Goal: Communication & Community: Answer question/provide support

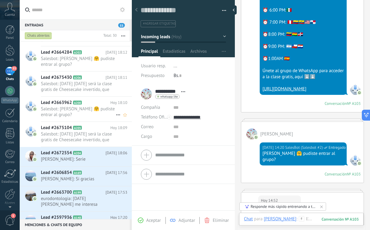
scroll to position [45, 0]
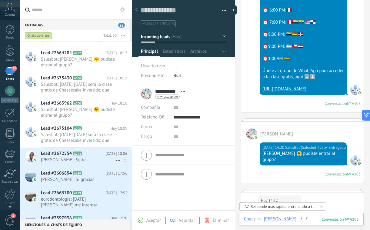
click at [96, 155] on h2 "Lead #2672554 A204" at bounding box center [73, 153] width 64 height 6
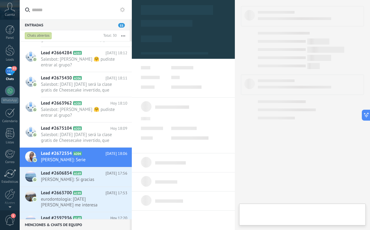
scroll to position [9, 0]
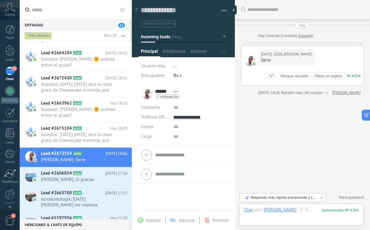
click at [299, 209] on icon at bounding box center [301, 209] width 5 height 5
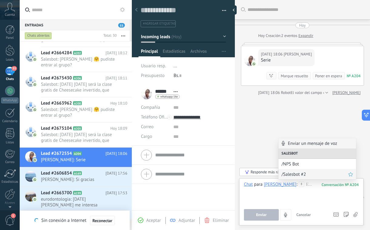
click at [292, 177] on span "/Salesbot #2" at bounding box center [314, 174] width 67 height 6
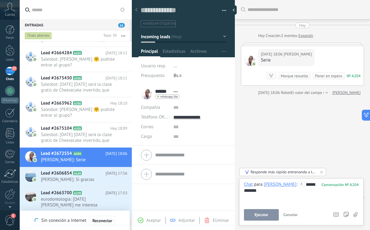
click at [266, 212] on button "Ejecutar" at bounding box center [261, 215] width 35 height 12
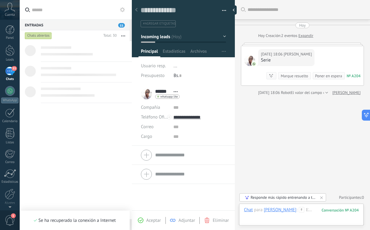
scroll to position [0, 0]
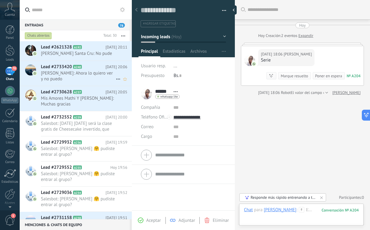
click at [86, 78] on span "Bertha: Ahora lo quiero ver y no puedo" at bounding box center [78, 76] width 75 height 12
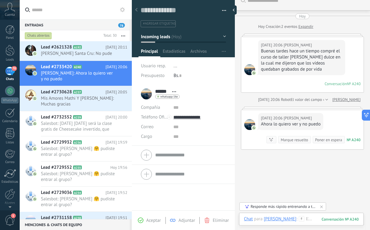
scroll to position [9, 0]
click at [91, 99] on span "Mis Amores Mathi Y Aruna: Muchas gracias" at bounding box center [78, 101] width 75 height 12
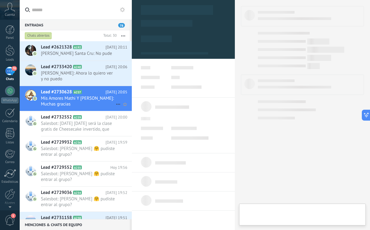
type textarea "**********"
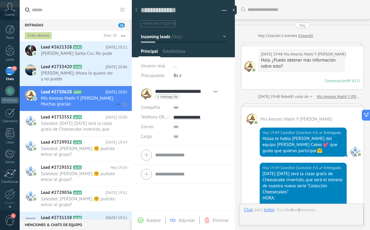
scroll to position [302, 0]
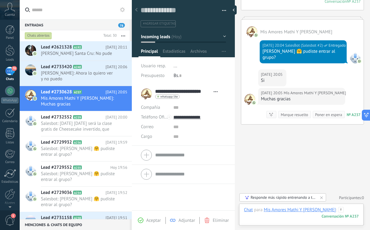
click at [328, 211] on div at bounding box center [301, 216] width 115 height 18
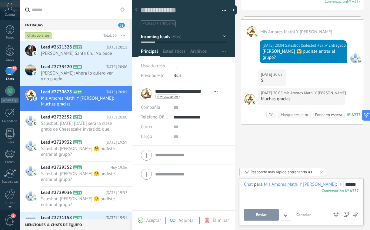
click at [262, 212] on button "Enviar" at bounding box center [261, 215] width 35 height 12
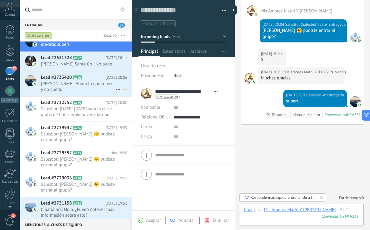
scroll to position [8, 0]
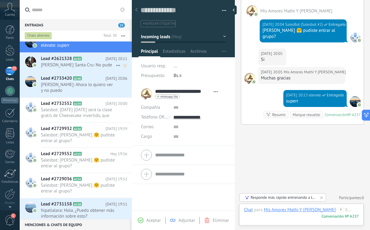
click at [78, 66] on span "Magaly González Santa Cru: No pude" at bounding box center [78, 65] width 75 height 6
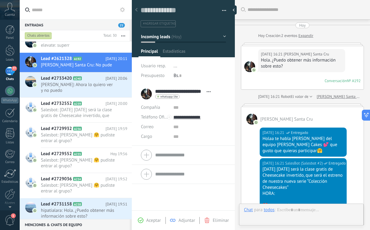
type textarea "**********"
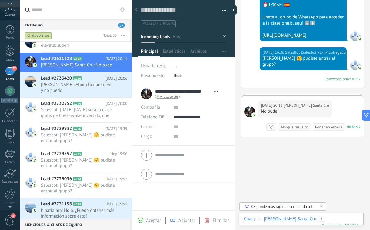
click at [334, 219] on div at bounding box center [301, 225] width 115 height 18
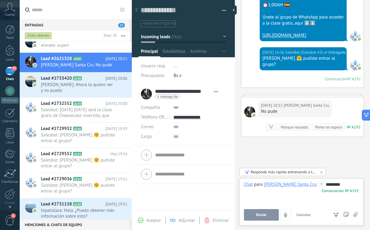
click at [259, 213] on span "Enviar" at bounding box center [261, 215] width 11 height 4
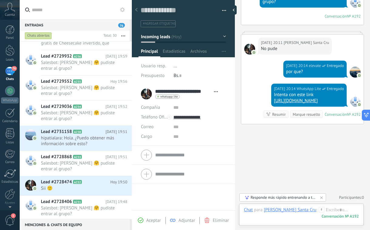
scroll to position [92, 0]
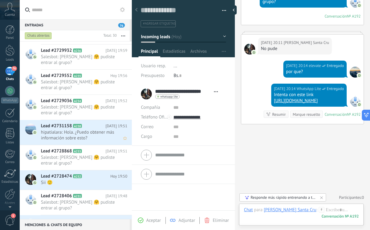
click at [68, 131] on span "hipatialara: Hola. ¿Puedo obtener más información sobre esto?" at bounding box center [78, 135] width 75 height 12
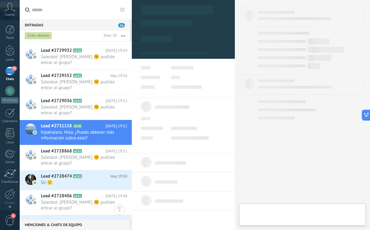
type textarea "**********"
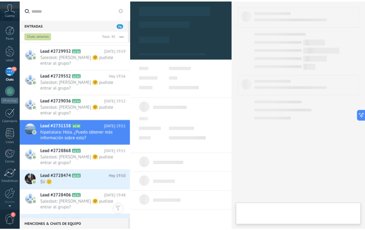
scroll to position [9, 0]
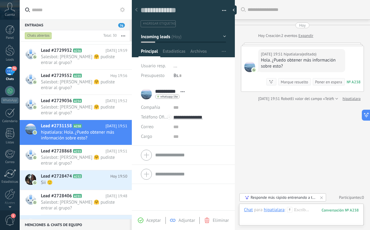
click at [291, 211] on icon at bounding box center [289, 209] width 5 height 5
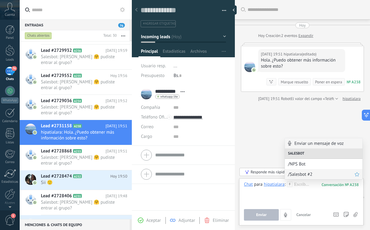
click at [298, 173] on span "/Salesbot #2" at bounding box center [321, 174] width 67 height 6
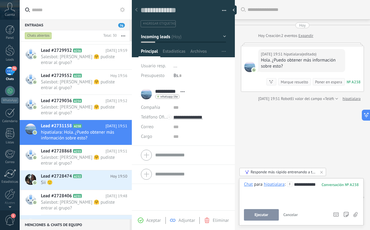
click at [266, 216] on span "Ejecutar" at bounding box center [261, 215] width 14 height 4
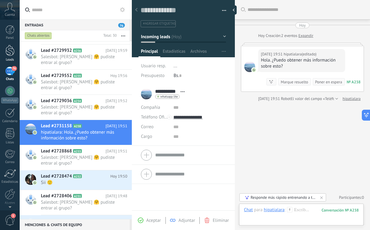
click at [8, 50] on div at bounding box center [9, 50] width 9 height 11
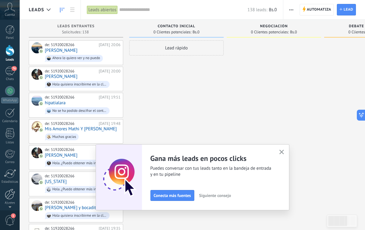
click at [10, 197] on div at bounding box center [10, 194] width 10 height 11
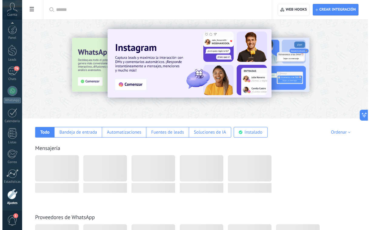
scroll to position [22, 0]
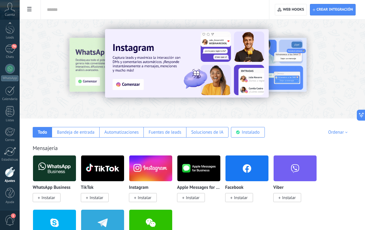
click at [30, 11] on icon at bounding box center [29, 9] width 4 height 4
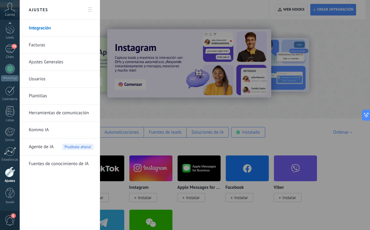
click at [52, 115] on link "Herramientas de comunicación" at bounding box center [61, 112] width 65 height 17
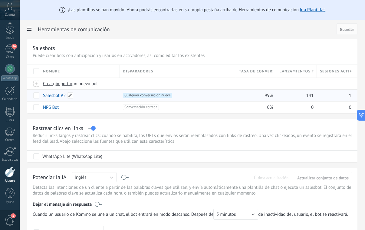
click at [80, 94] on div "Salesbot #2" at bounding box center [78, 96] width 77 height 12
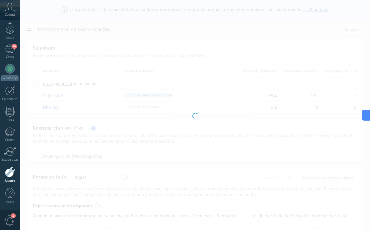
type input "**********"
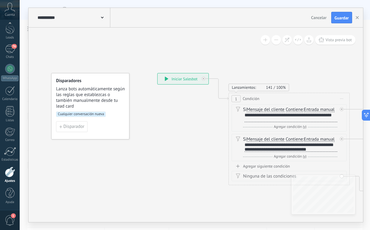
click at [314, 18] on span "Cancelar" at bounding box center [318, 17] width 15 height 5
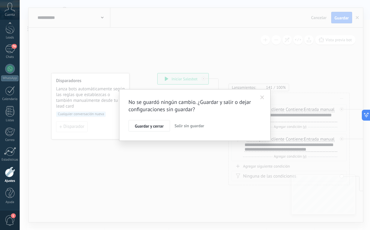
click at [178, 123] on button "Salir sin guardar" at bounding box center [189, 126] width 35 height 12
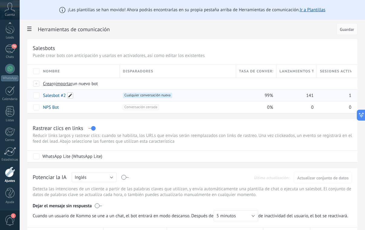
click at [70, 97] on span at bounding box center [70, 95] width 6 height 6
click at [90, 109] on span "Cancelar" at bounding box center [82, 108] width 15 height 5
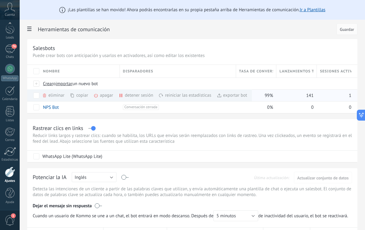
click at [79, 97] on div "copiar màs" at bounding box center [89, 95] width 39 height 12
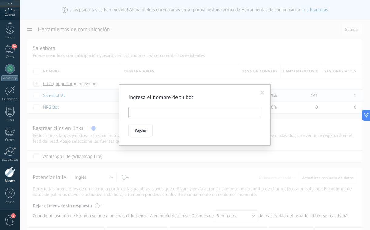
drag, startPoint x: 179, startPoint y: 117, endPoint x: 128, endPoint y: 113, distance: 51.0
click at [128, 113] on div "Ingresa el nombre de tu bot Copiar" at bounding box center [194, 114] width 151 height 61
type input "******"
click at [137, 134] on button "Copiar" at bounding box center [140, 131] width 24 height 12
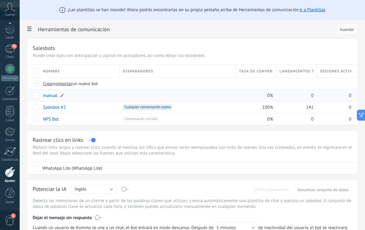
click at [53, 95] on link "manual" at bounding box center [50, 96] width 15 height 6
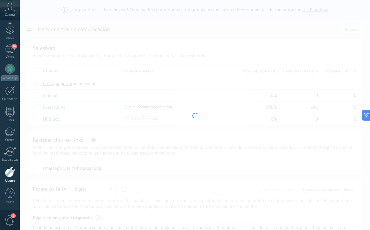
type input "******"
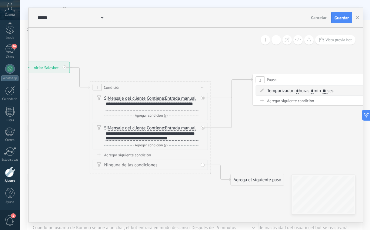
click at [204, 89] on span "Iniciar vista previa aquí Cambiar nombre Duplicar Borrar" at bounding box center [203, 87] width 10 height 9
click at [213, 124] on div "Borrar" at bounding box center [230, 127] width 60 height 10
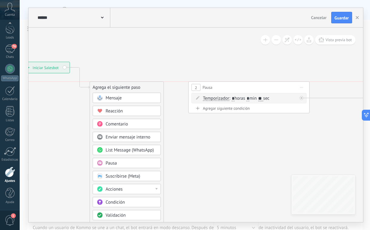
drag, startPoint x: 272, startPoint y: 79, endPoint x: 208, endPoint y: 85, distance: 64.2
click at [208, 85] on span "Pausa" at bounding box center [208, 87] width 10 height 6
click at [300, 86] on span "Iniciar vista previa aquí Cambiar nombre Duplicar Borrar" at bounding box center [302, 87] width 10 height 9
click at [313, 125] on div "Borrar" at bounding box center [329, 127] width 60 height 10
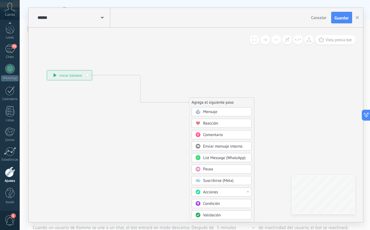
drag, startPoint x: 163, startPoint y: 93, endPoint x: 272, endPoint y: 113, distance: 110.2
click at [254, 107] on div "Agrega el siguiente paso" at bounding box center [221, 102] width 65 height 9
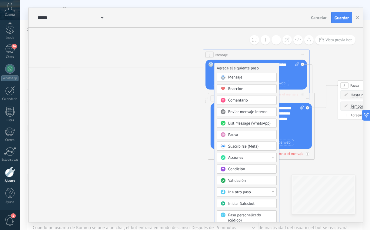
drag, startPoint x: 71, startPoint y: 107, endPoint x: 253, endPoint y: 71, distance: 185.5
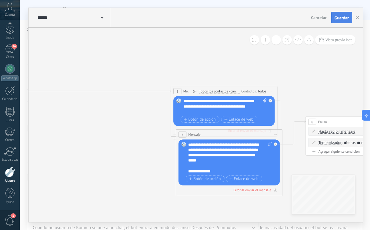
click at [334, 16] on span "Guardar" at bounding box center [341, 18] width 14 height 4
click at [357, 19] on button "button" at bounding box center [356, 18] width 9 height 12
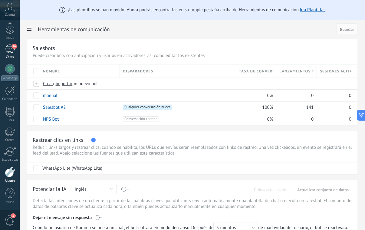
click at [5, 52] on link "76 Chats" at bounding box center [10, 52] width 20 height 15
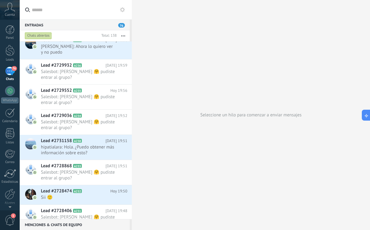
scroll to position [97, 0]
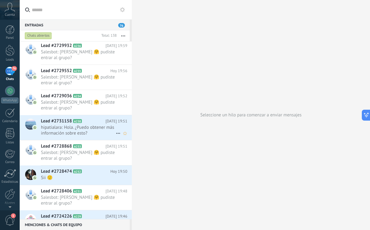
click at [65, 133] on span "hipatialara: Hola. ¿Puedo obtener más información sobre esto?" at bounding box center [78, 130] width 75 height 12
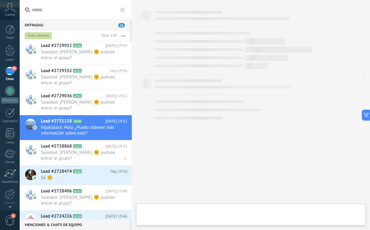
scroll to position [9, 0]
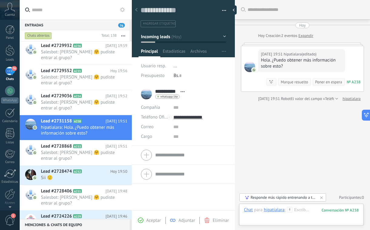
click at [288, 209] on icon at bounding box center [289, 209] width 5 height 5
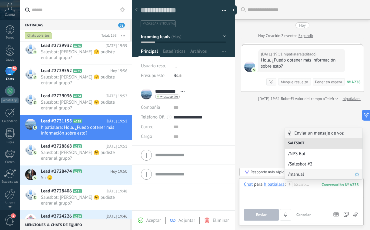
click at [296, 177] on div "/manual" at bounding box center [324, 174] width 78 height 10
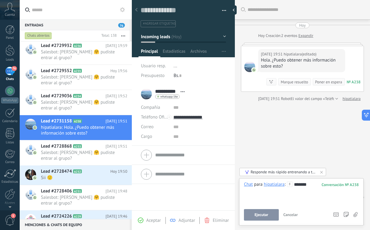
click at [272, 210] on button "Ejecutar" at bounding box center [261, 215] width 35 height 12
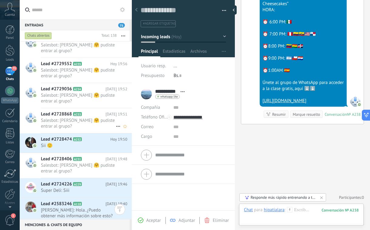
scroll to position [131, 0]
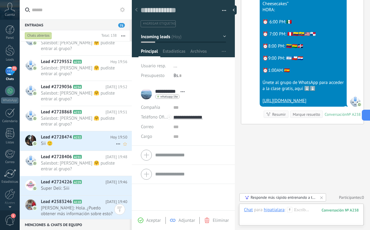
click at [80, 141] on span "Sii 🙂" at bounding box center [78, 143] width 75 height 6
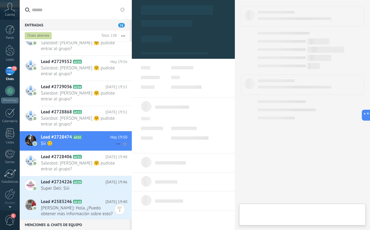
type textarea "**********"
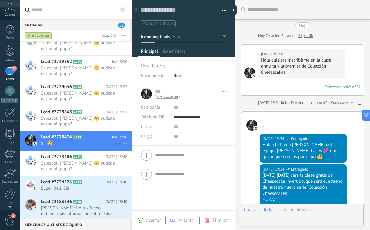
scroll to position [239, 0]
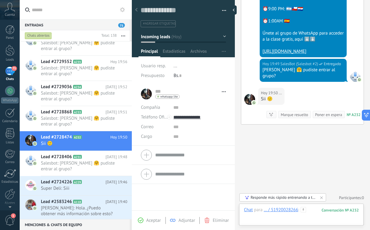
click at [312, 211] on div at bounding box center [301, 216] width 115 height 18
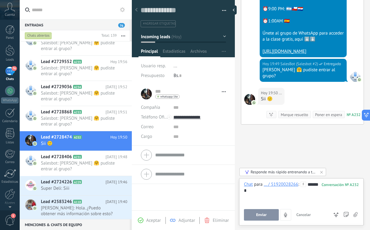
click at [264, 213] on span "Enviar" at bounding box center [261, 215] width 11 height 4
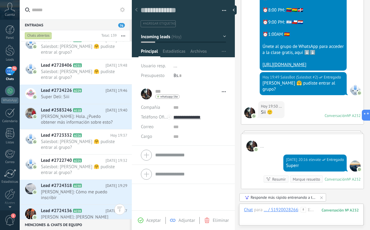
scroll to position [250, 0]
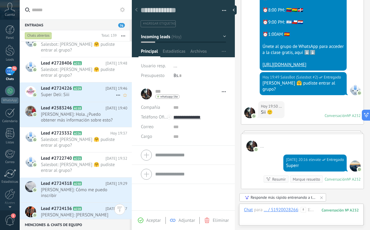
click at [78, 97] on span "Super Deli: Siii" at bounding box center [78, 95] width 75 height 6
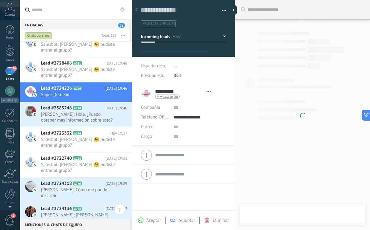
type textarea "**********"
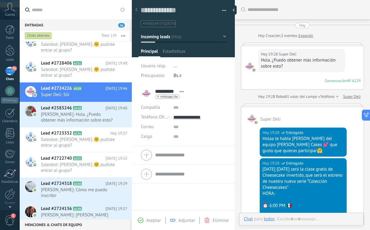
scroll to position [9, 0]
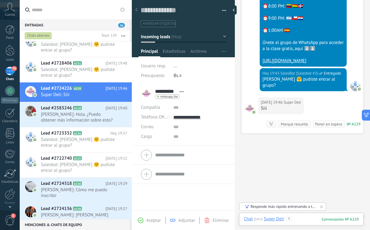
click at [305, 219] on div at bounding box center [301, 225] width 115 height 18
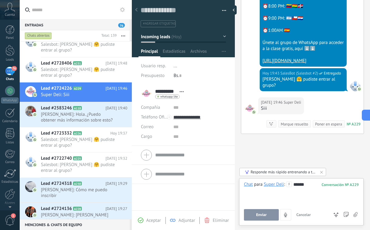
click at [265, 211] on button "Enviar" at bounding box center [261, 215] width 35 height 12
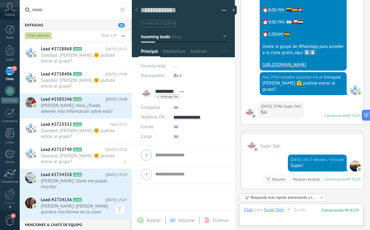
scroll to position [260, 0]
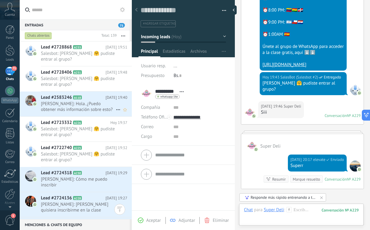
click at [76, 115] on div "Lead #2583246 A118 Hoy 19:40 Adrian Placencia: Hola. ¿Puedo obtener más informa…" at bounding box center [86, 103] width 91 height 25
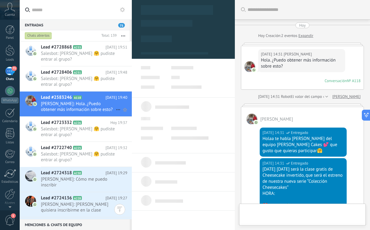
scroll to position [257, 0]
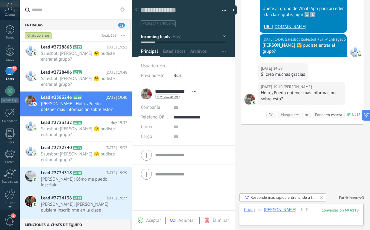
click at [300, 211] on icon at bounding box center [301, 209] width 5 height 5
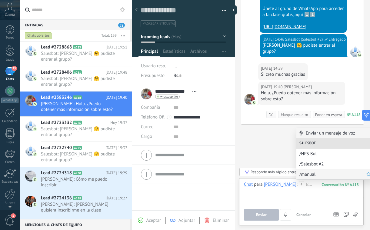
click at [308, 171] on span "/manual" at bounding box center [332, 174] width 67 height 6
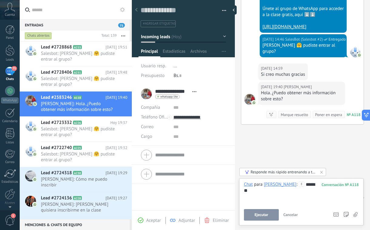
click at [270, 212] on button "Ejecutar" at bounding box center [261, 215] width 35 height 12
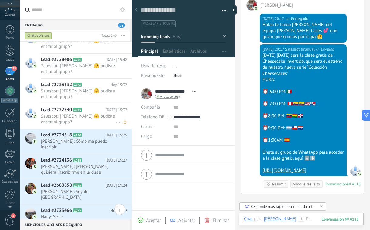
scroll to position [318, 0]
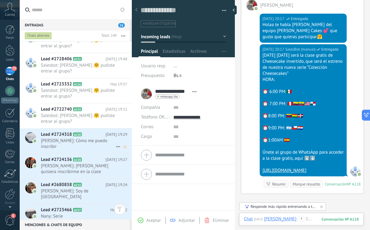
click at [78, 149] on span "Liliana Cancino Montoya: Cómo me puedo inscribir" at bounding box center [78, 144] width 75 height 12
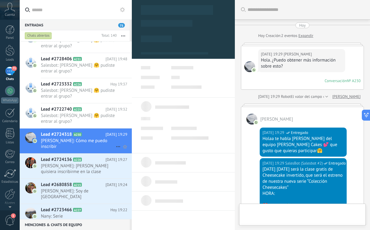
type textarea "**********"
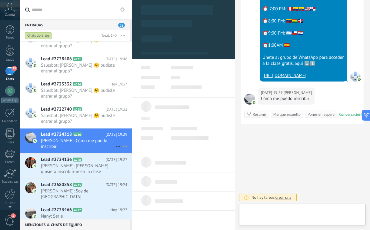
scroll to position [9, 0]
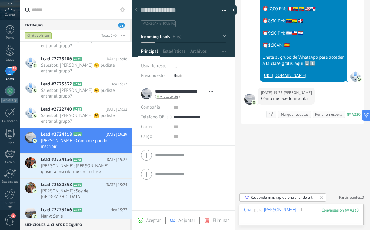
click at [322, 209] on div at bounding box center [301, 216] width 115 height 18
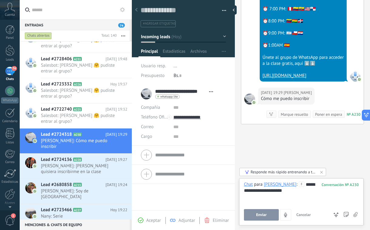
click at [251, 208] on div "**********" at bounding box center [301, 200] width 115 height 39
click at [251, 209] on button "Enviar" at bounding box center [261, 215] width 35 height 12
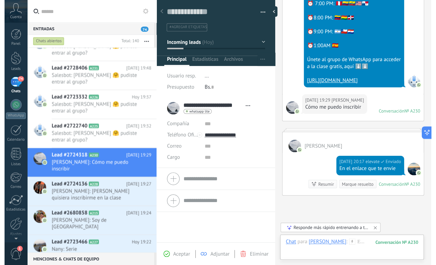
scroll to position [212, 0]
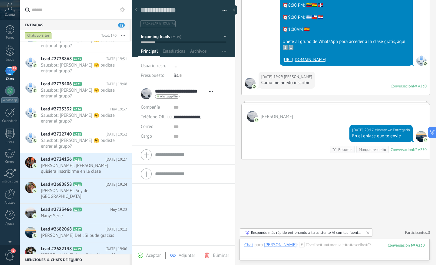
type textarea "**********"
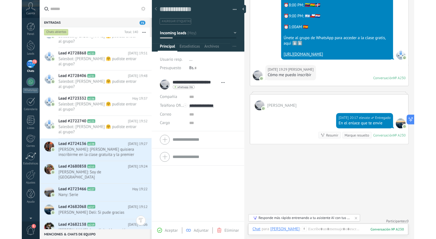
scroll to position [307, 0]
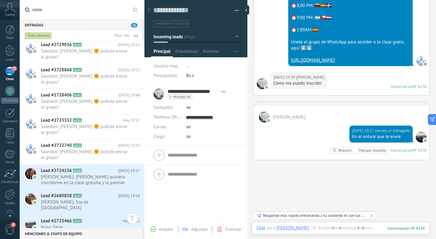
click at [350, 229] on div at bounding box center [341, 236] width 178 height 6
click at [343, 225] on div at bounding box center [340, 234] width 168 height 18
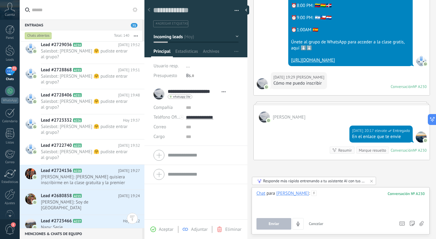
click at [343, 194] on div at bounding box center [340, 201] width 168 height 23
click at [277, 229] on div "**********" at bounding box center [341, 210] width 178 height 47
click at [273, 225] on span "Enviar" at bounding box center [274, 223] width 11 height 4
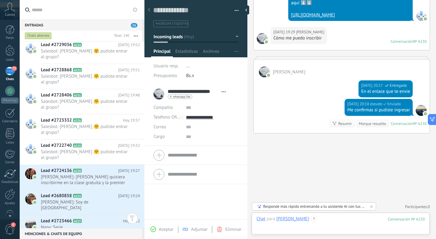
click at [273, 225] on div at bounding box center [340, 225] width 168 height 18
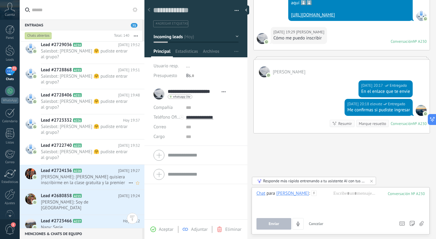
click at [99, 174] on span "KARI: Hola quisiera inscribirme en la clase gratuita y la premier de Colección …" at bounding box center [84, 180] width 87 height 12
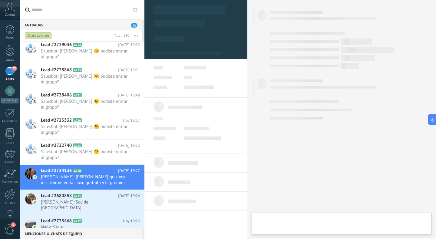
type textarea "**********"
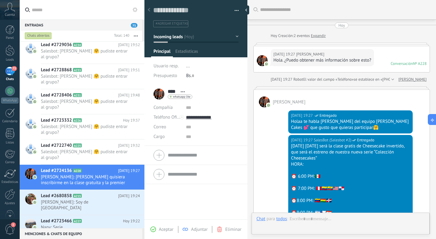
scroll to position [176, 0]
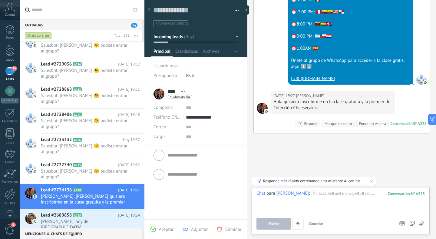
click at [311, 195] on div at bounding box center [340, 201] width 168 height 23
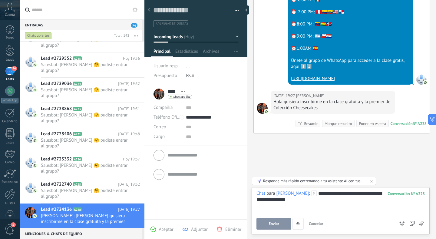
click at [267, 222] on button "Enviar" at bounding box center [273, 224] width 35 height 12
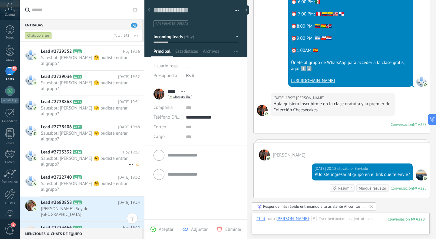
scroll to position [349, 0]
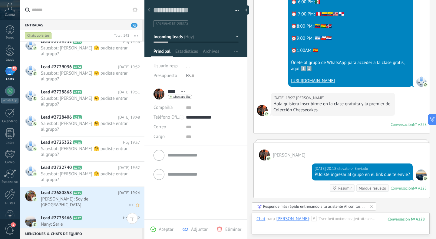
click at [95, 196] on span "Lizbeth Camas: Soy de México" at bounding box center [84, 202] width 87 height 12
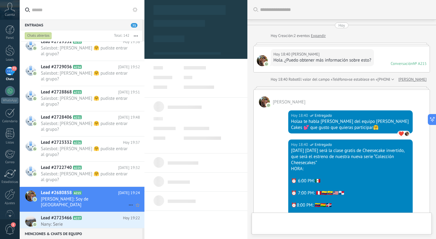
type textarea "**********"
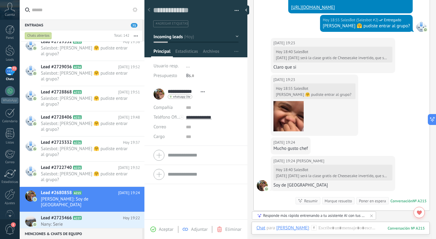
scroll to position [329, 0]
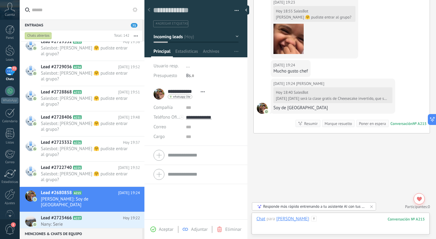
click at [316, 221] on div at bounding box center [340, 225] width 168 height 18
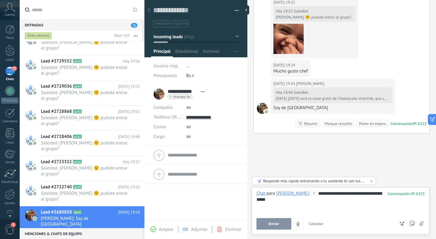
click at [276, 223] on span "Enviar" at bounding box center [274, 223] width 11 height 4
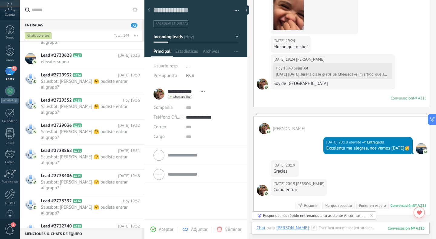
scroll to position [386, 0]
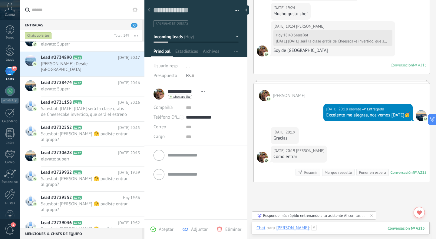
click at [324, 229] on div at bounding box center [340, 234] width 168 height 18
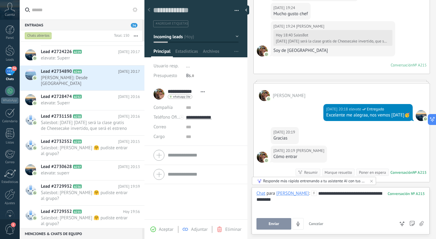
click at [278, 227] on button "Enviar" at bounding box center [273, 224] width 35 height 12
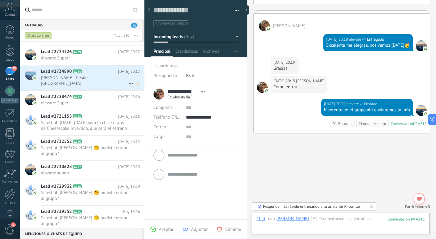
click at [101, 80] on span "Luz Alba Sanguino: Desde colombia" at bounding box center [84, 81] width 87 height 12
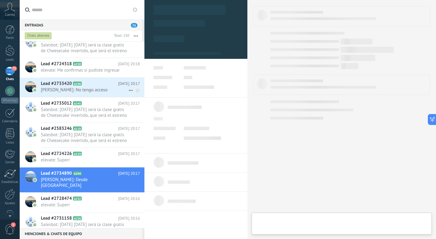
scroll to position [256, 0]
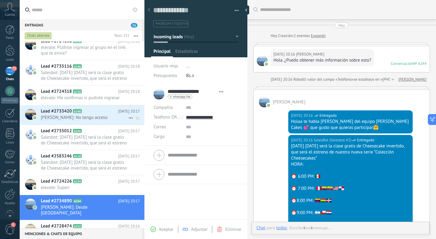
type textarea "**********"
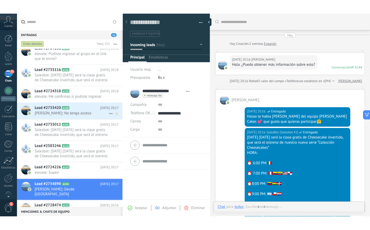
scroll to position [184, 0]
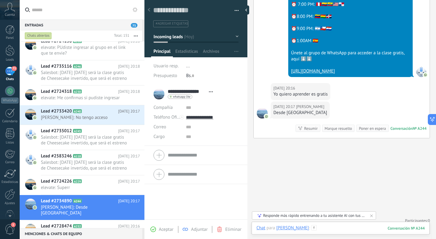
click at [329, 225] on div at bounding box center [340, 234] width 168 height 18
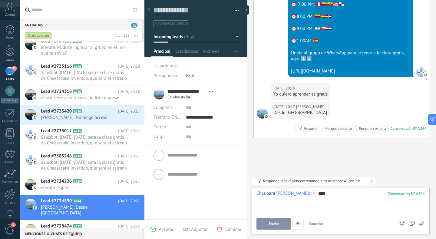
click at [293, 201] on div "****" at bounding box center [340, 201] width 168 height 23
type textarea "**********"
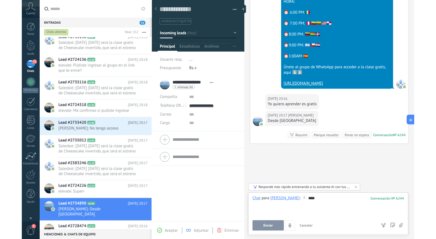
scroll to position [149, 0]
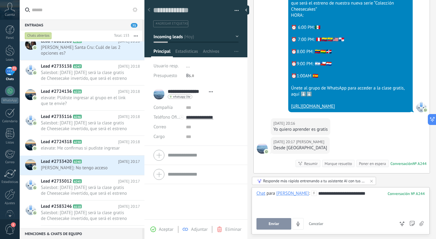
click at [281, 220] on button "Enviar" at bounding box center [273, 224] width 35 height 12
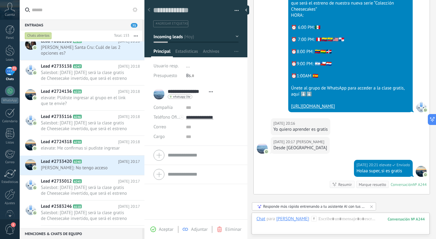
scroll to position [210, 0]
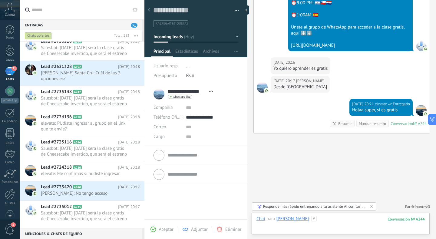
click at [329, 221] on div at bounding box center [340, 225] width 168 height 18
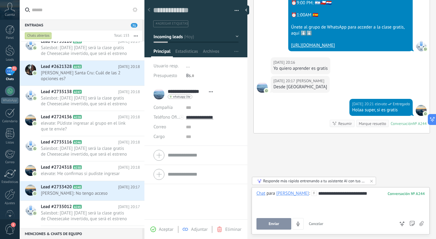
click at [264, 216] on div "**********" at bounding box center [340, 209] width 168 height 39
click at [264, 217] on div "**********" at bounding box center [340, 209] width 168 height 39
click at [265, 219] on button "Enviar" at bounding box center [273, 224] width 35 height 12
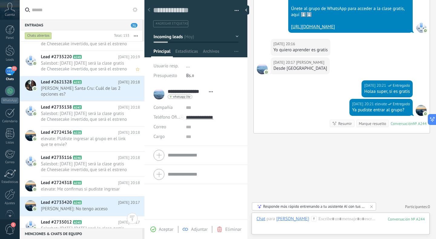
scroll to position [243, 0]
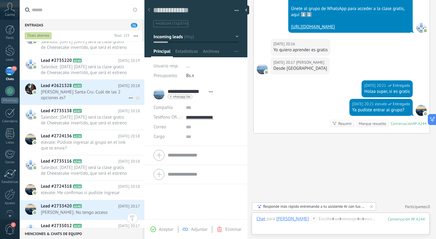
click at [75, 96] on span "Magaly González Santa Cru: Cuál de las 2 opciones es?" at bounding box center [84, 95] width 87 height 12
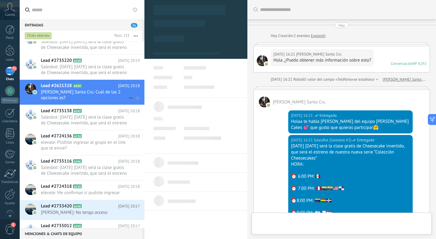
type textarea "**********"
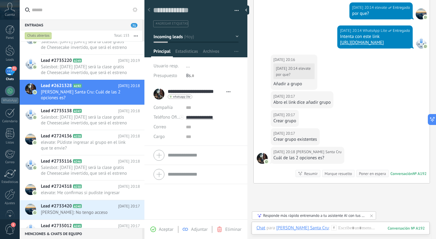
scroll to position [330, 0]
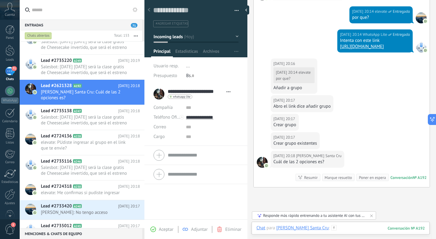
click at [344, 227] on div at bounding box center [340, 234] width 168 height 18
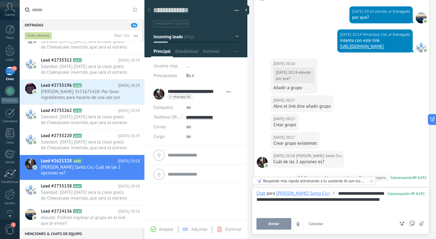
click at [341, 193] on div "**********" at bounding box center [340, 201] width 168 height 23
click at [347, 192] on div "**********" at bounding box center [340, 201] width 168 height 23
click at [331, 208] on div "**********" at bounding box center [340, 201] width 168 height 23
click at [266, 224] on button "Enviar" at bounding box center [273, 224] width 35 height 12
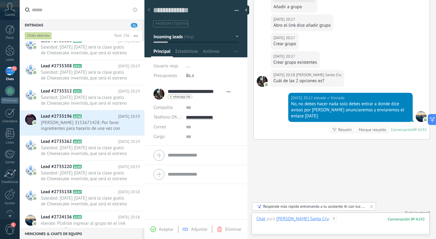
click at [348, 223] on div at bounding box center [340, 225] width 168 height 18
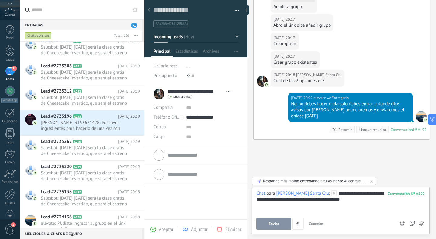
click at [276, 217] on div "**********" at bounding box center [340, 209] width 168 height 39
click at [274, 222] on span "Enviar" at bounding box center [274, 223] width 11 height 4
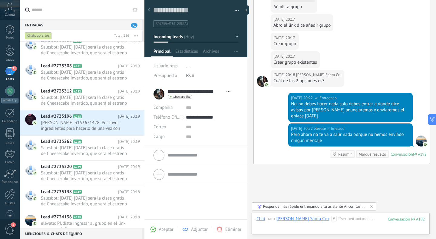
scroll to position [436, 0]
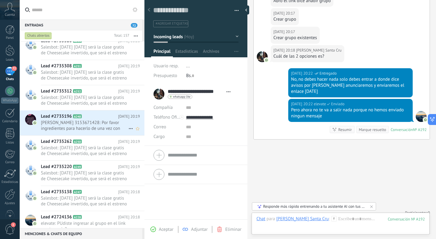
click at [90, 129] on span "Olga lucía 3153671428: Por favor ingredientes para hacerlo de una vez con usted…" at bounding box center [84, 126] width 87 height 12
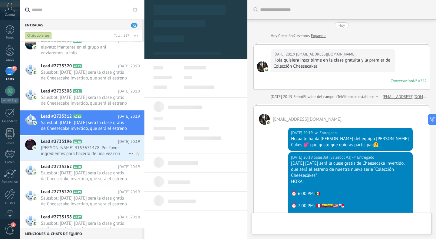
scroll to position [104, 0]
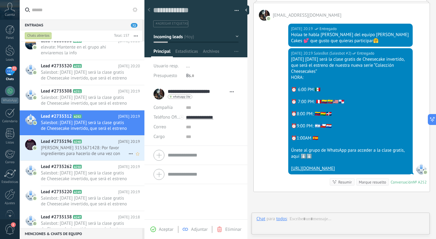
click at [94, 145] on span "Olga lucía 3153671428: Por favor ingredientes para hacerlo de una vez con usted…" at bounding box center [84, 151] width 87 height 12
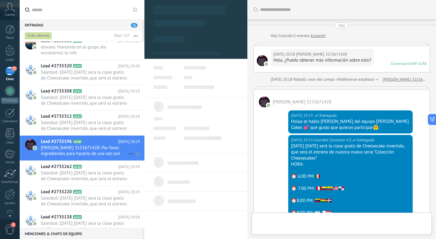
type textarea "**********"
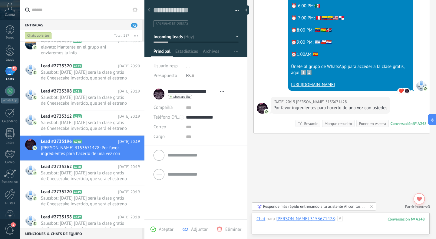
click at [369, 216] on div at bounding box center [340, 225] width 168 height 18
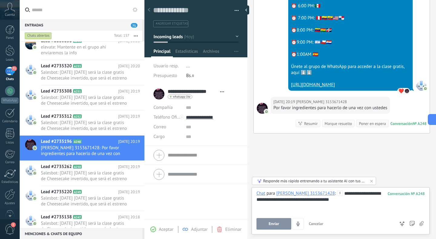
click at [293, 200] on div "**********" at bounding box center [340, 201] width 168 height 23
click at [369, 198] on div "**********" at bounding box center [340, 201] width 168 height 23
click at [276, 221] on button "Enviar" at bounding box center [273, 224] width 35 height 12
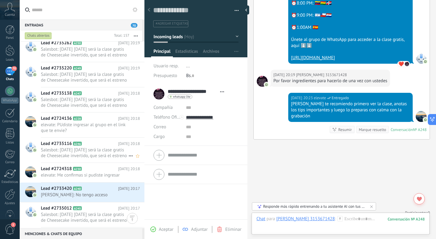
scroll to position [397, 0]
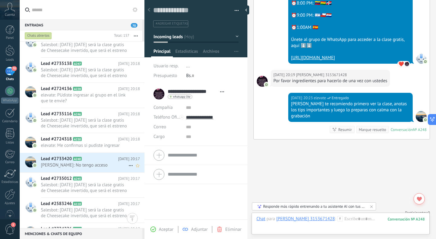
click at [105, 168] on div "Lead #2733420 A240 Hoy 20:17 Bertha: No tengo acceso" at bounding box center [93, 162] width 104 height 19
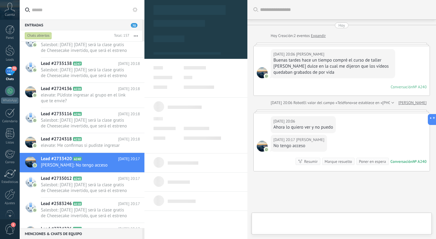
scroll to position [38, 0]
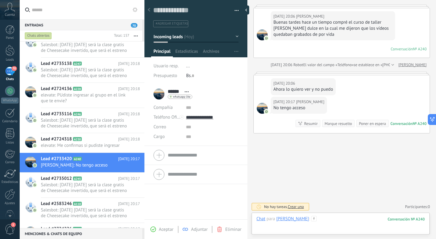
click at [316, 221] on div at bounding box center [340, 225] width 168 height 18
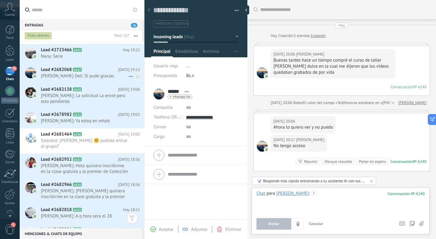
scroll to position [764, 0]
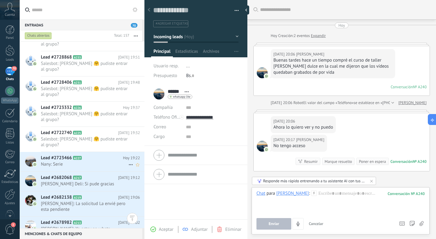
click at [76, 156] on span "A227" at bounding box center [77, 158] width 9 height 4
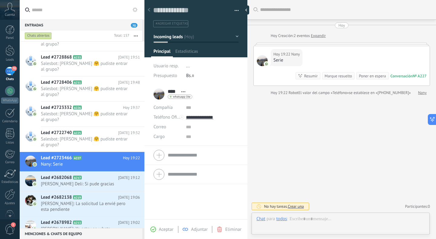
scroll to position [9, 0]
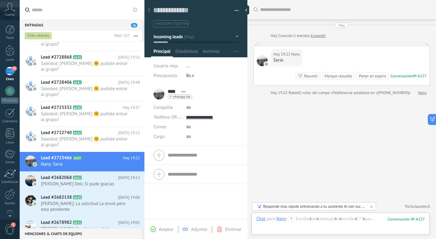
click at [292, 220] on icon at bounding box center [291, 218] width 5 height 5
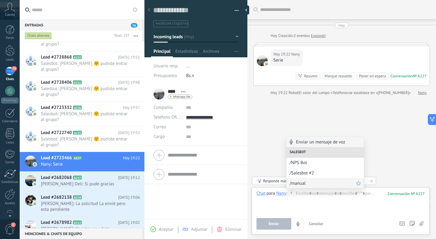
click at [297, 182] on span "/manual" at bounding box center [322, 183] width 67 height 6
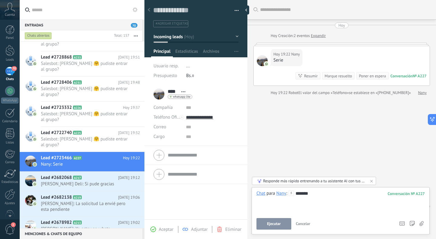
click at [279, 223] on span "Ejecutar" at bounding box center [274, 223] width 14 height 4
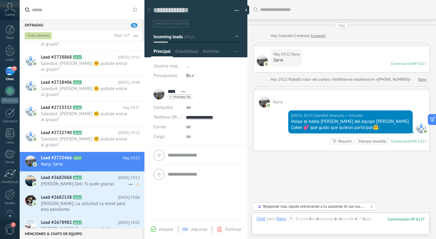
scroll to position [145, 0]
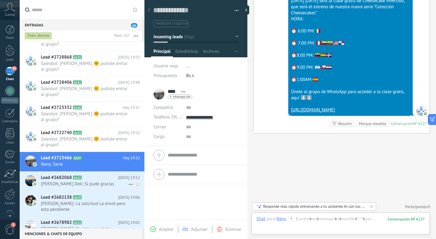
click at [101, 171] on div "Lead #2682068 A217 Hoy 19:12 Paty Yummi Deli: Si pude gracias" at bounding box center [93, 180] width 104 height 19
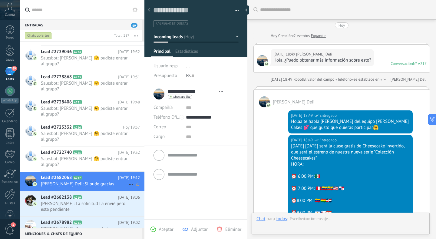
type textarea "**********"
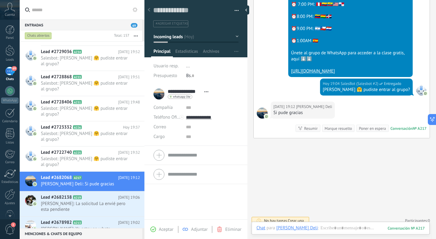
click at [0, 0] on icon at bounding box center [0, 0] width 0 height 0
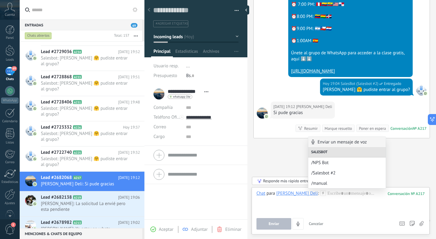
click at [337, 214] on div "Chat para Paty Yummi Deli : 217 Enviar Cancelar Rastrear clics en links ? Reduc…" at bounding box center [340, 209] width 168 height 39
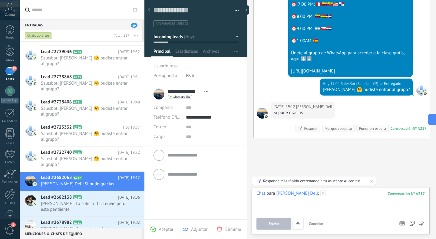
click at [333, 197] on div at bounding box center [340, 201] width 168 height 23
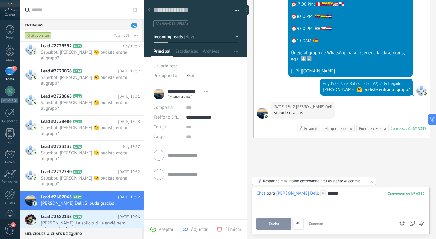
click at [276, 219] on button "Enviar" at bounding box center [273, 224] width 35 height 12
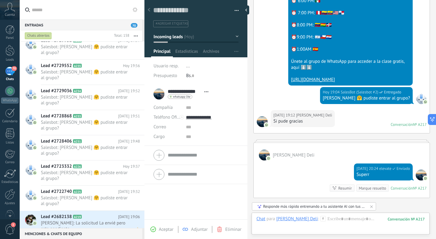
click at [104, 220] on span "Harry: La solicitud La envié pero esta pendiente" at bounding box center [84, 226] width 87 height 12
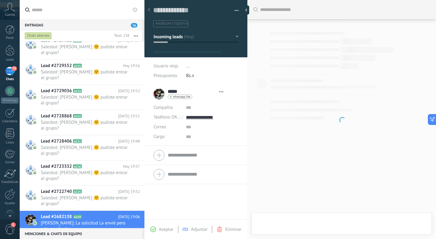
type textarea "**********"
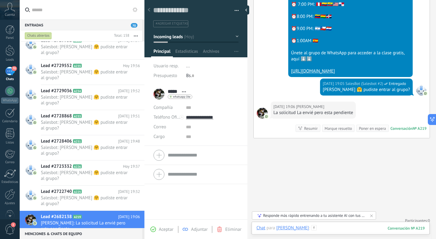
click at [329, 229] on div at bounding box center [340, 234] width 168 height 18
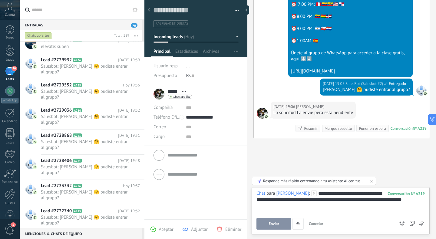
click at [271, 223] on span "Enviar" at bounding box center [274, 223] width 11 height 4
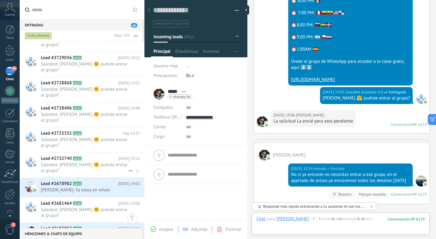
scroll to position [843, 0]
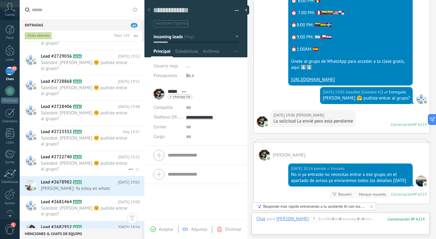
click at [99, 179] on h2 "Lead #2678982 A213" at bounding box center [79, 182] width 77 height 6
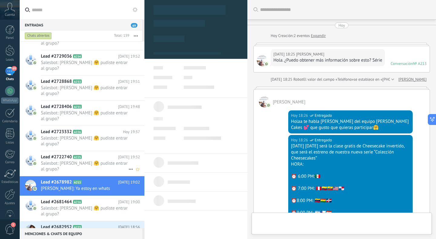
type textarea "**********"
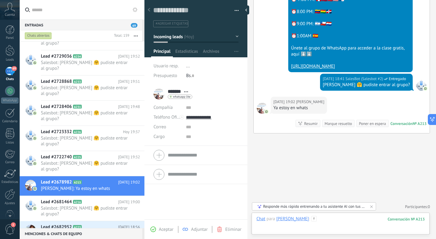
click at [320, 221] on div at bounding box center [340, 225] width 168 height 18
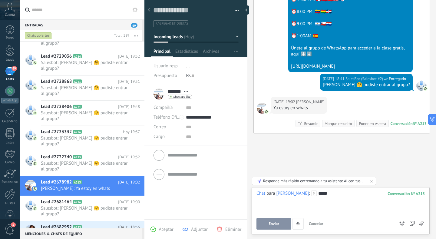
click at [263, 223] on button "Enviar" at bounding box center [273, 224] width 35 height 12
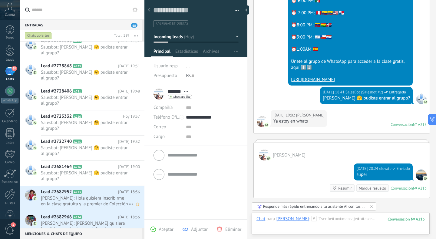
scroll to position [889, 0]
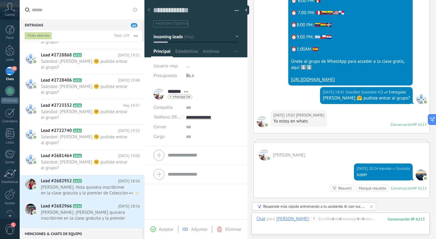
click at [111, 184] on span "Lurdes: Hola quisiera inscribirme en la clase gratuita y la premier de Colecció…" at bounding box center [84, 190] width 87 height 12
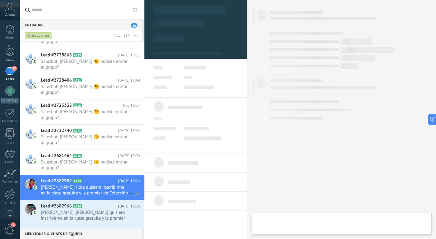
type textarea "**********"
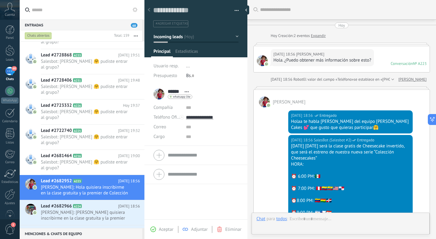
scroll to position [176, 0]
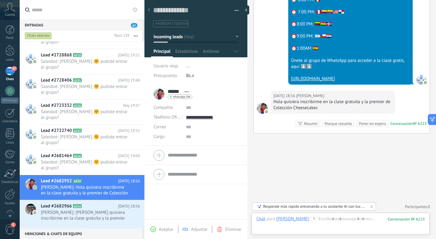
click at [321, 214] on div "Chat Correo Nota Tarea Chat para Lurdes : 223 Enviar Cancelar Rastrear clics en…" at bounding box center [341, 223] width 178 height 22
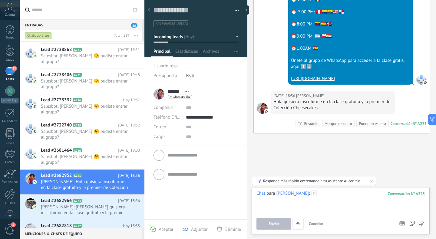
click at [311, 196] on div at bounding box center [340, 201] width 168 height 23
click at [266, 221] on button "Enviar" at bounding box center [273, 224] width 35 height 12
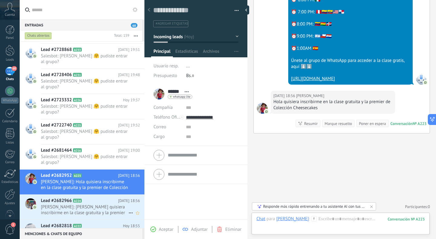
scroll to position [174, 0]
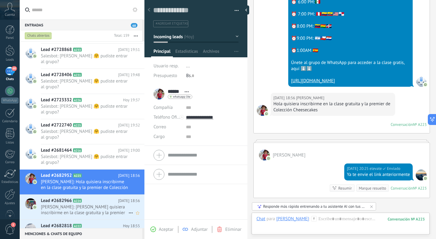
click at [89, 179] on span "Lurdes: Hola quisiera inscribirme en la clase gratuita y la premier de Colecció…" at bounding box center [84, 185] width 87 height 12
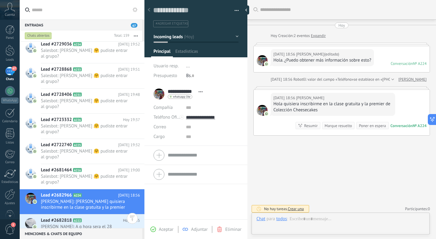
scroll to position [2, 0]
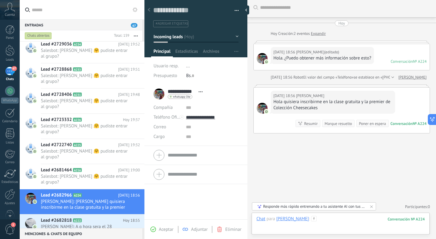
click at [338, 217] on div at bounding box center [340, 225] width 168 height 18
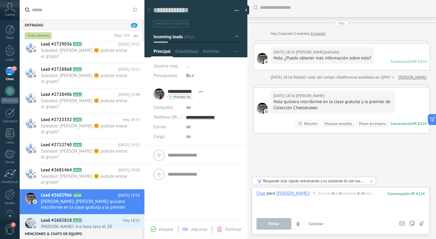
click at [311, 190] on icon at bounding box center [313, 192] width 5 height 5
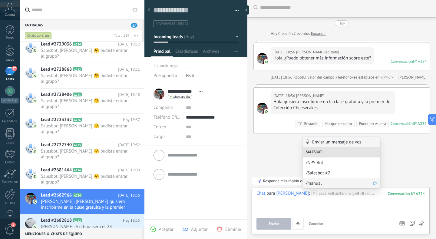
click at [309, 179] on div "/manual" at bounding box center [342, 183] width 78 height 10
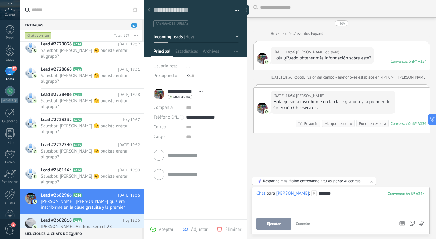
click at [277, 222] on span "Ejecutar" at bounding box center [274, 223] width 14 height 4
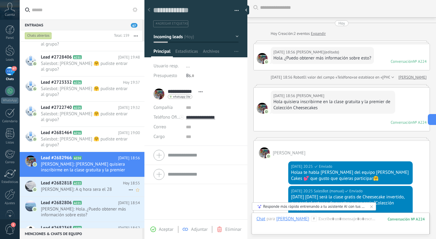
scroll to position [198, 0]
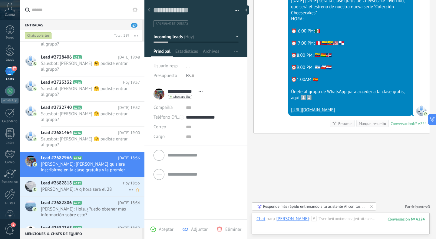
click at [81, 186] on span "Betty: A q hora sera el 28" at bounding box center [84, 189] width 87 height 6
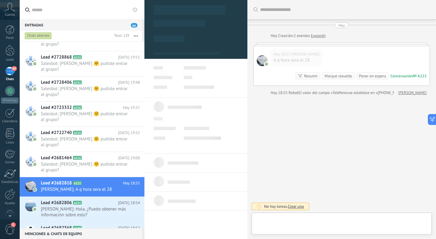
scroll to position [9, 0]
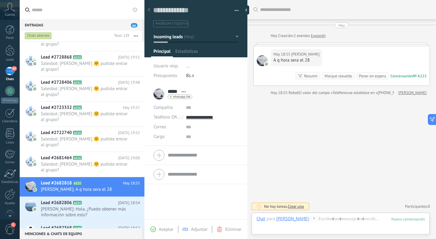
click at [311, 217] on icon at bounding box center [313, 218] width 5 height 5
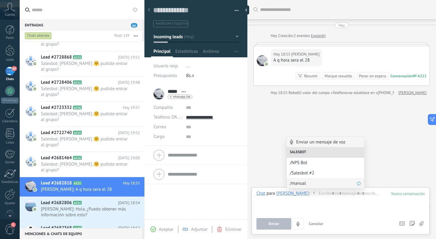
click at [299, 185] on span "/manual" at bounding box center [323, 183] width 67 height 6
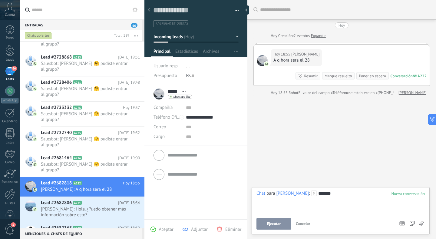
click at [276, 223] on span "Ejecutar" at bounding box center [274, 223] width 14 height 4
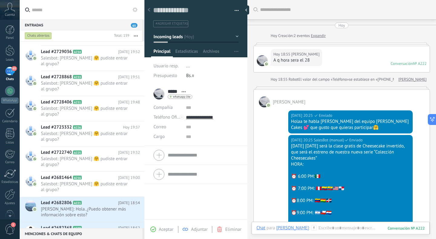
scroll to position [145, 0]
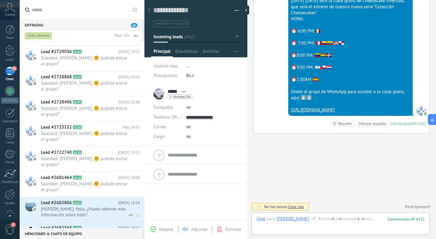
click at [86, 206] on span "Veronica: Hola. ¿Puedo obtener más información sobre esto?" at bounding box center [84, 212] width 87 height 12
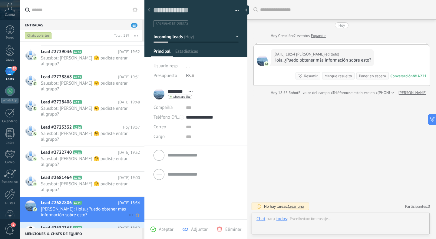
scroll to position [9, 0]
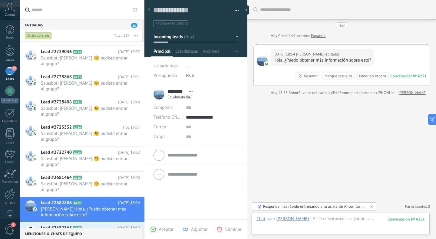
click at [312, 217] on use at bounding box center [314, 218] width 5 height 5
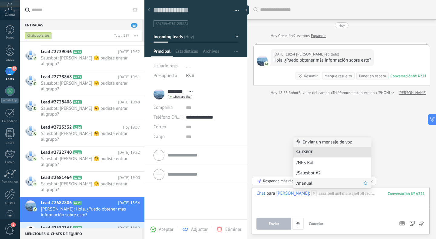
click at [307, 183] on span "/manual" at bounding box center [329, 183] width 67 height 6
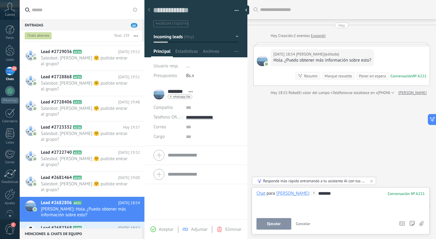
click at [279, 220] on button "Ejecutar" at bounding box center [273, 224] width 35 height 12
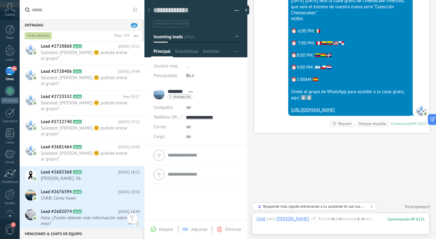
scroll to position [996, 0]
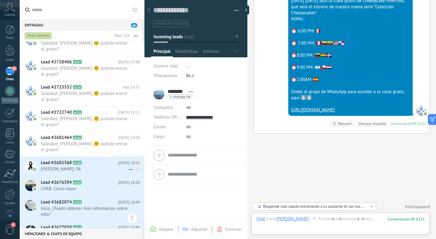
click at [97, 160] on h2 "Lead #2682368 A220" at bounding box center [79, 163] width 77 height 6
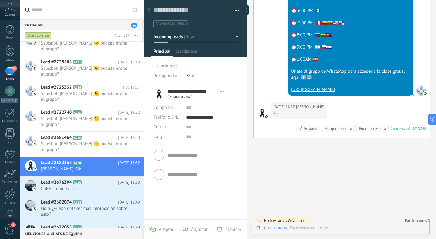
scroll to position [9, 0]
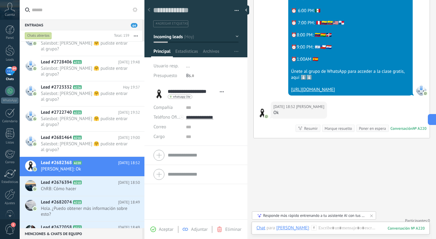
click at [317, 228] on icon at bounding box center [313, 227] width 5 height 5
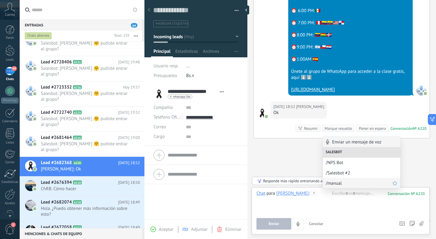
click at [332, 185] on span "/manual" at bounding box center [359, 183] width 67 height 6
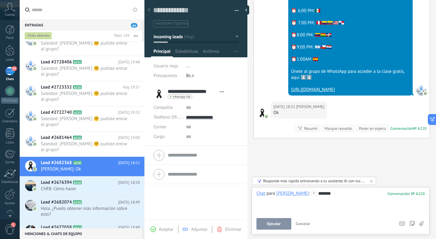
click at [279, 225] on span "Ejecutar" at bounding box center [274, 223] width 14 height 4
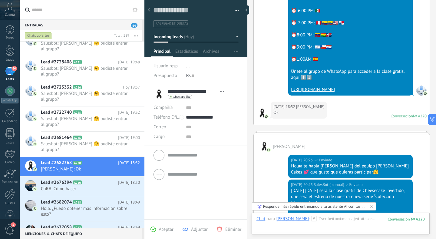
scroll to position [286, 0]
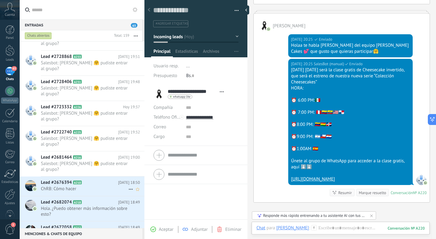
click at [71, 186] on span "ChRB: Cómo hacer" at bounding box center [84, 189] width 87 height 6
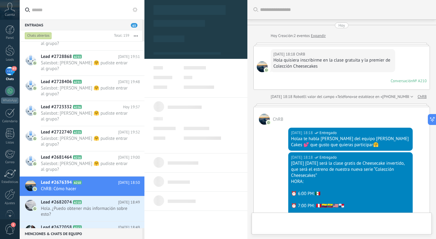
type textarea "**********"
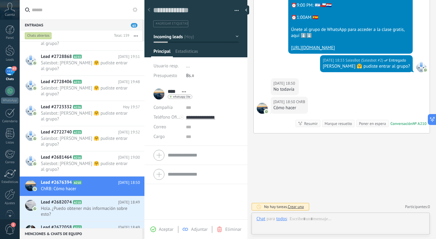
scroll to position [9, 0]
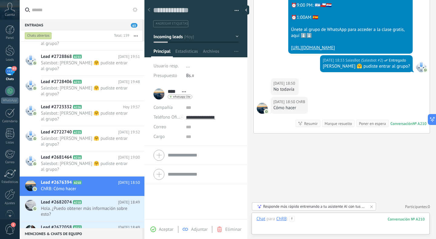
click at [307, 218] on div at bounding box center [340, 225] width 168 height 18
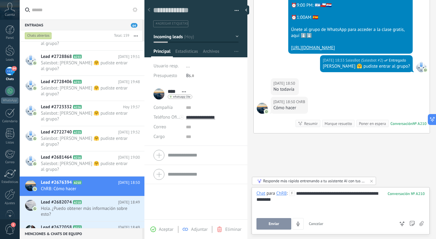
click at [265, 222] on button "Enviar" at bounding box center [273, 224] width 35 height 12
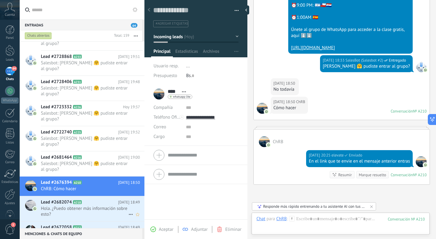
scroll to position [276, 0]
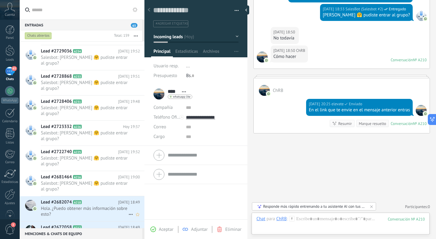
click at [87, 205] on span "Hola. ¿Puedo obtener más información sobre esto?" at bounding box center [84, 211] width 87 height 12
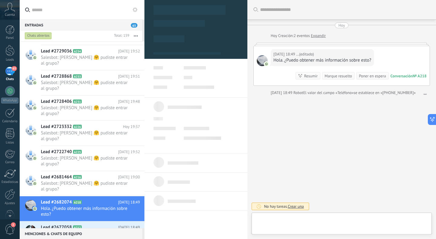
scroll to position [9, 0]
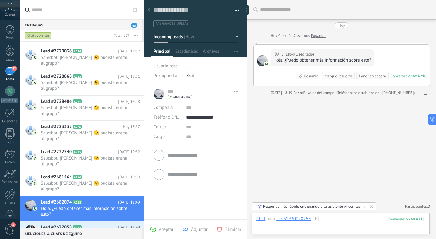
click at [319, 219] on div at bounding box center [340, 225] width 168 height 18
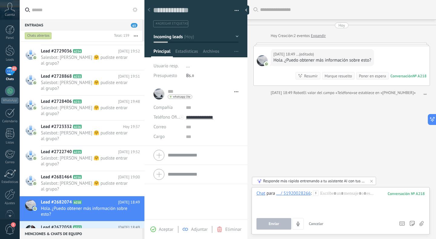
click at [317, 196] on div "Chat para ... / 51920028266 :" at bounding box center [287, 193] width 62 height 6
click at [316, 193] on icon at bounding box center [315, 192] width 5 height 5
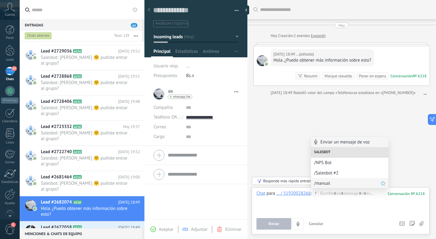
click at [317, 182] on span "/manual" at bounding box center [347, 183] width 67 height 6
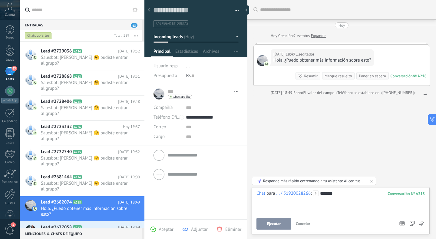
click at [278, 219] on button "Ejecutar" at bounding box center [273, 224] width 35 height 12
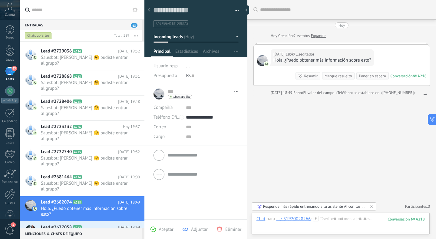
scroll to position [145, 0]
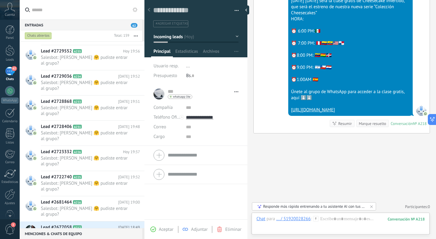
click at [78, 221] on div "Lead #2677058 A212 Hoy 18:49 Eve: Gracias" at bounding box center [93, 230] width 104 height 19
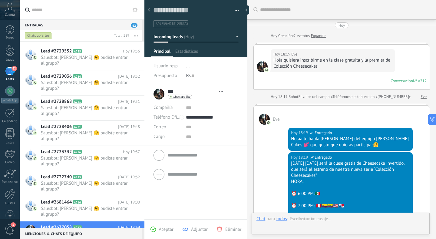
type textarea "**********"
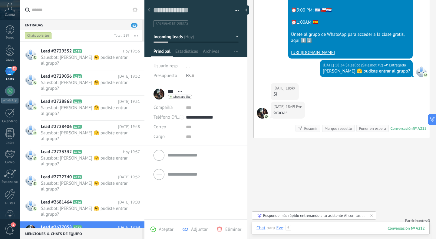
click at [330, 226] on div at bounding box center [340, 234] width 168 height 18
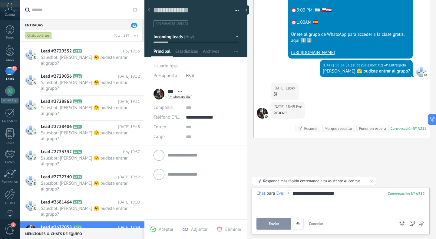
click at [269, 220] on button "Enviar" at bounding box center [273, 224] width 35 height 12
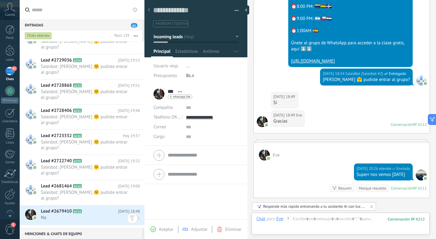
scroll to position [1036, 0]
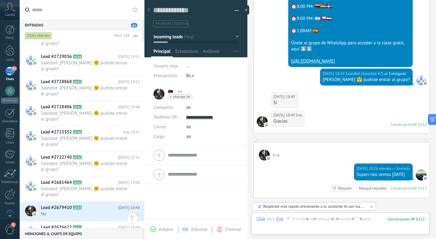
click at [121, 211] on span "No" at bounding box center [84, 214] width 87 height 6
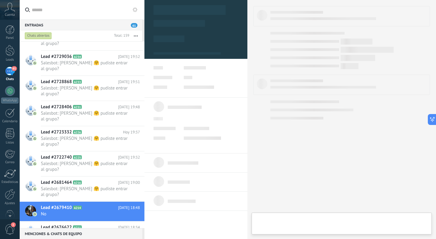
type textarea "**********"
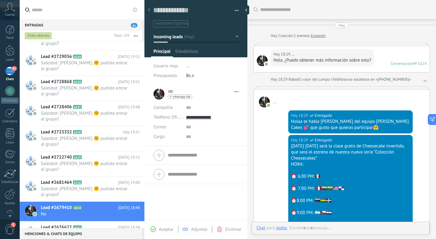
scroll to position [184, 0]
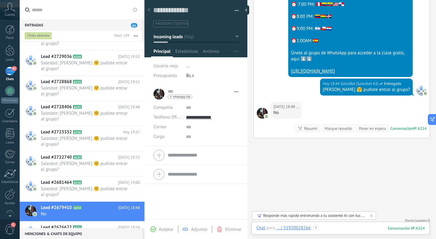
click at [328, 228] on div at bounding box center [340, 234] width 168 height 18
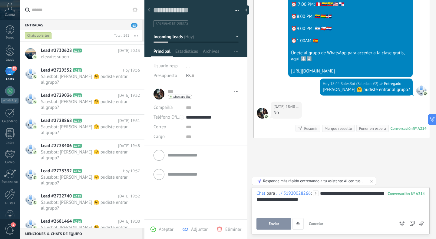
click at [279, 219] on button "Enviar" at bounding box center [273, 224] width 35 height 12
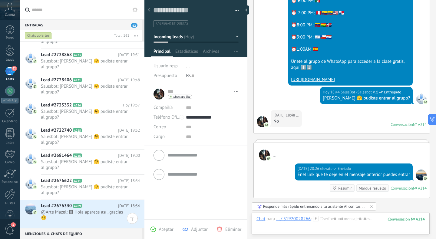
scroll to position [1123, 0]
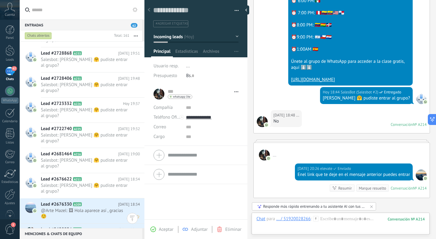
click at [83, 201] on h2 "Lead #2676330 A209" at bounding box center [79, 204] width 77 height 6
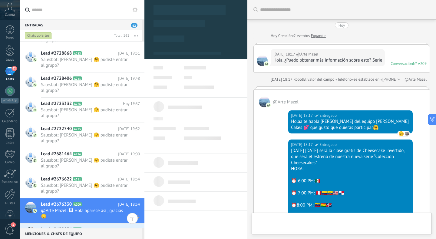
type textarea "**********"
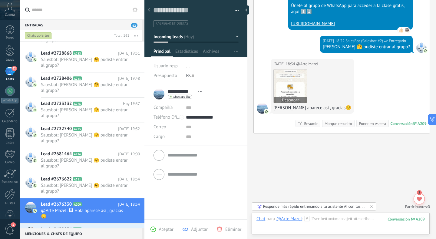
click at [291, 97] on button "Descargar" at bounding box center [290, 100] width 33 height 6
click at [294, 86] on img at bounding box center [290, 85] width 33 height 33
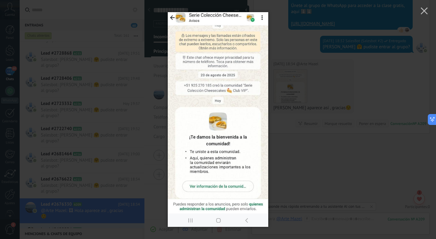
click at [298, 139] on div at bounding box center [218, 119] width 436 height 239
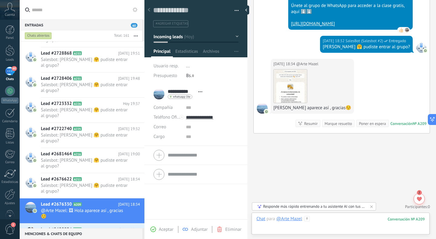
click at [320, 218] on div at bounding box center [340, 225] width 168 height 18
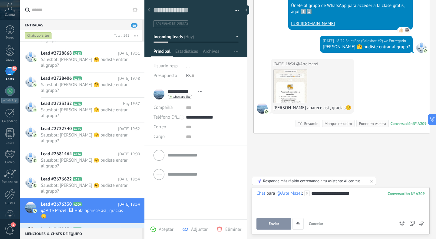
click at [265, 226] on button "Enviar" at bounding box center [273, 224] width 35 height 12
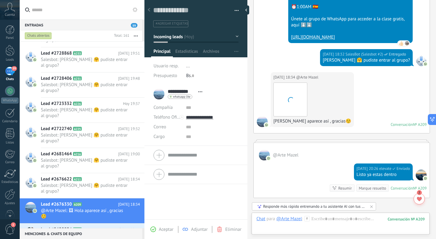
scroll to position [1128, 0]
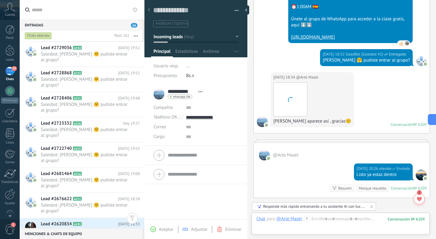
click at [84, 218] on div "Lead #2620834 A191 [DATE] 18:33 [PERSON_NAME]: Me dice que está comunidad ya no…" at bounding box center [93, 230] width 104 height 25
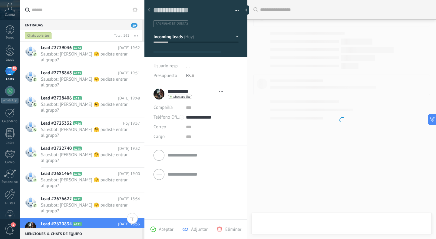
type textarea "**********"
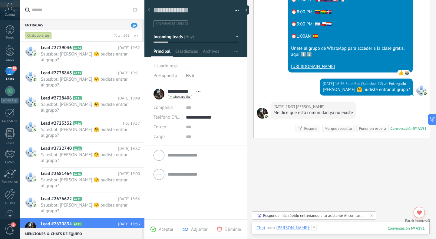
click at [321, 228] on div at bounding box center [340, 234] width 168 height 18
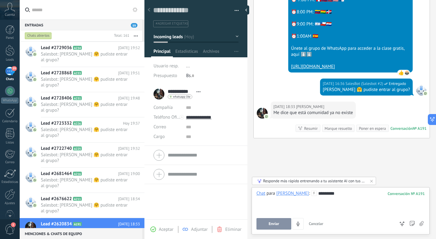
click at [267, 226] on button "Enviar" at bounding box center [273, 224] width 35 height 12
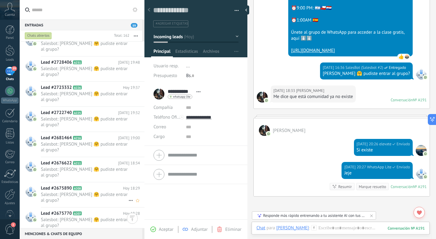
scroll to position [1218, 0]
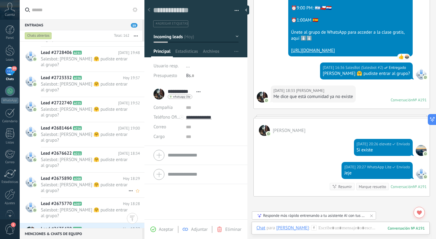
click at [92, 226] on h2 "Lead #2675430 A206" at bounding box center [82, 229] width 82 height 6
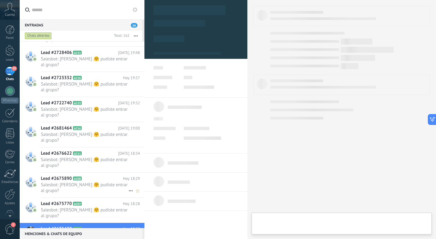
type textarea "**********"
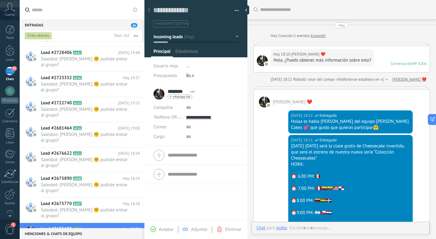
scroll to position [184, 0]
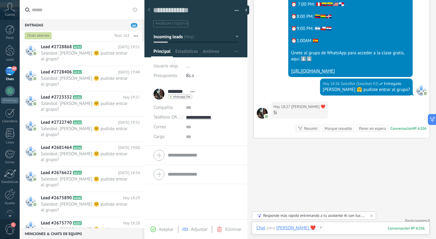
click at [325, 225] on div at bounding box center [340, 234] width 168 height 18
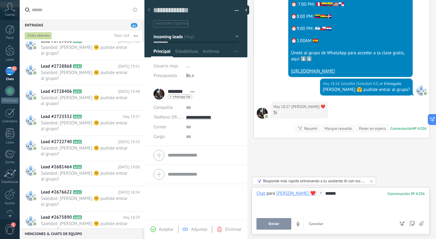
click at [263, 220] on button "Enviar" at bounding box center [273, 224] width 35 height 12
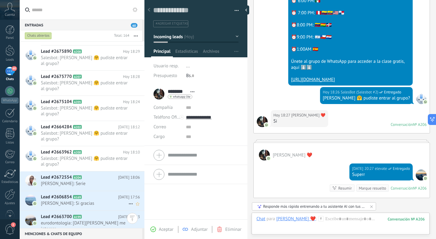
scroll to position [1411, 0]
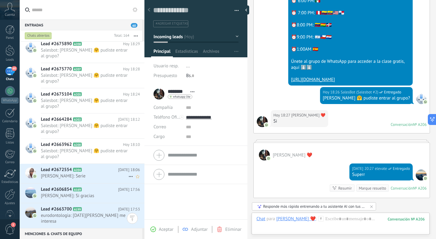
click at [78, 167] on h2 "Lead #2672554 A204" at bounding box center [79, 170] width 77 height 6
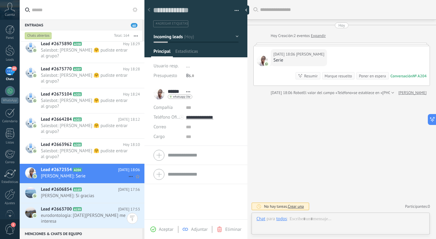
scroll to position [9, 0]
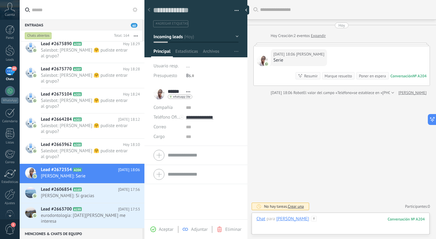
click at [316, 219] on div at bounding box center [340, 225] width 168 height 18
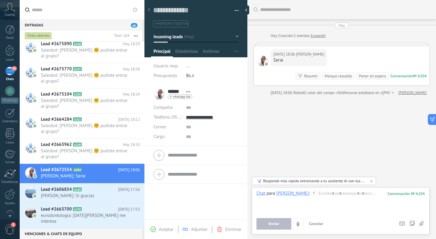
click at [311, 192] on icon at bounding box center [313, 192] width 5 height 5
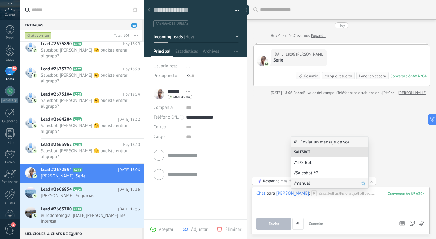
click at [300, 185] on span "/manual" at bounding box center [327, 183] width 67 height 6
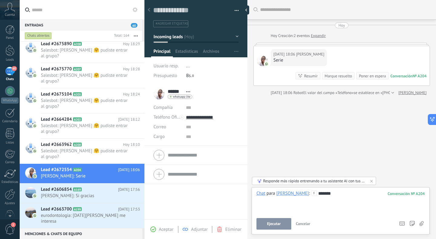
click at [277, 225] on span "Ejecutar" at bounding box center [274, 223] width 14 height 4
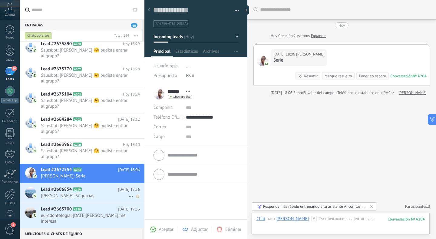
scroll to position [145, 0]
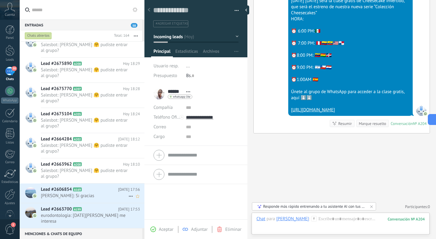
click at [82, 193] on span "Mery: Si gracias" at bounding box center [84, 196] width 87 height 6
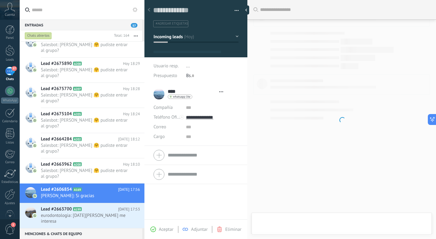
type textarea "**********"
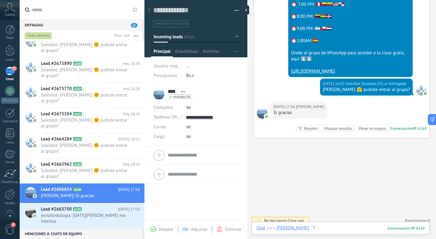
click at [317, 228] on div at bounding box center [340, 234] width 168 height 18
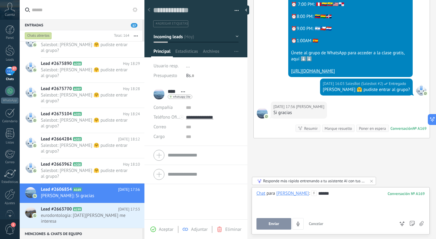
click at [277, 227] on button "Enviar" at bounding box center [273, 224] width 35 height 12
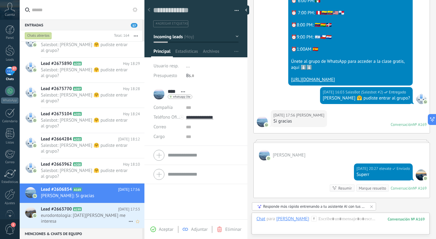
click at [74, 212] on span "eurodontologia: 28 de agosto me interesa" at bounding box center [84, 218] width 87 height 12
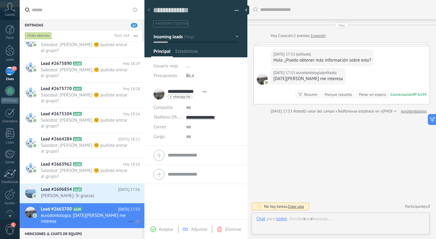
scroll to position [9, 0]
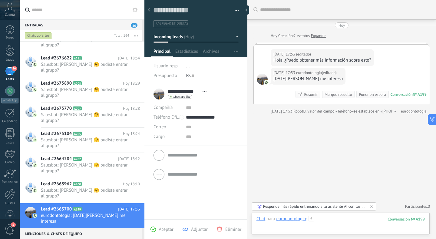
click at [329, 217] on div at bounding box center [340, 225] width 168 height 18
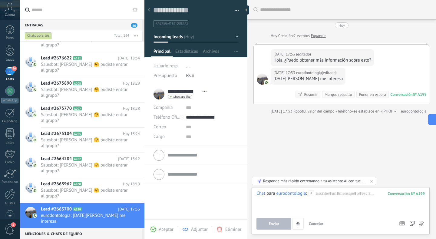
click at [313, 194] on icon at bounding box center [311, 192] width 5 height 5
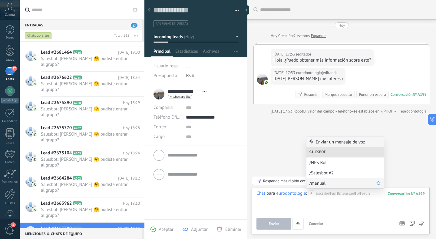
click at [315, 178] on div "/manual" at bounding box center [345, 183] width 78 height 10
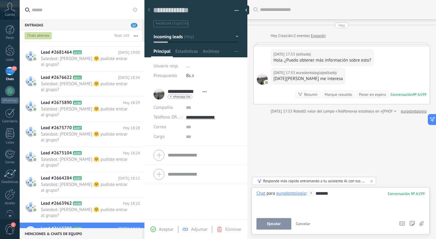
click at [279, 227] on button "Ejecutar" at bounding box center [273, 224] width 35 height 12
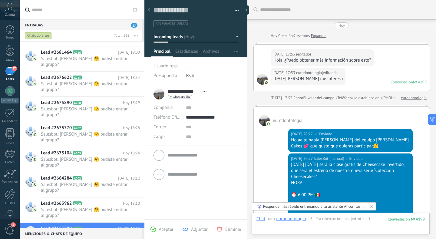
scroll to position [1452, 0]
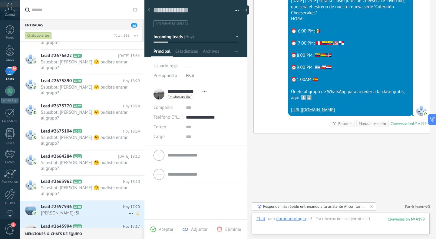
click at [61, 210] on span "Charo Vicente: Si" at bounding box center [84, 213] width 87 height 6
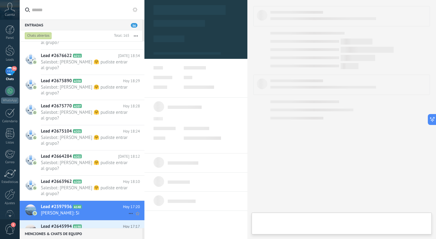
type textarea "**********"
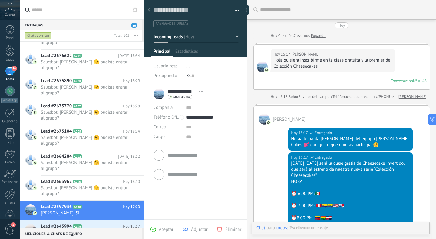
scroll to position [201, 0]
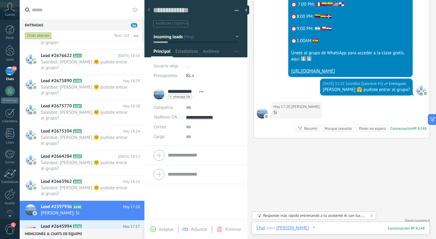
click at [327, 231] on div at bounding box center [340, 234] width 168 height 18
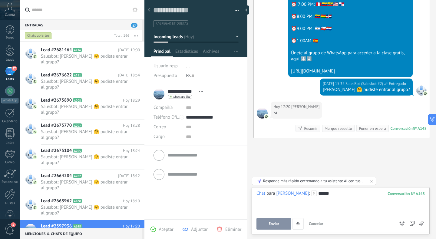
click at [274, 225] on span "Enviar" at bounding box center [274, 223] width 11 height 4
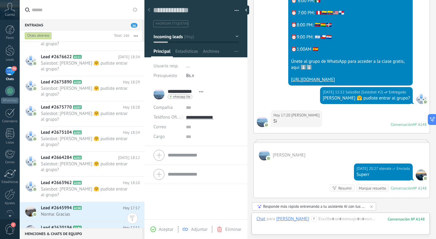
scroll to position [1490, 0]
click at [92, 202] on div "Lead #2645994 A198 Hoy 17:17 Norma: Gracias" at bounding box center [93, 211] width 104 height 19
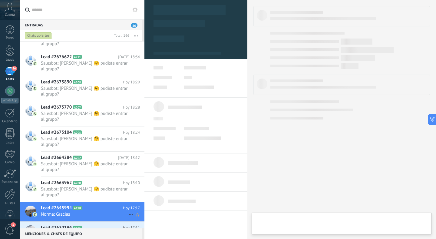
type textarea "**********"
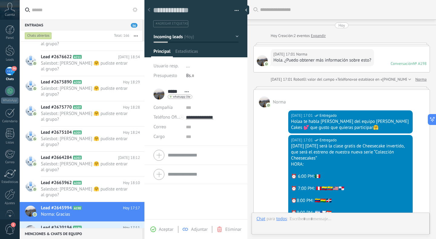
scroll to position [225, 0]
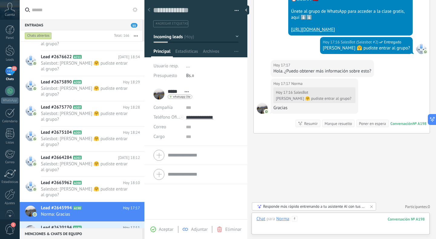
click at [309, 217] on div at bounding box center [340, 225] width 168 height 18
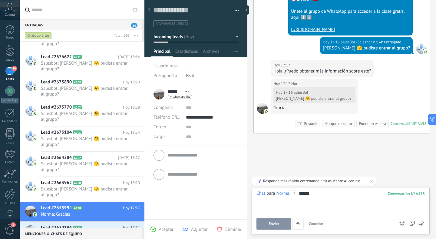
click at [277, 216] on div "Chat para Norma : 198 ****** Enviar Cancelar Rastrear clics en links ? Reducir …" at bounding box center [340, 209] width 168 height 39
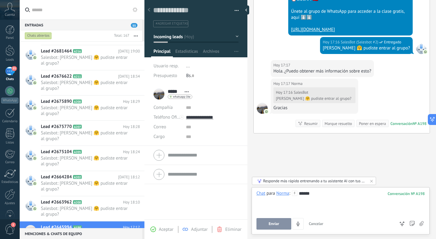
click at [277, 224] on span "Enviar" at bounding box center [274, 223] width 11 height 4
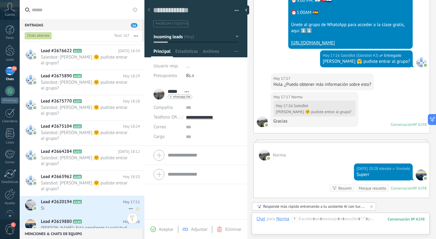
scroll to position [1536, 0]
click at [81, 195] on div "Lead #2620194 A186 Hoy 17:11 Si" at bounding box center [93, 204] width 104 height 19
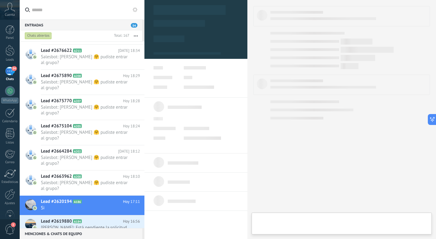
type textarea "**********"
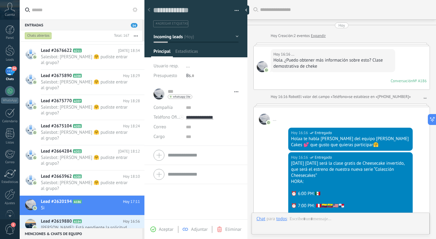
scroll to position [216, 0]
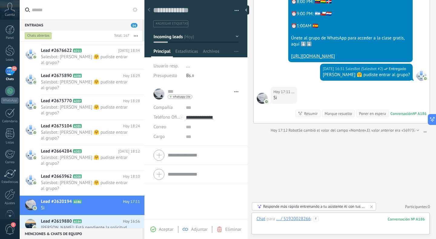
click at [333, 221] on div at bounding box center [340, 225] width 168 height 18
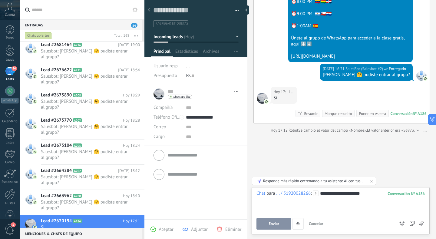
click at [267, 227] on button "Enviar" at bounding box center [273, 224] width 35 height 12
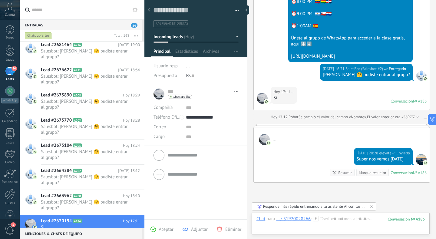
scroll to position [199, 0]
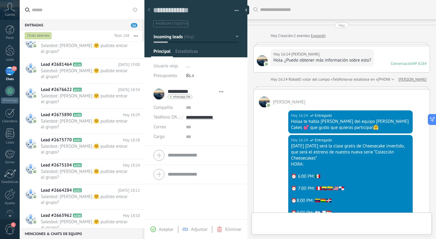
type textarea "**********"
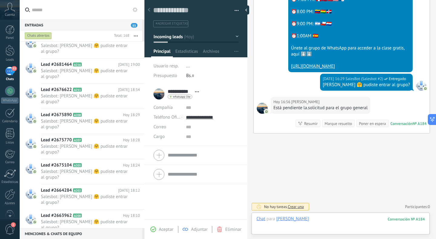
click at [315, 216] on div at bounding box center [340, 225] width 168 height 18
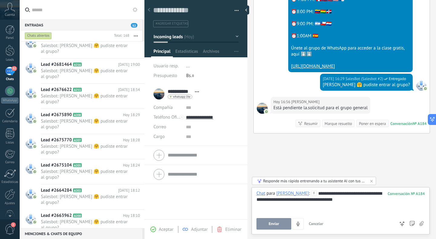
click at [272, 224] on span "Enviar" at bounding box center [274, 223] width 11 height 4
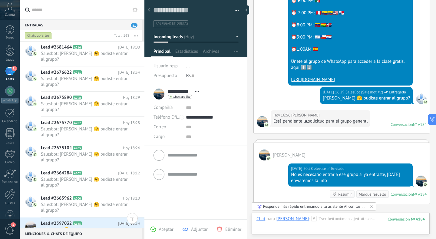
scroll to position [1584, 0]
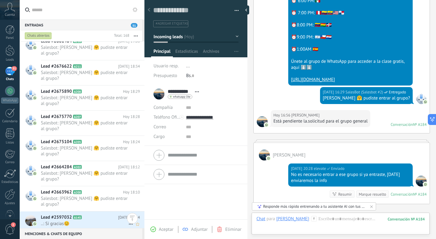
click at [92, 211] on div "Lead #2597032 A145 Hoy 16:54 ..: Sí gracias😊" at bounding box center [93, 220] width 104 height 19
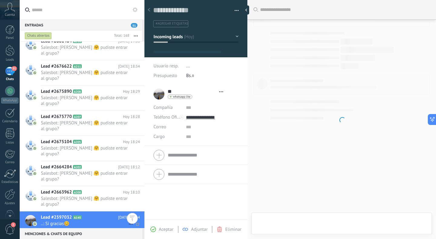
type textarea "**********"
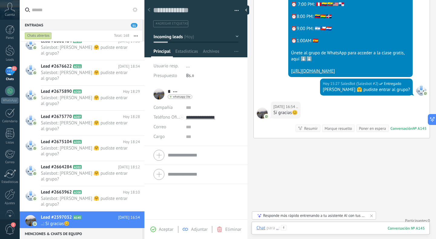
click at [309, 229] on div at bounding box center [340, 234] width 168 height 18
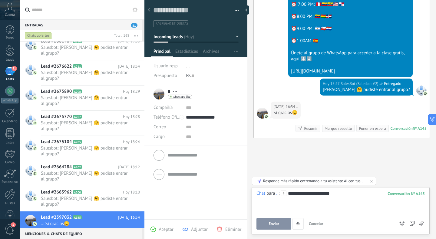
click at [259, 228] on button "Enviar" at bounding box center [273, 224] width 35 height 12
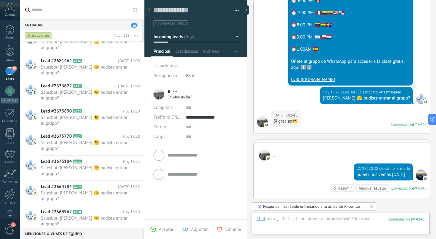
click at [75, 231] on div "Lead #2623972 A195 Hoy 16:49 Ceci: No puedo xf" at bounding box center [93, 240] width 104 height 19
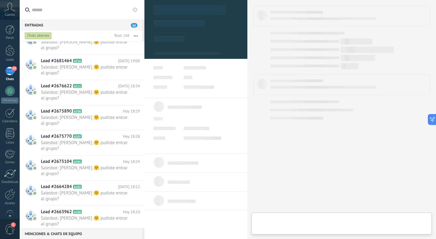
type textarea "**********"
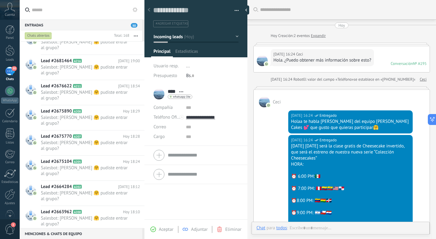
scroll to position [184, 0]
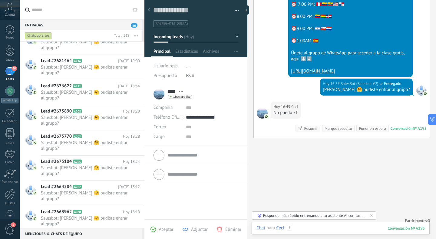
click at [342, 229] on div at bounding box center [340, 234] width 168 height 18
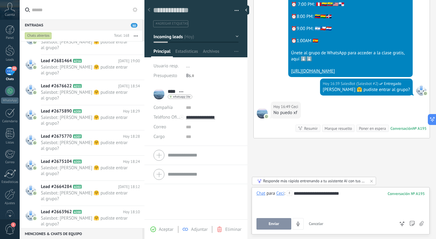
click at [275, 223] on span "Enviar" at bounding box center [274, 223] width 11 height 4
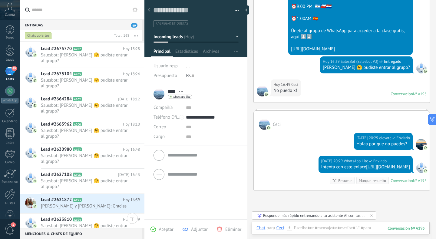
scroll to position [1708, 0]
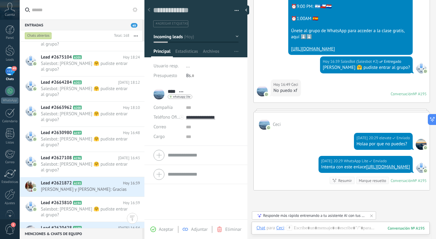
click at [104, 186] on span "Bastian Daiaris y Mathías: Gracias" at bounding box center [84, 189] width 87 height 6
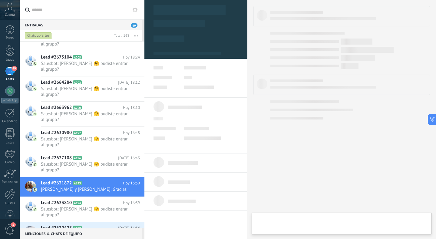
type textarea "**********"
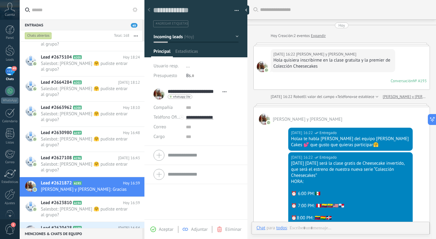
scroll to position [201, 0]
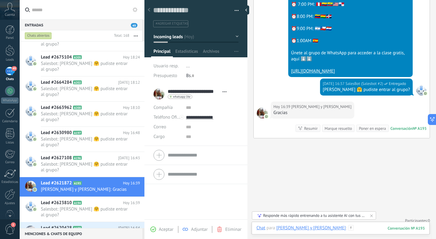
click at [341, 226] on div at bounding box center [340, 234] width 168 height 18
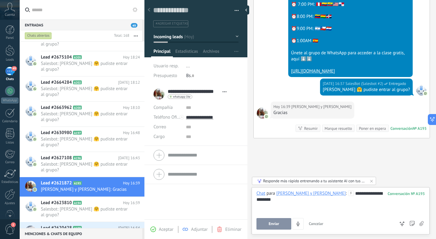
click at [284, 229] on button "Enviar" at bounding box center [273, 224] width 35 height 12
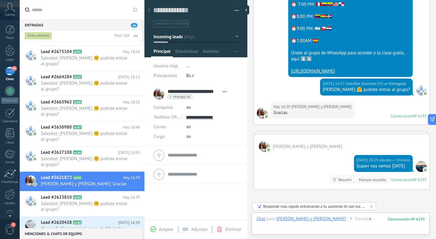
scroll to position [193, 0]
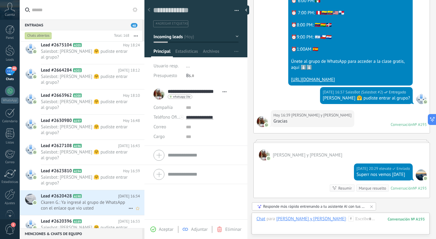
click at [82, 199] on span "Ckaren G.: Ya ingresé al grupo de WhatsApp con el enlace que vio usted" at bounding box center [84, 205] width 87 height 12
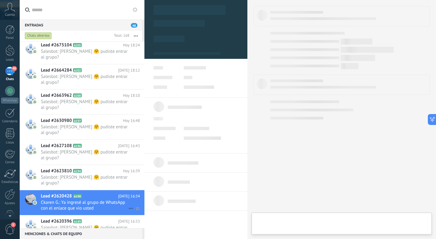
type textarea "**********"
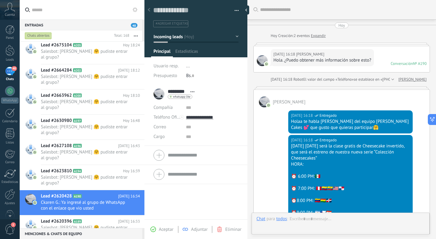
scroll to position [213, 0]
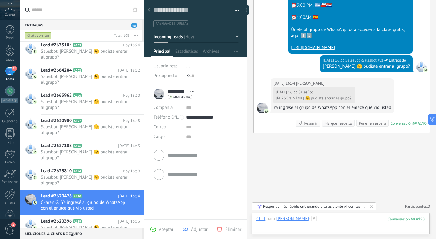
click at [329, 220] on div at bounding box center [340, 225] width 168 height 18
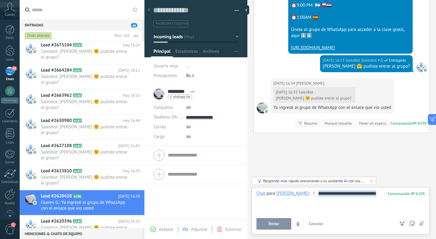
drag, startPoint x: 382, startPoint y: 193, endPoint x: 305, endPoint y: 193, distance: 77.2
click at [305, 193] on div "**********" at bounding box center [340, 201] width 168 height 23
click at [357, 193] on div "**********" at bounding box center [340, 201] width 168 height 23
drag, startPoint x: 356, startPoint y: 193, endPoint x: 304, endPoint y: 191, distance: 52.1
click at [304, 191] on div "**********" at bounding box center [340, 201] width 168 height 23
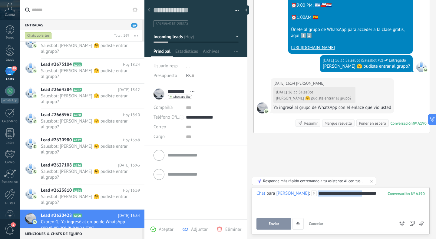
copy div "**********"
click at [286, 219] on button "Enviar" at bounding box center [273, 224] width 35 height 12
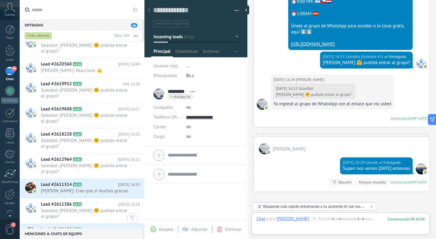
scroll to position [1917, 0]
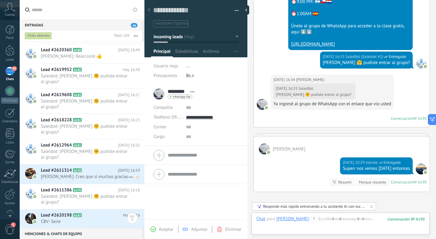
click at [77, 168] on span "A178" at bounding box center [77, 170] width 9 height 4
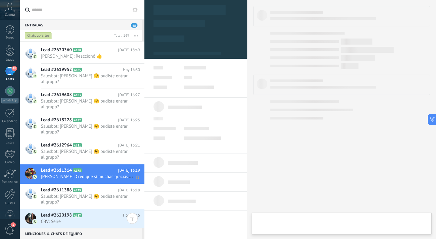
type textarea "**********"
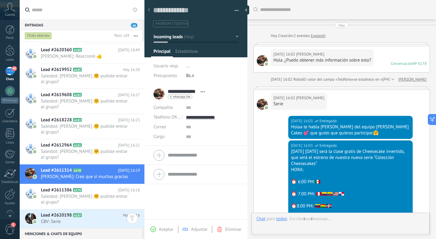
scroll to position [194, 0]
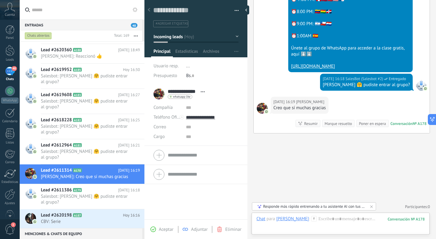
click at [326, 214] on div "Chat Correo Nota Tarea Chat para Cecilia Barrera : 178 Enviar Cancelar Rastrear…" at bounding box center [341, 223] width 178 height 22
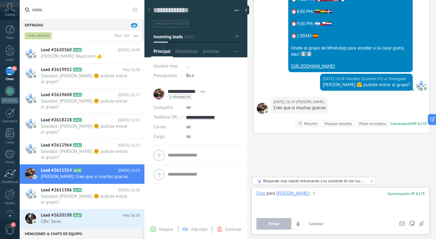
click at [327, 193] on div at bounding box center [340, 201] width 168 height 23
paste div
click at [264, 222] on button "Enviar" at bounding box center [273, 224] width 35 height 12
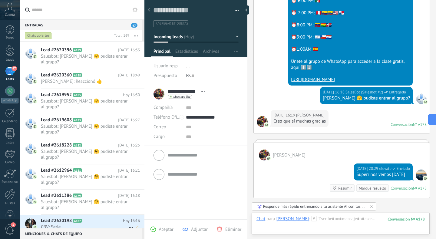
click at [80, 224] on span "CBV: Serie" at bounding box center [84, 227] width 87 height 6
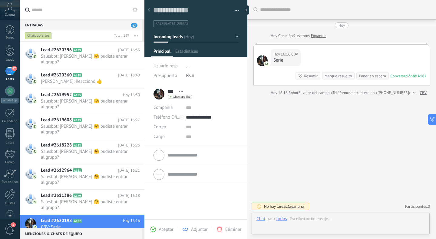
scroll to position [9, 0]
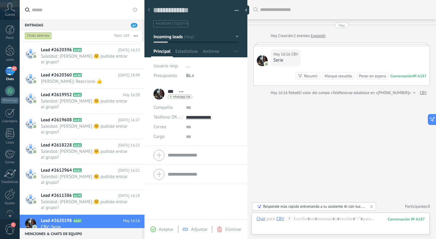
click at [288, 217] on icon at bounding box center [289, 218] width 5 height 5
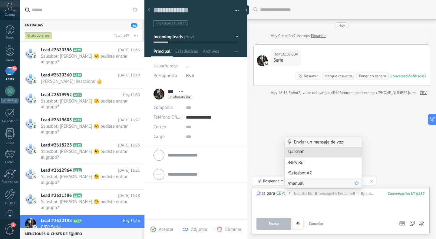
click at [303, 180] on div "/manual" at bounding box center [324, 183] width 78 height 10
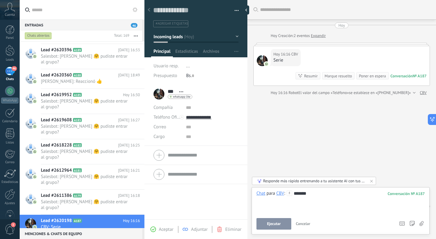
click at [277, 224] on span "Ejecutar" at bounding box center [274, 223] width 14 height 4
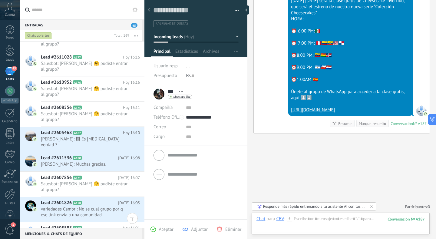
scroll to position [2078, 0]
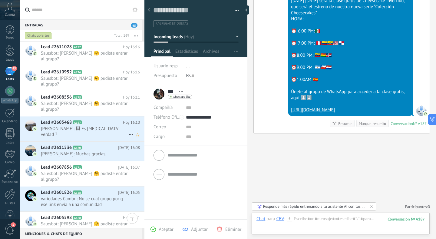
click at [95, 116] on div "Lead #2605468 A167 Hoy 16:10 Maria Isabel: 🖼 Es alli verdad ?" at bounding box center [93, 128] width 104 height 25
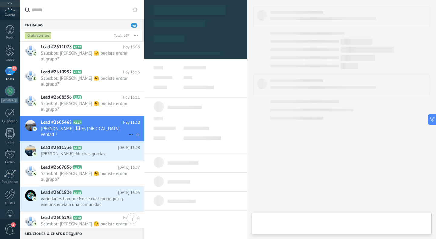
type textarea "**********"
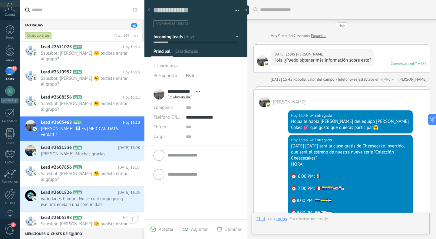
scroll to position [236, 0]
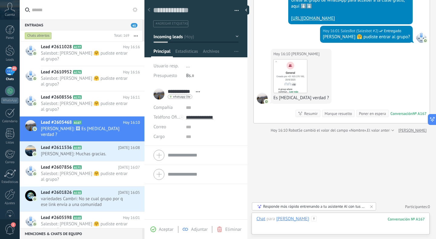
click at [320, 218] on div at bounding box center [340, 225] width 168 height 18
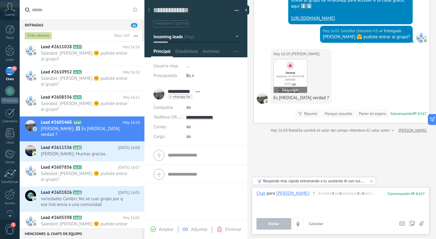
click at [283, 77] on img at bounding box center [290, 75] width 33 height 33
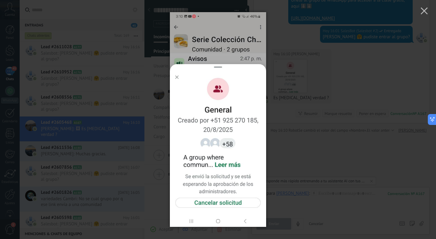
click at [289, 89] on div at bounding box center [218, 119] width 436 height 239
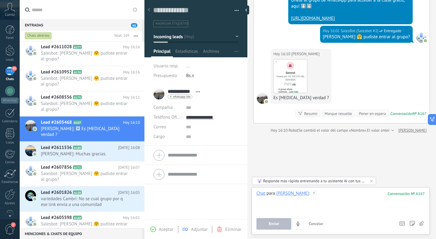
click at [331, 195] on div at bounding box center [340, 201] width 168 height 23
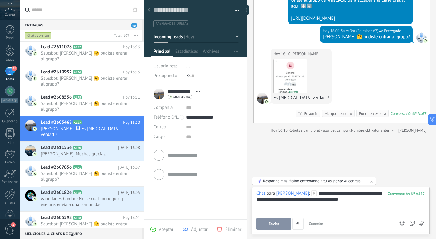
click at [282, 229] on div "**********" at bounding box center [341, 210] width 178 height 47
click at [278, 224] on span "Enviar" at bounding box center [274, 223] width 11 height 4
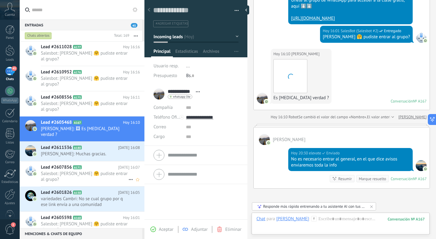
scroll to position [219, 0]
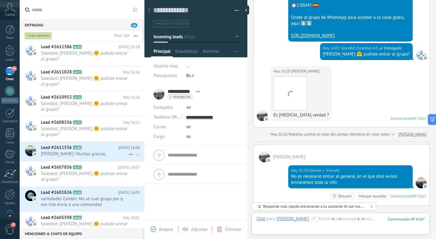
click at [72, 141] on div "Lead #2611536 A180 Hoy 16:08 Ana María Barreiro Carrillo: Muchas gracias." at bounding box center [93, 150] width 104 height 19
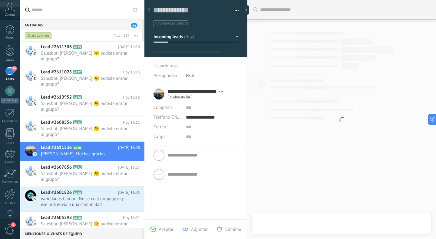
type textarea "**********"
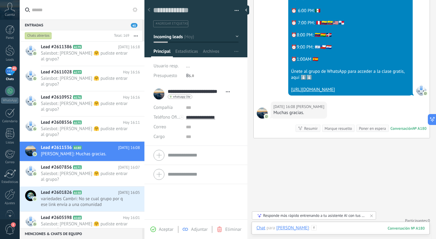
click at [340, 228] on div at bounding box center [340, 234] width 168 height 18
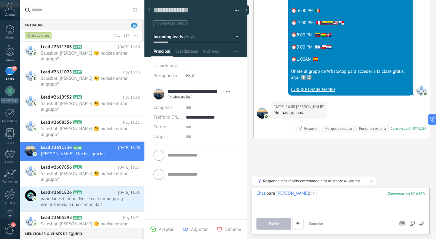
paste div
click at [272, 224] on span "Enviar" at bounding box center [274, 223] width 11 height 4
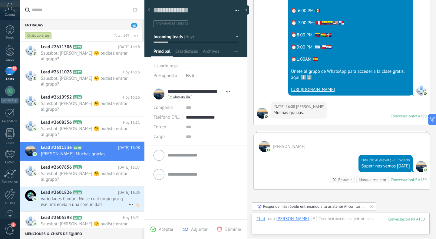
scroll to position [221, 0]
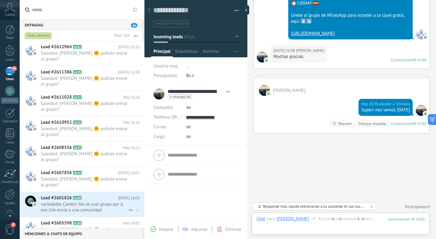
click at [66, 201] on span "variedades Cambri: No se cual grupo por q ese link envía a una comunidad" at bounding box center [84, 207] width 87 height 12
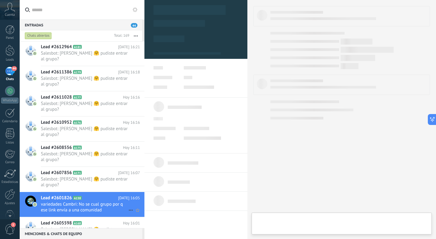
type textarea "**********"
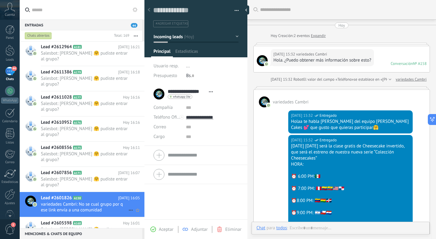
scroll to position [208, 0]
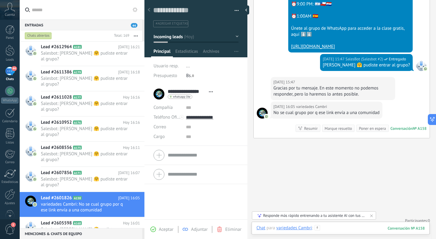
click at [326, 225] on div at bounding box center [340, 234] width 168 height 18
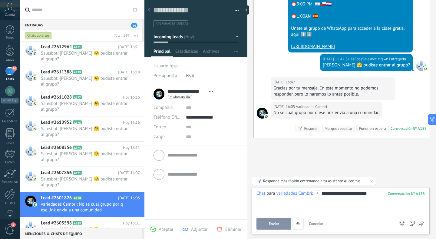
click at [271, 229] on button "Enviar" at bounding box center [273, 224] width 35 height 12
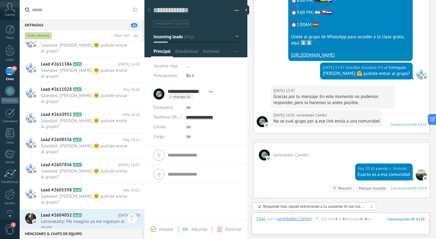
scroll to position [2118, 0]
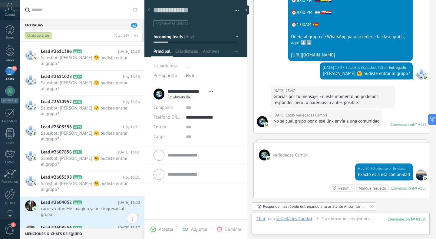
click at [99, 199] on h2 "Lead #2604052 A165" at bounding box center [79, 202] width 77 height 6
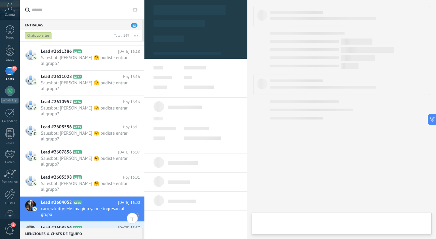
type textarea "**********"
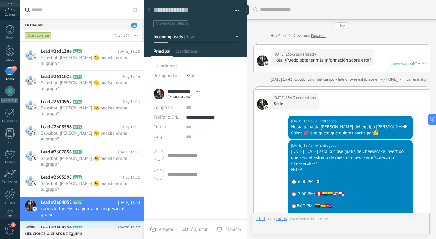
scroll to position [213, 0]
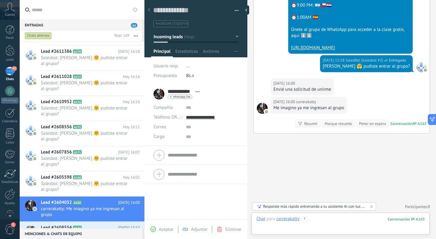
click at [324, 223] on div at bounding box center [340, 225] width 168 height 18
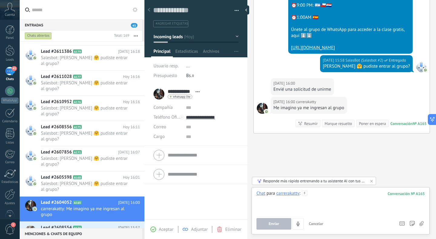
paste div
click at [266, 221] on button "Enviar" at bounding box center [273, 224] width 35 height 12
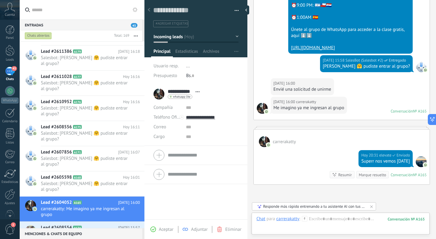
scroll to position [199, 0]
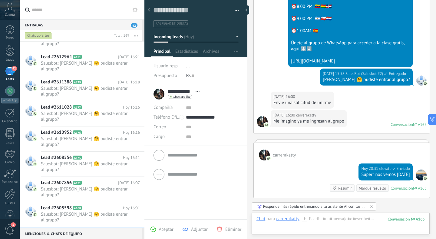
click at [98, 236] on span "Ok gracias ya me uni al grupo" at bounding box center [84, 239] width 87 height 6
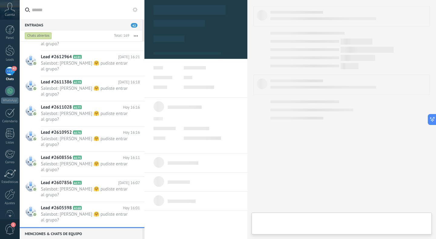
type textarea "**********"
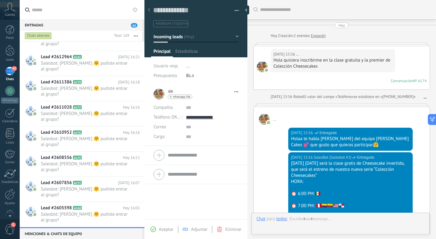
scroll to position [187, 0]
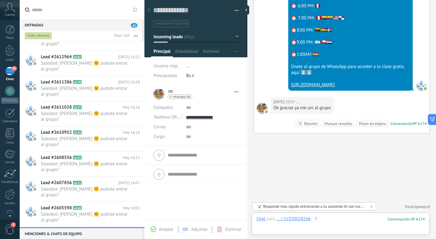
click at [333, 221] on div at bounding box center [340, 225] width 168 height 18
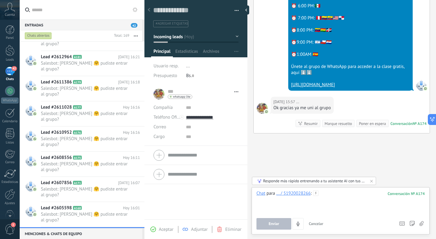
paste div
click at [258, 220] on button "Enviar" at bounding box center [273, 224] width 35 height 12
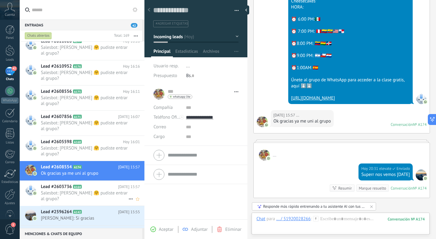
scroll to position [2181, 0]
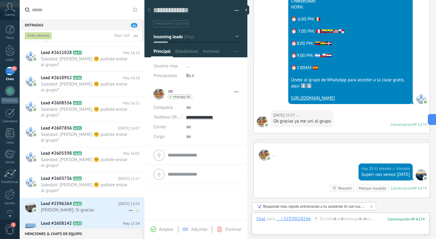
click at [105, 200] on h2 "Lead #2596264 A142" at bounding box center [79, 203] width 77 height 6
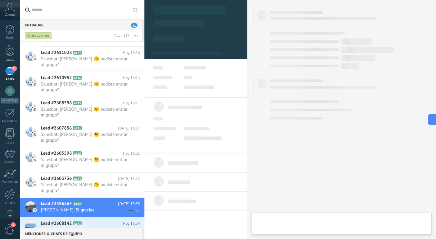
type textarea "**********"
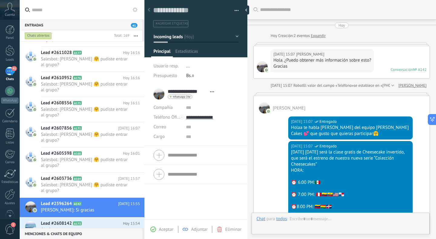
scroll to position [195, 0]
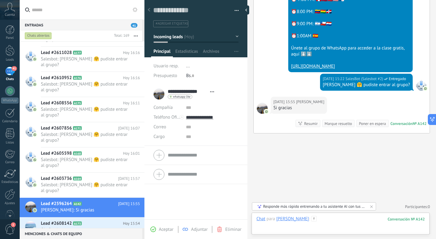
click at [338, 223] on div at bounding box center [340, 225] width 168 height 18
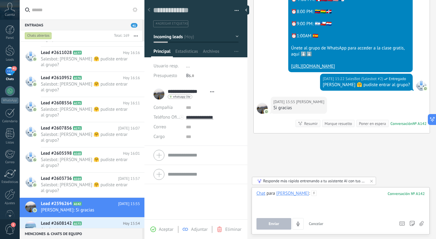
paste div
click at [265, 218] on button "Enviar" at bounding box center [273, 224] width 35 height 12
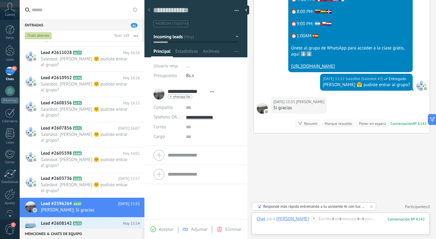
scroll to position [181, 0]
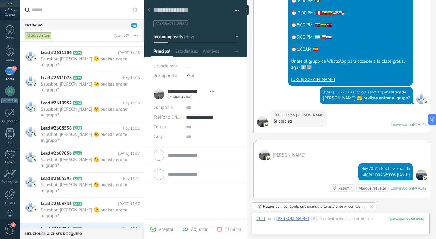
click at [89, 223] on div "Lead #2608142 A173 Hoy 15:54 Ok. Gracias" at bounding box center [93, 232] width 104 height 19
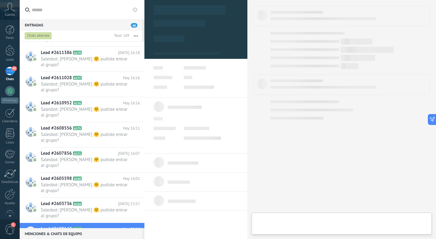
type textarea "**********"
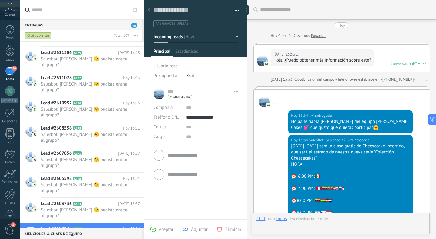
scroll to position [170, 0]
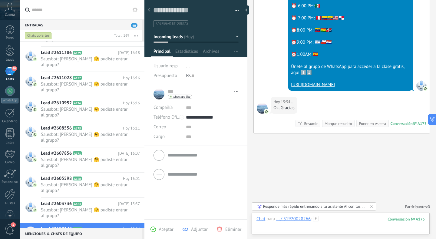
click at [347, 219] on div at bounding box center [340, 225] width 168 height 18
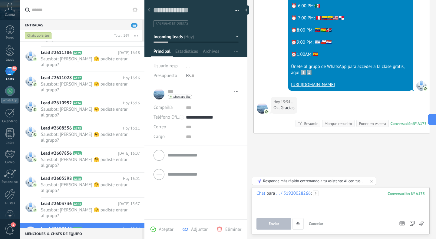
paste div
click at [271, 223] on span "Enviar" at bounding box center [274, 223] width 11 height 4
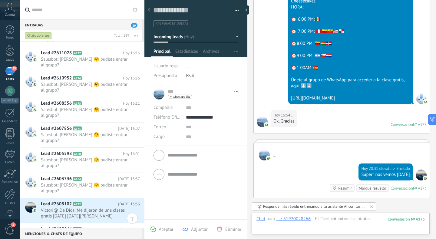
scroll to position [2221, 0]
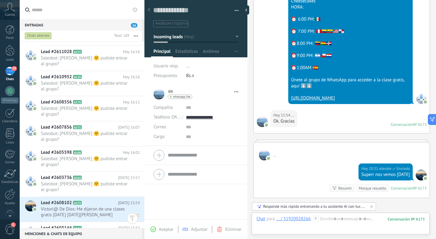
click at [90, 206] on span "Victori@ De Dios: Me dijeron de una clases gratis mañana 28 de agosto" at bounding box center [84, 212] width 87 height 12
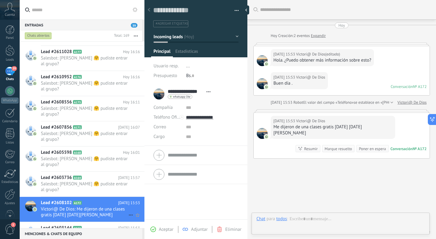
scroll to position [19, 0]
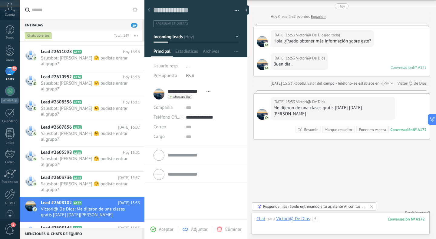
click at [319, 219] on div at bounding box center [340, 225] width 168 height 18
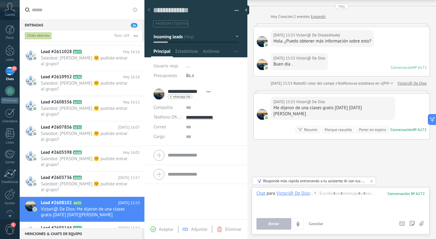
click at [316, 192] on icon at bounding box center [314, 192] width 5 height 5
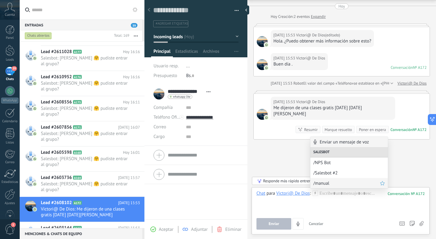
click at [322, 181] on span "/manual" at bounding box center [346, 183] width 67 height 6
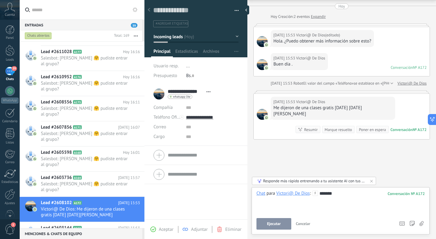
click at [270, 224] on span "Ejecutar" at bounding box center [274, 223] width 14 height 4
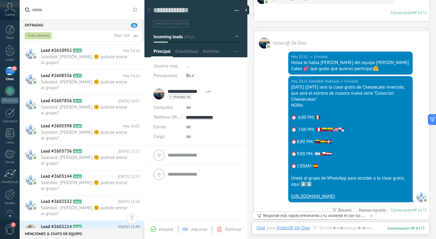
scroll to position [2275, 0]
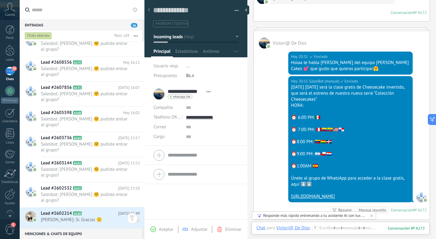
click at [91, 216] on span "Rosa Camaque: Si. Gracias 🙂" at bounding box center [84, 219] width 87 height 6
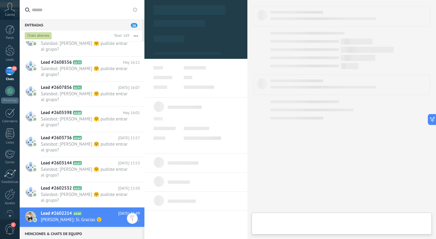
type textarea "**********"
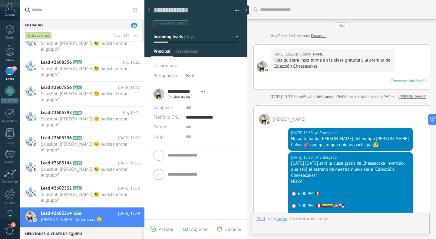
scroll to position [206, 0]
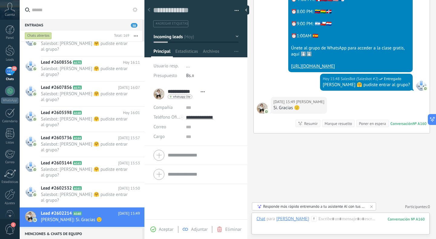
click at [311, 218] on icon at bounding box center [313, 218] width 5 height 5
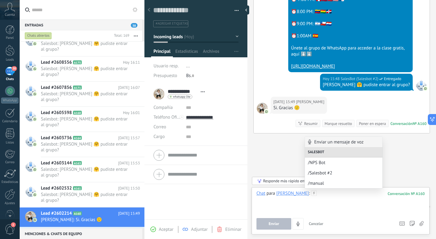
click at [329, 200] on div at bounding box center [340, 201] width 168 height 23
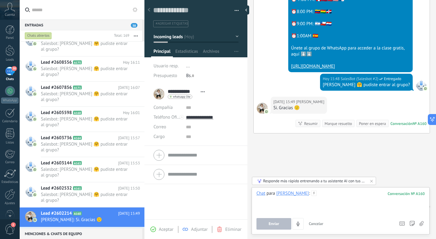
paste div
click at [268, 216] on div "**********" at bounding box center [340, 209] width 168 height 39
click at [273, 223] on span "Enviar" at bounding box center [274, 223] width 11 height 4
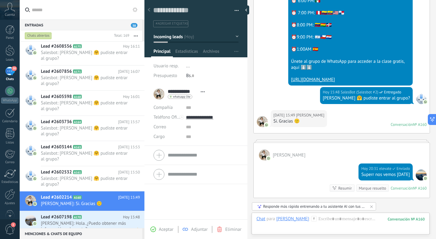
scroll to position [2294, 0]
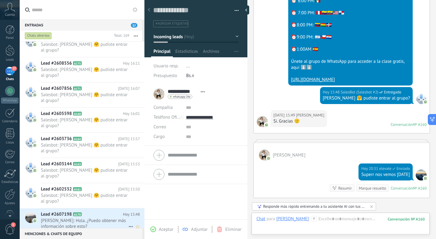
click at [74, 217] on span "Marcela Bermal Donoso: Hola. ¿Puedo obtener más información sobre esto?" at bounding box center [84, 223] width 87 height 12
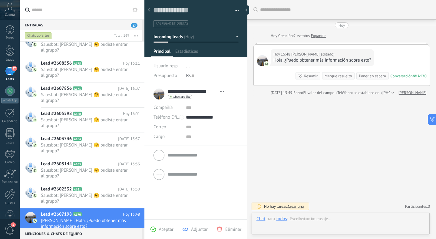
scroll to position [9, 0]
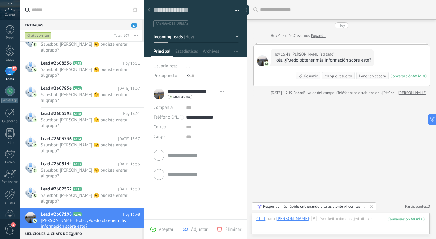
click at [317, 220] on icon at bounding box center [313, 218] width 5 height 5
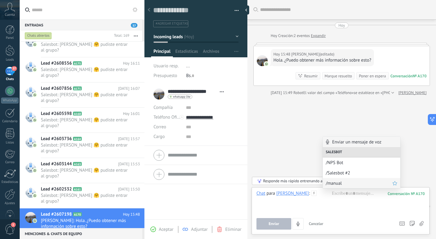
click at [328, 181] on span "/manual" at bounding box center [359, 183] width 67 height 6
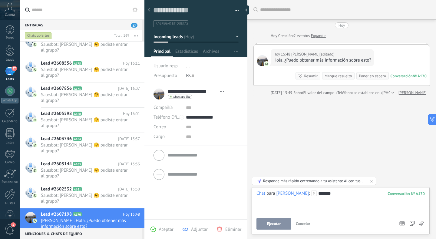
click at [276, 224] on span "Ejecutar" at bounding box center [274, 223] width 14 height 4
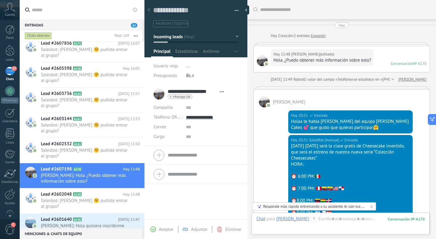
scroll to position [0, 0]
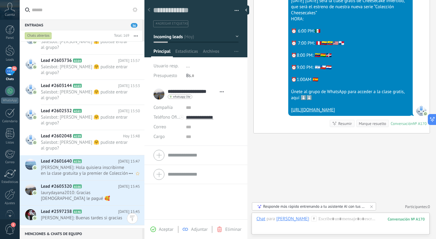
click at [96, 164] on span "Zoila: Hola quisiera inscribirme en la clase gratuita y la premier de Colección…" at bounding box center [84, 170] width 87 height 12
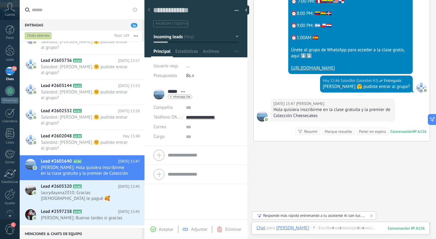
click at [312, 226] on use at bounding box center [314, 227] width 5 height 5
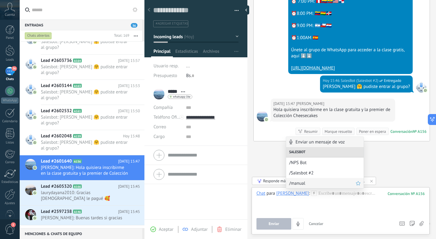
click at [295, 183] on span "/manual" at bounding box center [322, 183] width 67 height 6
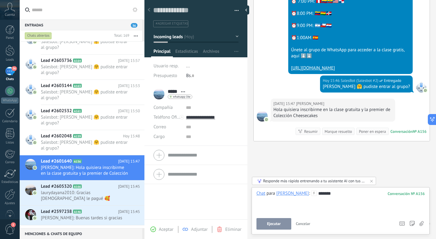
click at [272, 231] on div "Chat Correo Nota Tarea Chat para Zoila : 156 ******* Ejecutar Cancelar Rastrear…" at bounding box center [341, 210] width 178 height 47
click at [273, 226] on button "Ejecutar" at bounding box center [273, 224] width 35 height 12
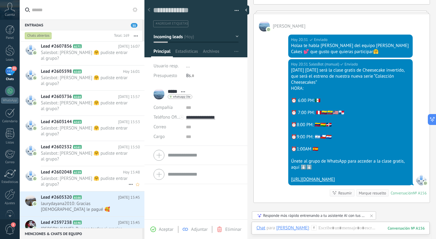
click at [72, 194] on span "Lead #2605320" at bounding box center [56, 197] width 31 height 6
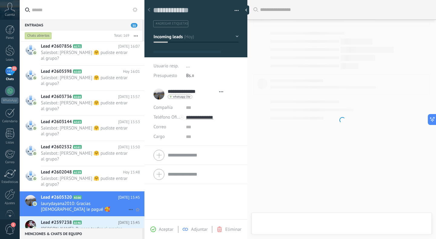
type textarea "**********"
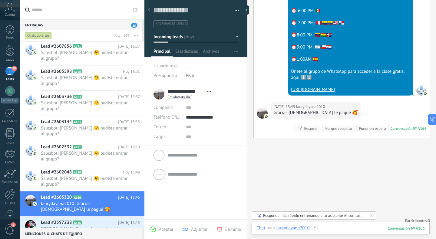
click at [328, 228] on div at bounding box center [340, 234] width 168 height 18
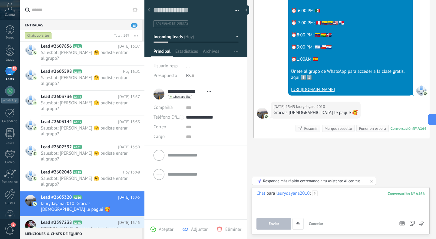
paste div
click at [269, 228] on button "Enviar" at bounding box center [273, 224] width 35 height 12
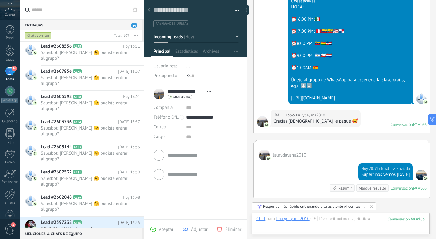
click at [76, 226] on span "leoximar: Buenas tardes si gracias" at bounding box center [84, 229] width 87 height 6
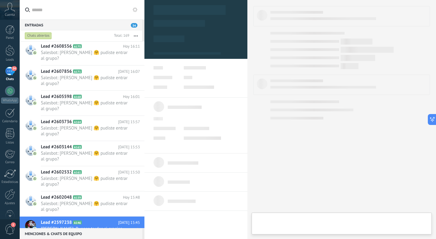
type textarea "**********"
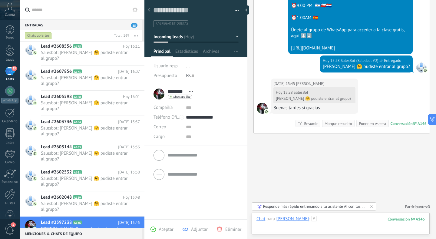
click at [319, 222] on div at bounding box center [340, 225] width 168 height 18
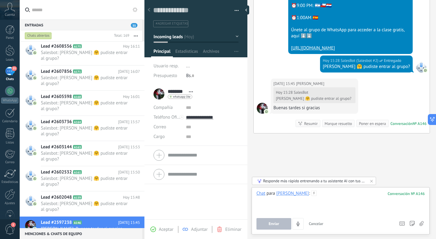
paste div
click at [261, 218] on button "Enviar" at bounding box center [273, 224] width 35 height 12
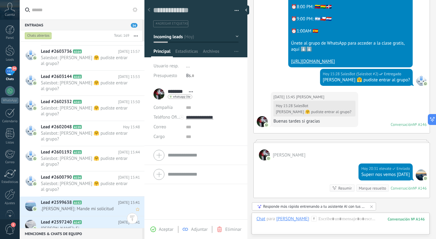
click at [69, 199] on span "Lead #2599638" at bounding box center [56, 202] width 31 height 6
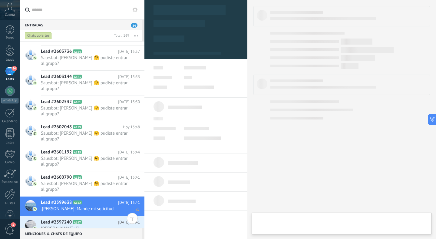
type textarea "**********"
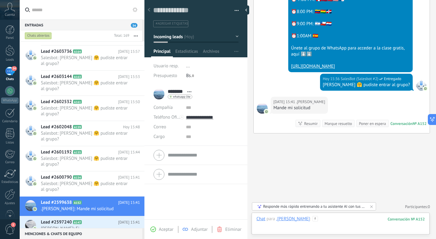
click at [323, 219] on div at bounding box center [340, 225] width 168 height 18
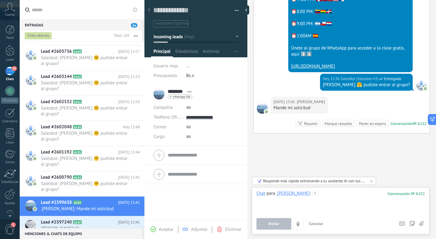
paste div
click at [263, 220] on button "Enviar" at bounding box center [273, 224] width 35 height 12
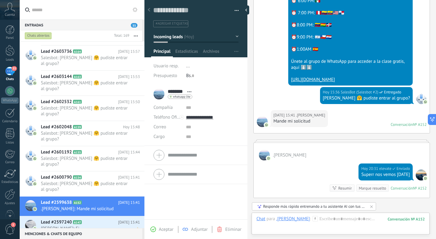
click at [81, 225] on span "Stefany Ramirez: Si" at bounding box center [84, 228] width 87 height 6
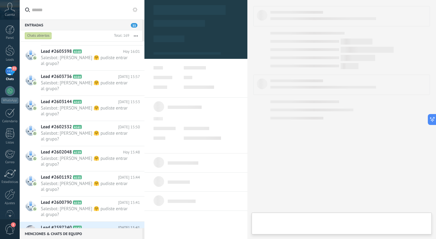
type textarea "**********"
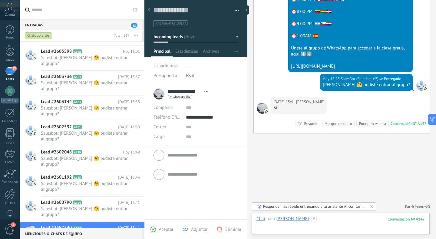
click at [355, 220] on div at bounding box center [340, 225] width 168 height 18
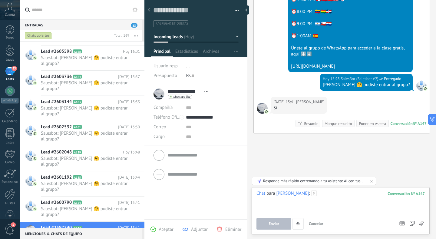
paste div
click at [286, 222] on button "Enviar" at bounding box center [273, 224] width 35 height 12
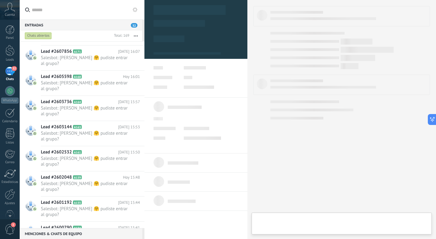
type textarea "**********"
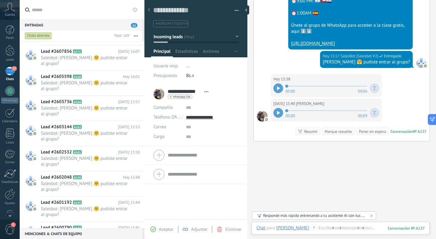
click at [275, 89] on div at bounding box center [278, 88] width 10 height 10
click at [278, 113] on icon at bounding box center [278, 113] width 3 height 4
click at [335, 226] on div at bounding box center [340, 234] width 168 height 18
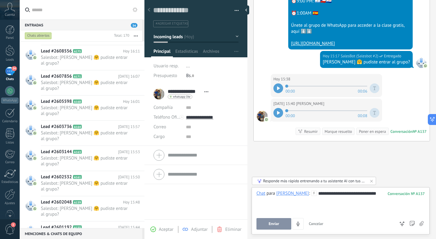
click at [280, 221] on button "Enviar" at bounding box center [273, 224] width 35 height 12
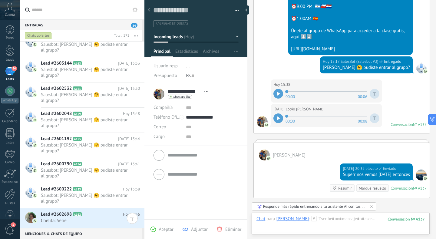
scroll to position [2561, 0]
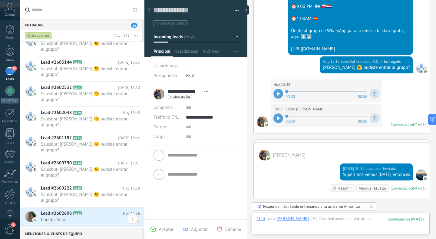
click at [100, 216] on span "Chelita: Serie" at bounding box center [84, 219] width 87 height 6
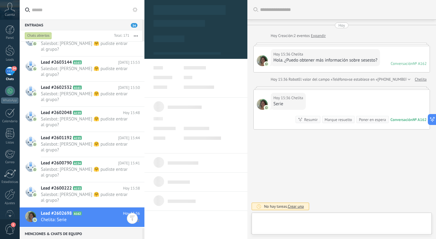
type textarea "**********"
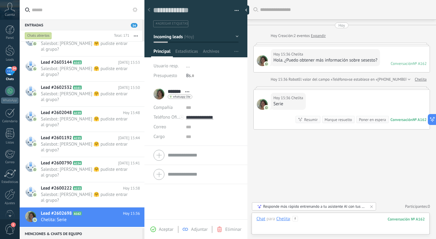
click at [323, 221] on div at bounding box center [340, 225] width 168 height 18
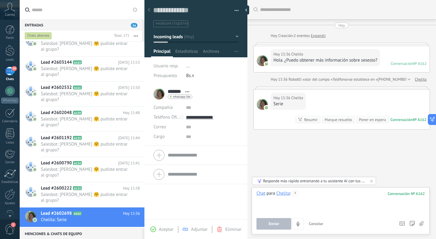
paste div
click at [266, 222] on button "Enviar" at bounding box center [273, 224] width 35 height 12
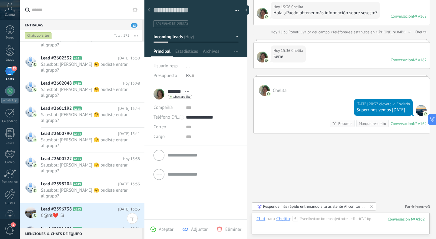
scroll to position [2610, 0]
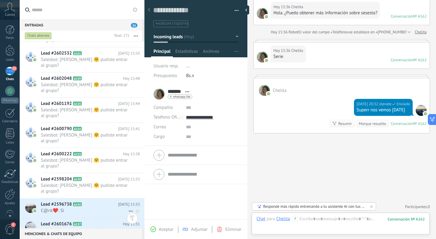
click at [91, 207] on span "C@rit❤️: Sí" at bounding box center [84, 210] width 87 height 6
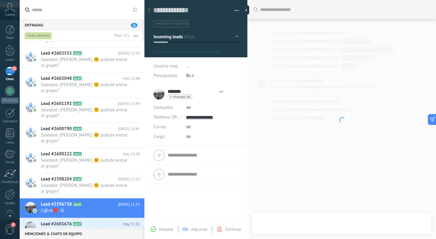
type textarea "**********"
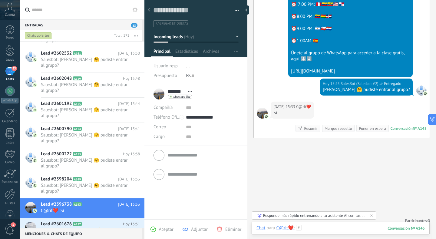
click at [332, 227] on div at bounding box center [340, 234] width 168 height 18
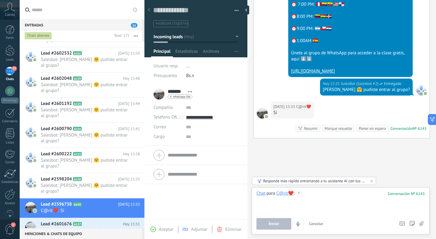
paste div
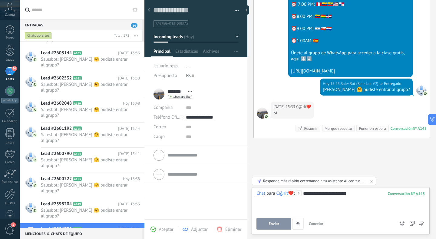
click at [275, 218] on button "Enviar" at bounding box center [273, 224] width 35 height 12
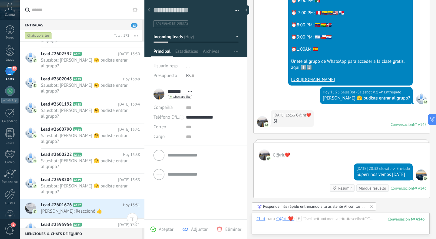
scroll to position [2651, 0]
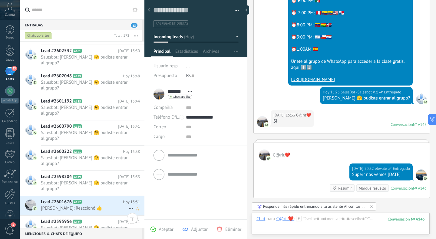
click at [92, 199] on h2 "Lead #2601676 A157" at bounding box center [82, 202] width 82 height 6
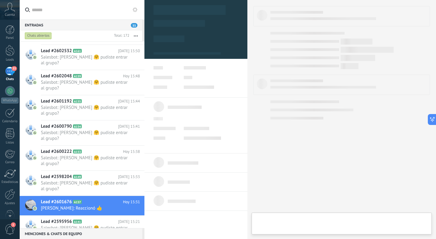
type textarea "**********"
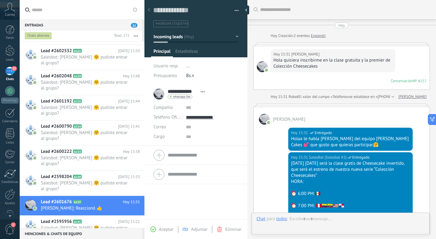
scroll to position [187, 0]
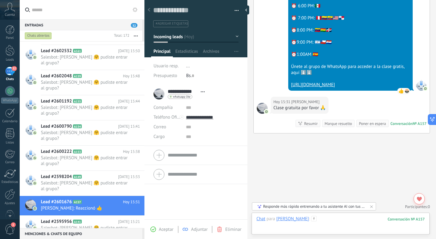
click at [318, 220] on div at bounding box center [340, 225] width 168 height 18
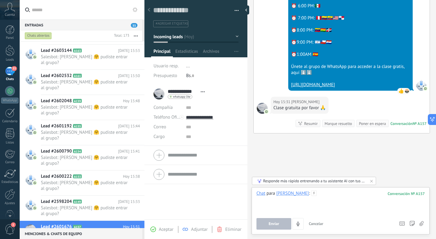
paste div
click at [264, 218] on div "Enviar Cancelar Rastrear clics en links ? Reducir links largos y rastrear clics…" at bounding box center [325, 224] width 138 height 12
click at [275, 221] on button "Enviar" at bounding box center [273, 224] width 35 height 12
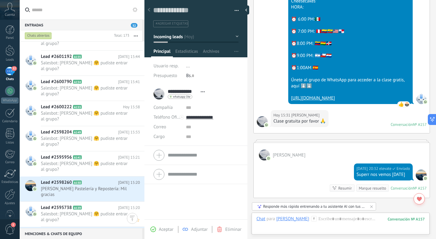
scroll to position [2731, 0]
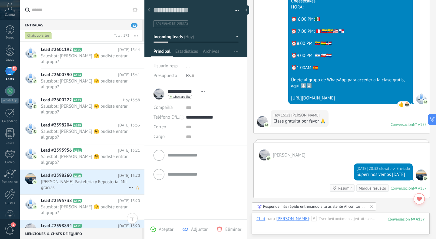
click at [95, 179] on span "Tortres Pastelería y Repostería: Mil gracias" at bounding box center [84, 185] width 87 height 12
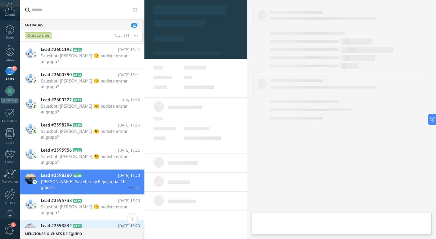
type textarea "**********"
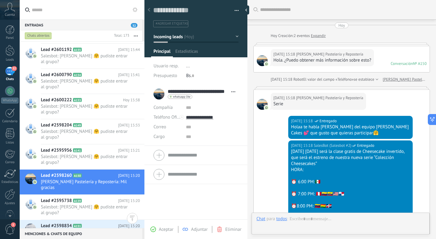
scroll to position [171, 0]
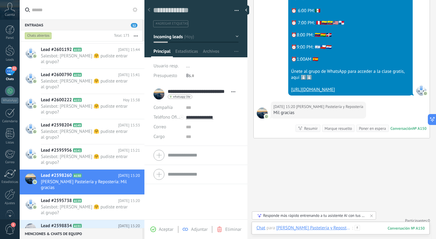
click at [351, 228] on div at bounding box center [340, 234] width 168 height 18
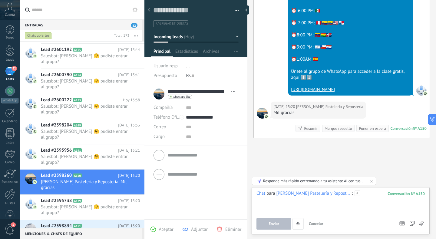
paste div
click at [274, 229] on button "Enviar" at bounding box center [273, 224] width 35 height 12
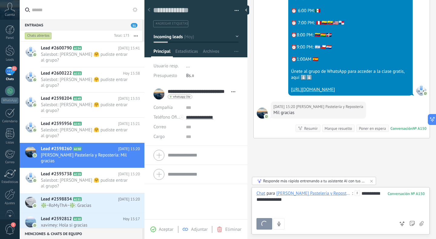
scroll to position [162, 0]
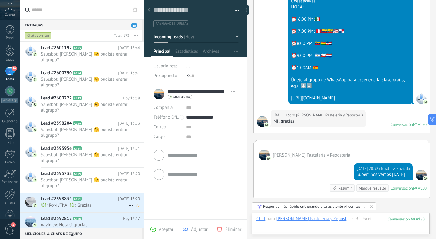
click at [94, 196] on h2 "Lead #2598834 A151" at bounding box center [79, 199] width 77 height 6
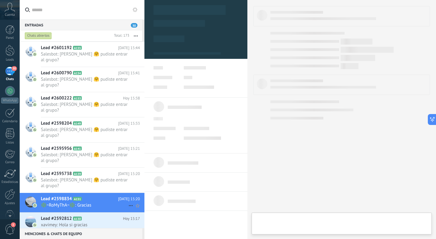
type textarea "**********"
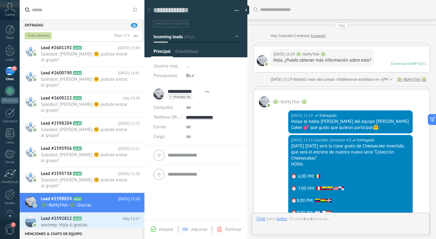
scroll to position [170, 0]
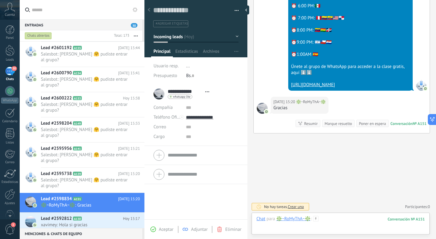
click at [332, 219] on div at bounding box center [340, 225] width 168 height 18
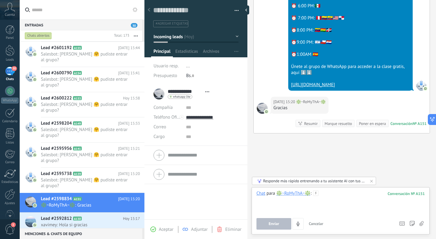
paste div
click at [270, 228] on button "Enviar" at bounding box center [273, 224] width 35 height 12
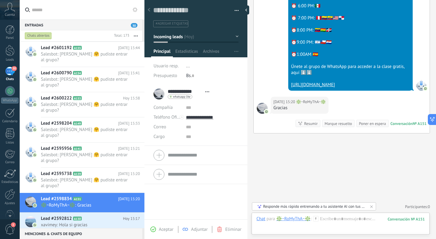
scroll to position [157, 0]
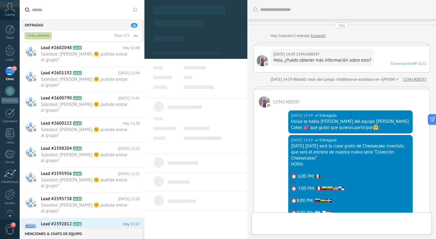
click at [89, 218] on div "Lead #2592812 A130 Hoy 15:17 xavimey: Hola si gracias" at bounding box center [93, 227] width 104 height 19
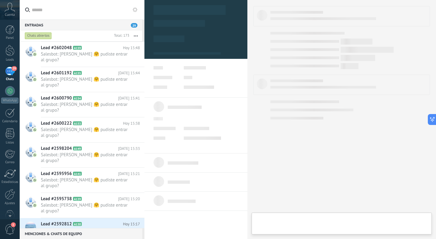
type textarea "**********"
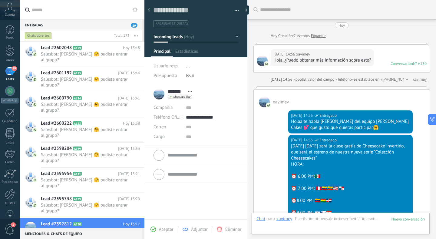
scroll to position [189, 0]
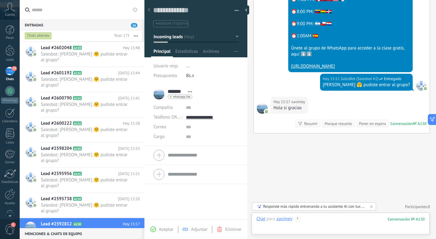
click at [311, 220] on div at bounding box center [340, 225] width 168 height 18
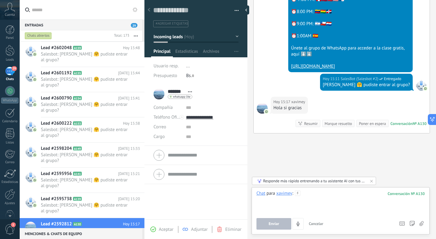
paste div
click at [269, 226] on span "Enviar" at bounding box center [274, 223] width 11 height 4
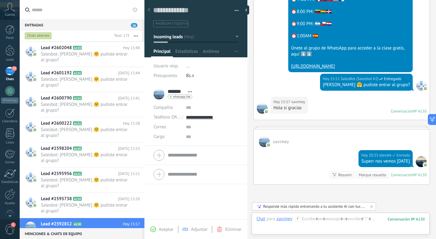
scroll to position [175, 0]
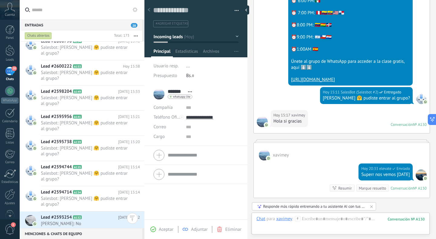
scroll to position [2815, 0]
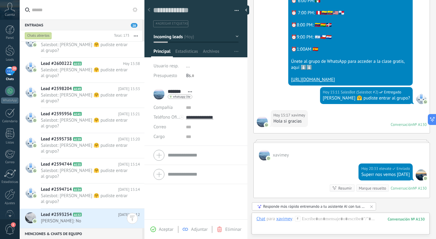
click at [101, 218] on span "Miryam Carpio piaggi: No" at bounding box center [84, 221] width 87 height 6
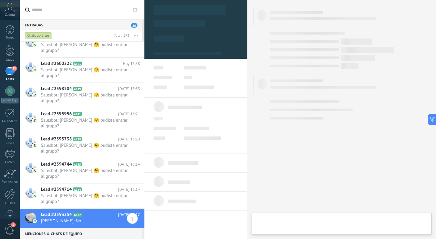
type textarea "**********"
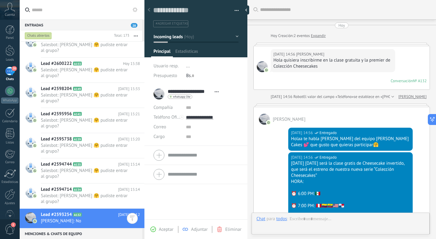
scroll to position [206, 0]
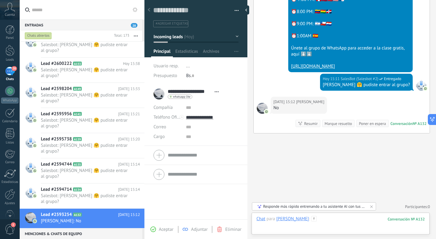
click at [340, 217] on div at bounding box center [340, 225] width 168 height 18
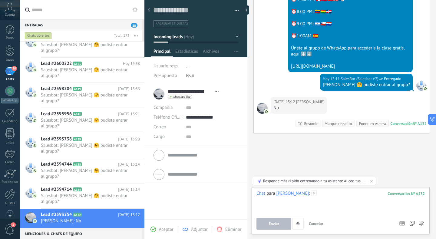
click at [335, 191] on div at bounding box center [340, 201] width 168 height 23
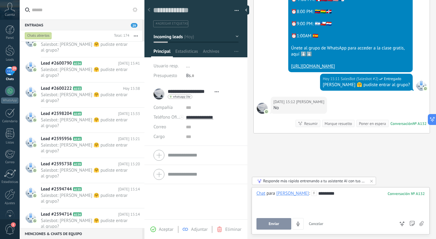
click at [277, 223] on span "Enviar" at bounding box center [274, 223] width 11 height 4
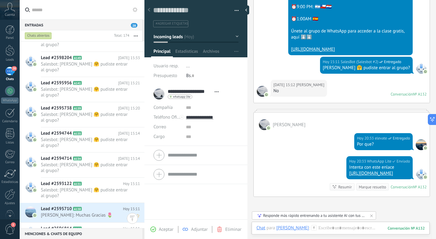
scroll to position [2880, 0]
click at [86, 212] on span "[PERSON_NAME]: Muchas Gracias 🌷" at bounding box center [84, 215] width 87 height 6
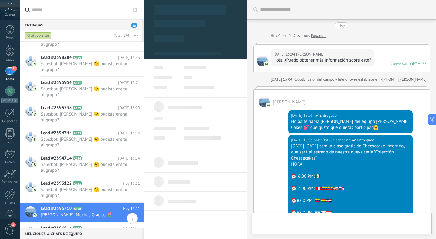
type textarea "**********"
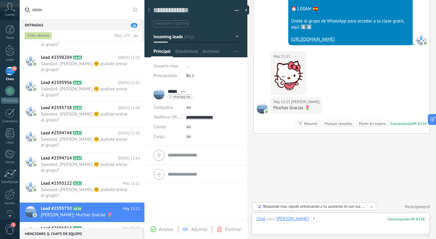
click at [299, 216] on div at bounding box center [340, 225] width 168 height 18
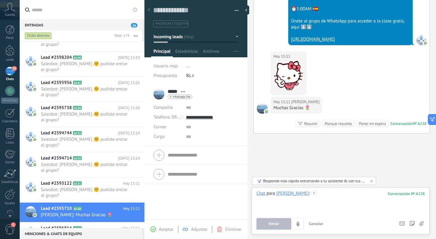
paste div
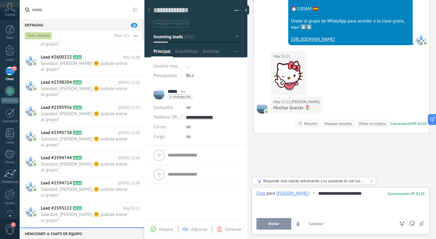
click at [281, 229] on button "Enviar" at bounding box center [273, 224] width 35 height 12
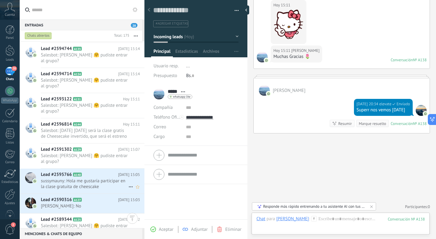
scroll to position [2988, 0]
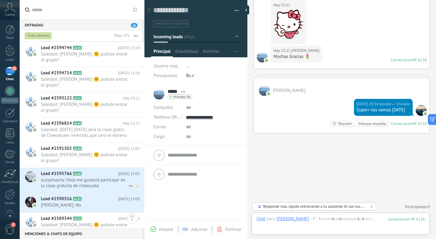
click at [98, 177] on span "sussymauny: Hola me gustaría participar en la clase gratuita de cheescake" at bounding box center [84, 183] width 87 height 12
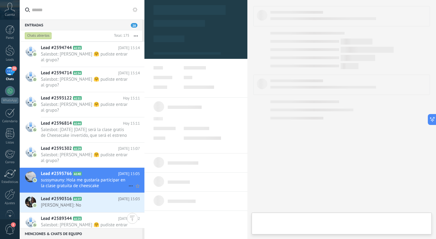
type textarea "**********"
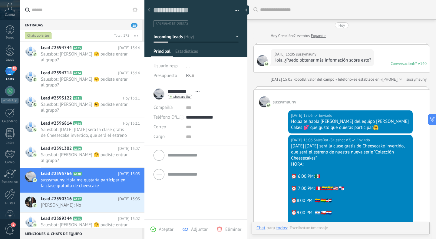
scroll to position [168, 0]
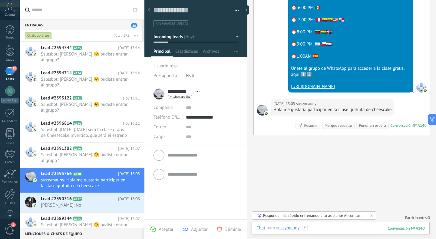
click at [322, 231] on div at bounding box center [340, 234] width 168 height 18
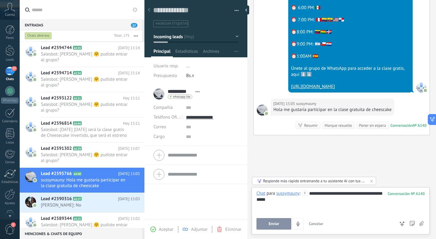
click at [267, 219] on button "Enviar" at bounding box center [273, 224] width 35 height 12
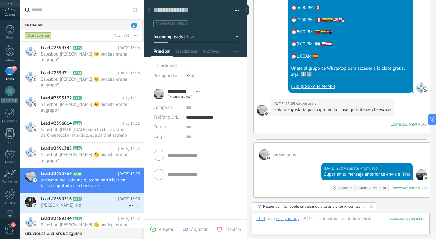
scroll to position [174, 0]
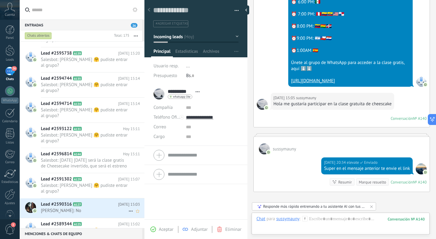
click at [91, 207] on span "Teresa Veliz: No" at bounding box center [84, 210] width 87 height 6
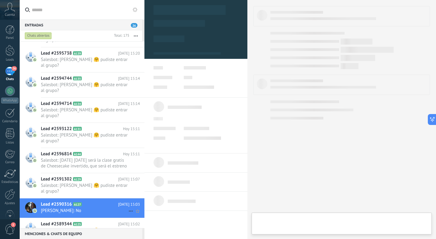
type textarea "**********"
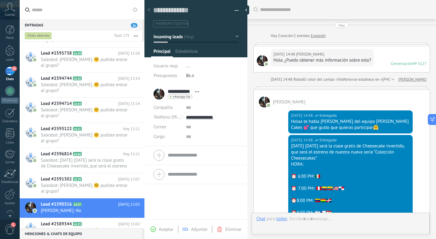
scroll to position [189, 0]
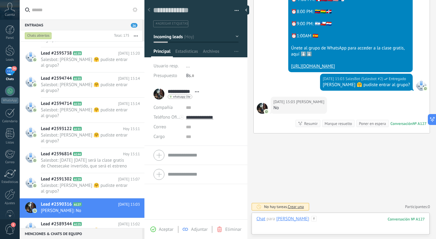
click at [321, 219] on div at bounding box center [340, 225] width 168 height 18
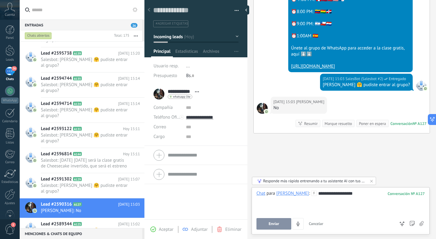
click at [276, 223] on span "Enviar" at bounding box center [274, 223] width 11 height 4
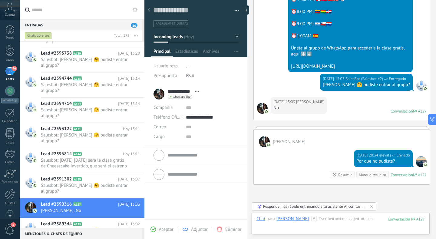
scroll to position [240, 0]
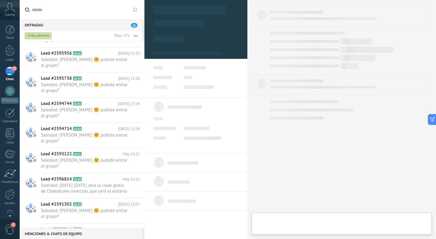
type textarea "**********"
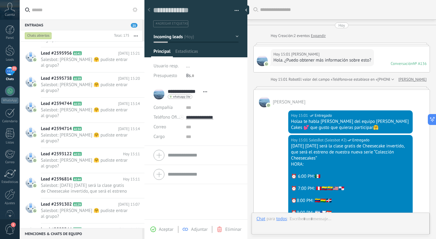
scroll to position [170, 0]
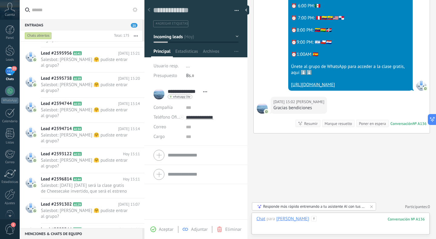
click at [333, 222] on div at bounding box center [340, 225] width 168 height 18
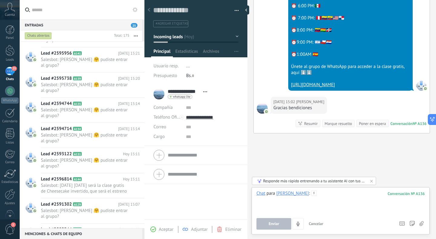
paste div
click at [264, 220] on button "Enviar" at bounding box center [273, 224] width 35 height 12
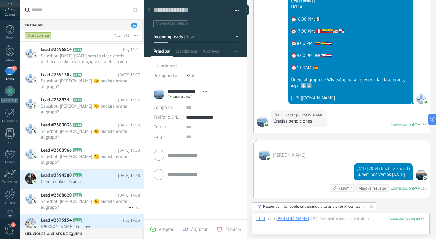
scroll to position [3111, 0]
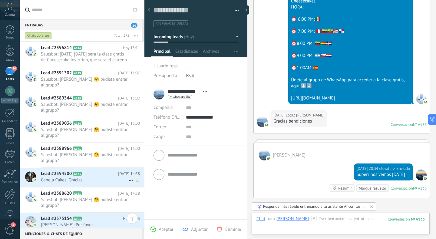
click at [89, 177] on span "Canela Cakes: Gracias" at bounding box center [84, 180] width 87 height 6
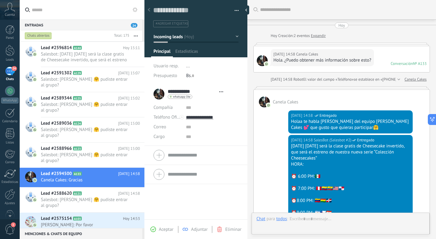
type textarea "**********"
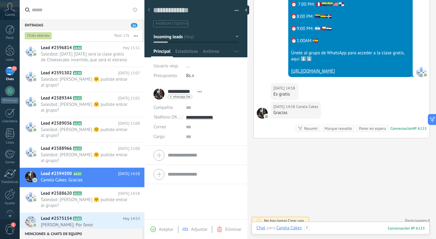
click at [336, 231] on div at bounding box center [340, 234] width 168 height 18
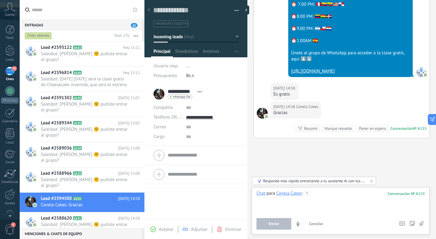
paste div
click at [263, 217] on div "**********" at bounding box center [340, 209] width 168 height 39
click at [263, 219] on button "Enviar" at bounding box center [273, 224] width 35 height 12
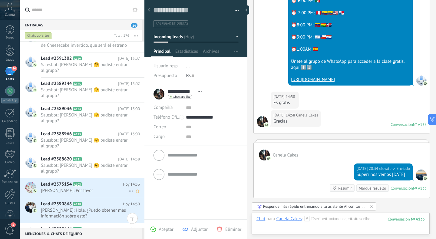
scroll to position [3166, 0]
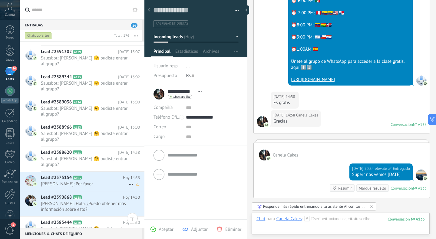
click at [109, 174] on h2 "Lead #2575154 A103" at bounding box center [82, 177] width 82 height 6
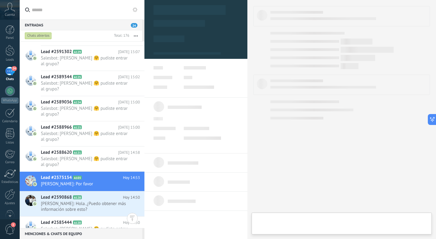
type textarea "**********"
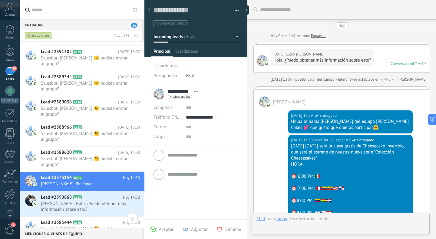
scroll to position [405, 0]
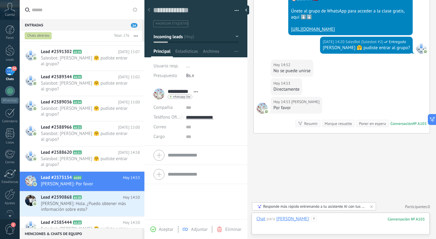
click at [332, 220] on div at bounding box center [340, 225] width 168 height 18
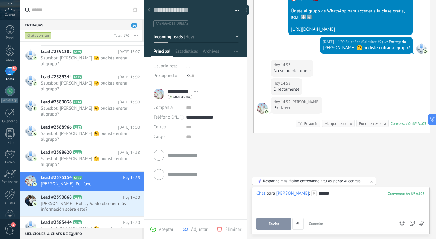
click at [325, 191] on div "*****" at bounding box center [340, 201] width 168 height 23
click at [272, 226] on button "Enviar" at bounding box center [273, 224] width 35 height 12
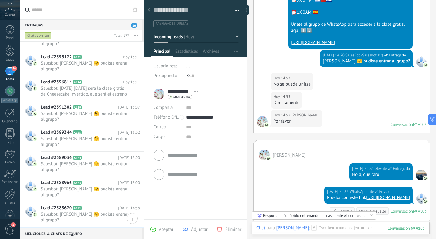
scroll to position [422, 0]
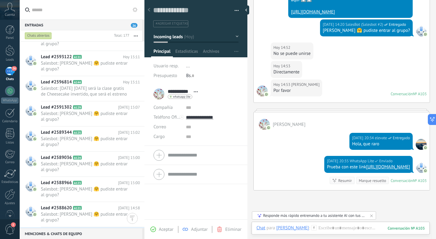
click at [85, 236] on span "Mirtha: Hola. ¿Puedo obtener más información sobre esto?" at bounding box center [84, 242] width 87 height 12
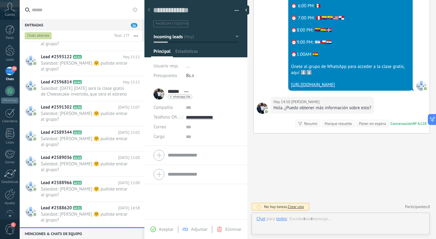
scroll to position [9, 0]
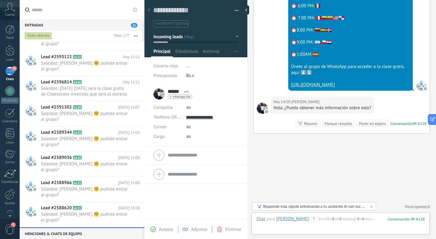
click at [141, 199] on span "[PERSON_NAME] respondió" at bounding box center [163, 199] width 53 height 12
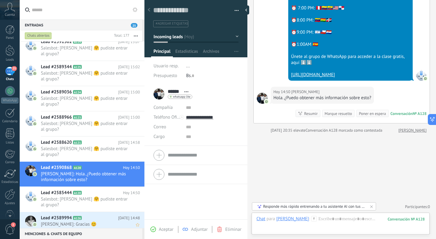
scroll to position [3216, 0]
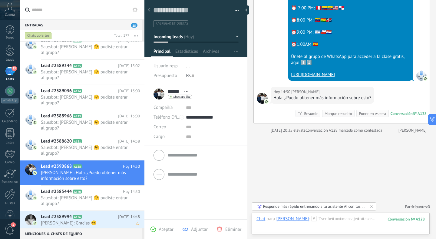
click at [105, 220] on span "Luz Mary Vesga: Gracias 😊" at bounding box center [84, 223] width 87 height 6
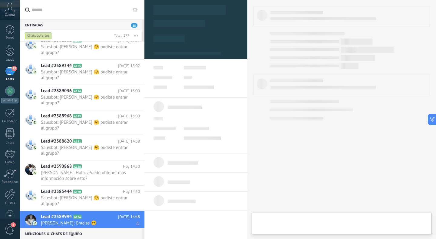
type textarea "**********"
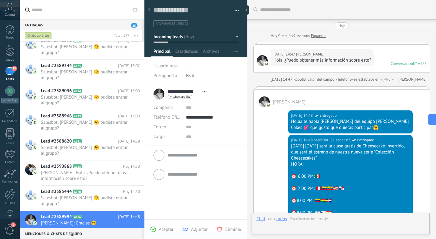
scroll to position [170, 0]
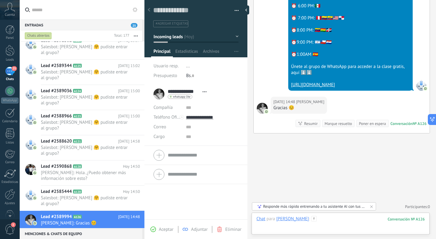
click at [322, 220] on div at bounding box center [340, 225] width 168 height 18
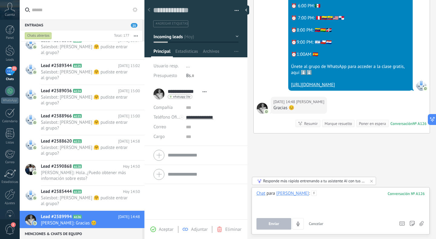
paste div
click at [278, 226] on button "Enviar" at bounding box center [273, 224] width 35 height 12
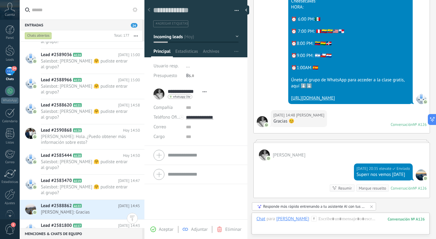
scroll to position [3264, 0]
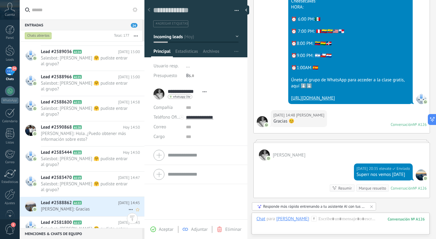
click at [96, 206] on span "Dolores Castro: Gracias" at bounding box center [84, 209] width 87 height 6
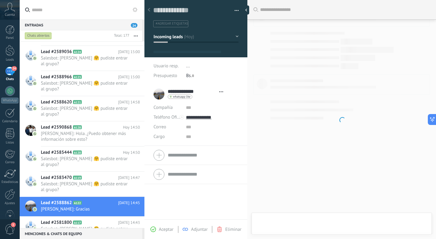
type textarea "**********"
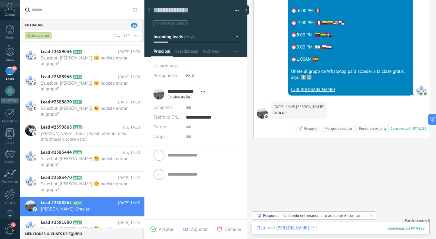
click at [340, 227] on div at bounding box center [340, 234] width 168 height 18
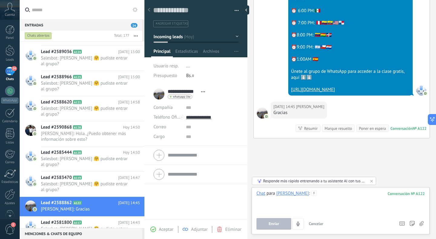
paste div
click at [271, 221] on span "Enviar" at bounding box center [274, 223] width 11 height 4
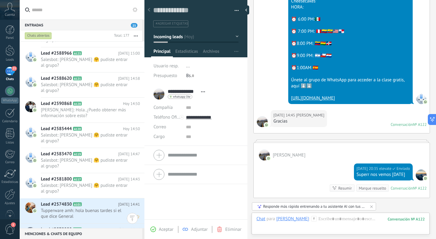
scroll to position [3308, 0]
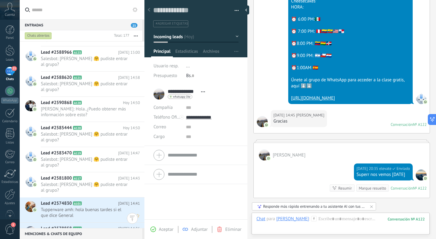
click at [92, 206] on span "Tupperware amh: hola buenas tardes si el que dice General" at bounding box center [84, 212] width 87 height 12
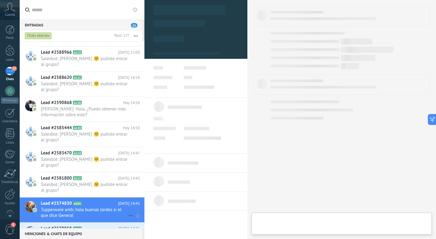
type textarea "**********"
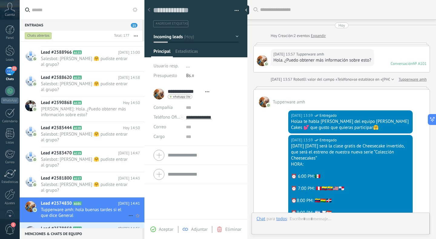
scroll to position [189, 0]
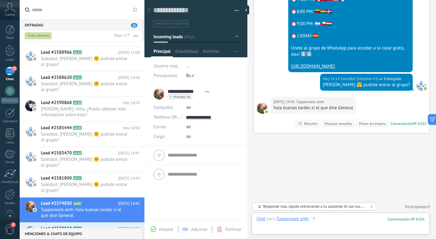
click at [348, 217] on div at bounding box center [340, 225] width 168 height 18
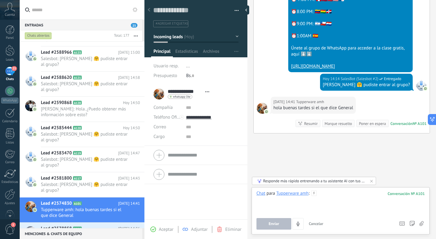
paste div
click at [271, 218] on button "Enviar" at bounding box center [273, 224] width 35 height 12
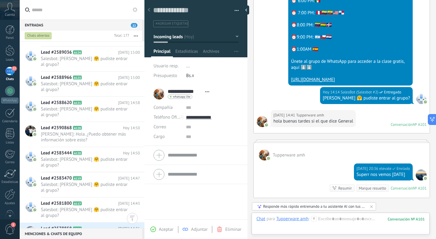
scroll to position [3314, 0]
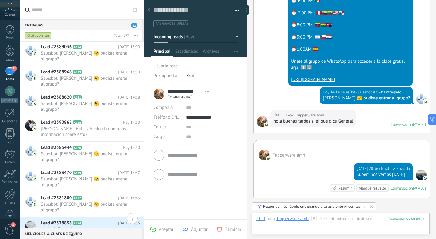
click at [90, 226] on span "Analu :): Si gracias!" at bounding box center [84, 229] width 87 height 6
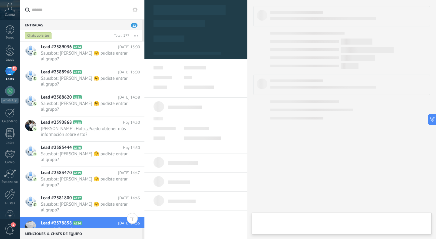
type textarea "**********"
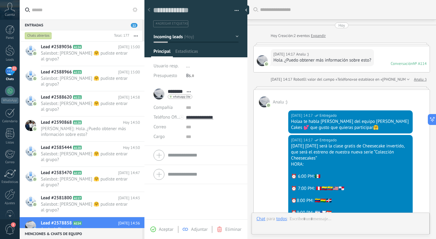
scroll to position [189, 0]
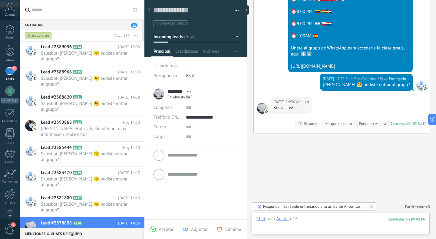
click at [328, 220] on div at bounding box center [340, 225] width 168 height 18
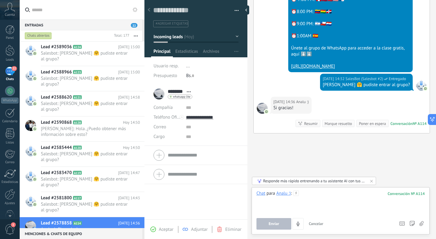
paste div
click at [275, 221] on button "Enviar" at bounding box center [273, 224] width 35 height 12
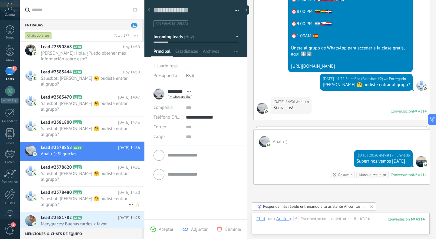
scroll to position [3396, 0]
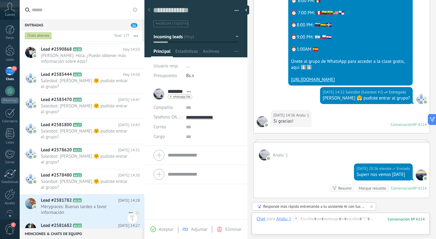
click at [90, 203] on span "Merygraces: Buenas tardes x favor información" at bounding box center [84, 209] width 87 height 12
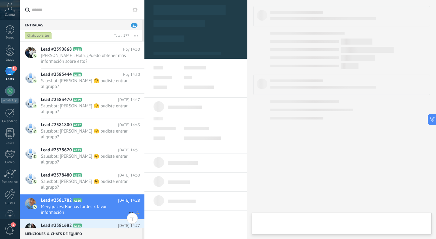
type textarea "**********"
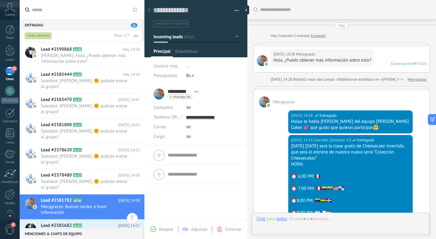
scroll to position [170, 0]
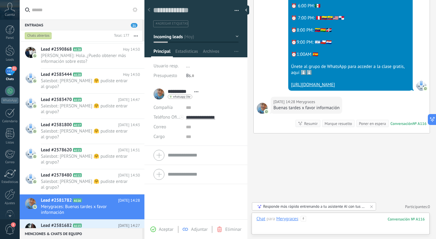
click at [333, 219] on div at bounding box center [340, 225] width 168 height 18
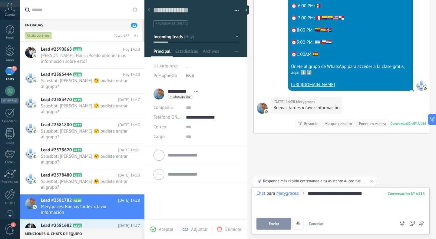
click at [278, 220] on button "Enviar" at bounding box center [273, 224] width 35 height 12
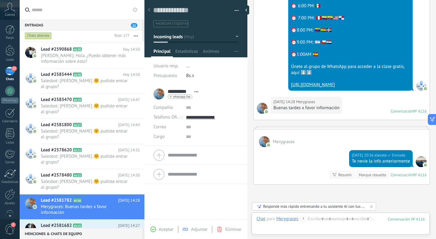
scroll to position [221, 0]
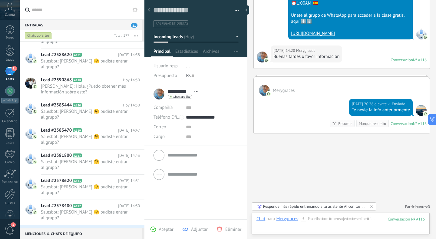
click at [87, 225] on div "Lead #2581682 A115 Hoy 14:27 Maria Macias: Deseo participar por favor" at bounding box center [93, 234] width 104 height 19
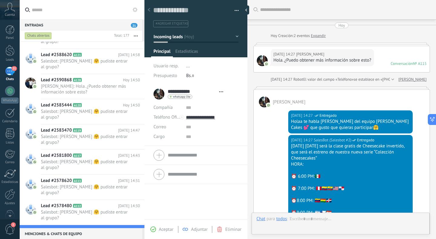
type textarea "**********"
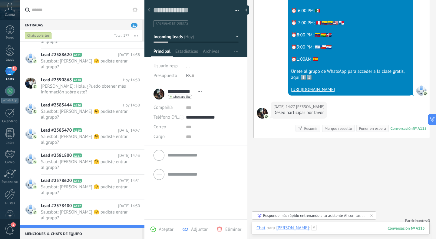
click at [324, 226] on div at bounding box center [340, 234] width 168 height 18
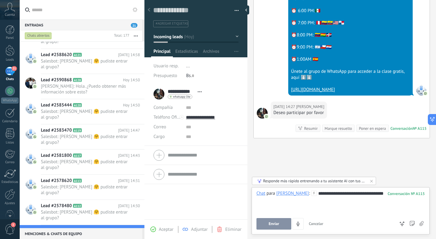
click at [274, 224] on span "Enviar" at bounding box center [274, 223] width 11 height 4
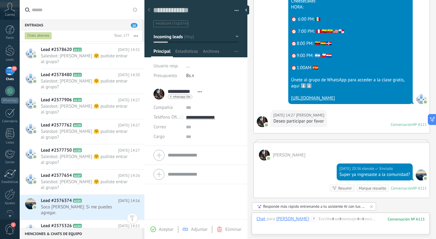
scroll to position [3539, 0]
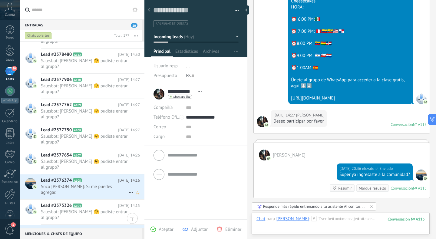
click at [99, 174] on div "Lead #2576374 A105 Hoy 14:16 Soco mary kay: Si me puedes agregar." at bounding box center [93, 186] width 104 height 25
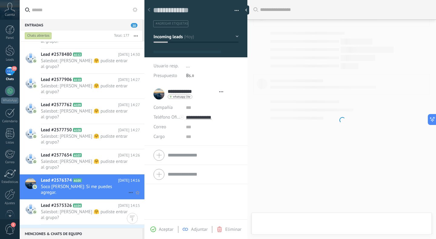
type textarea "**********"
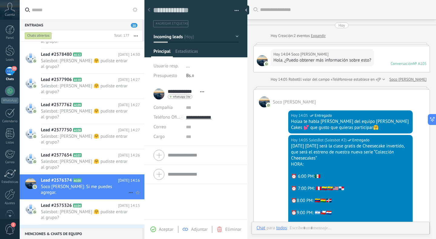
scroll to position [9, 0]
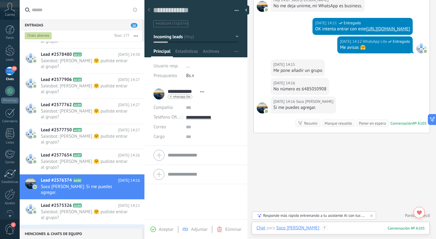
click at [324, 227] on div at bounding box center [340, 234] width 168 height 18
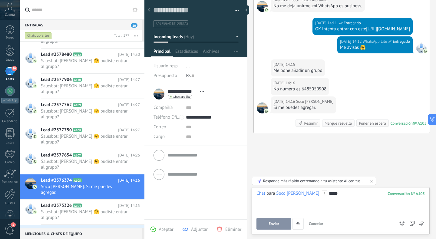
click at [264, 223] on button "Enviar" at bounding box center [273, 224] width 35 height 12
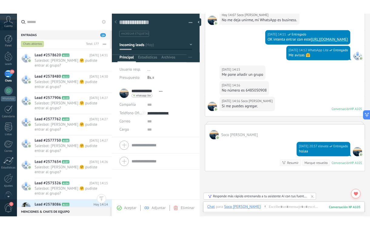
scroll to position [3554, 0]
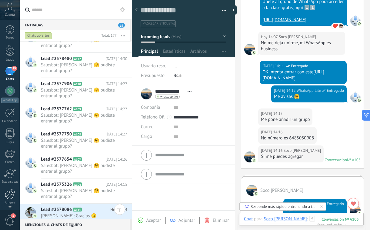
click at [3, 196] on link "Ajustes" at bounding box center [10, 197] width 20 height 16
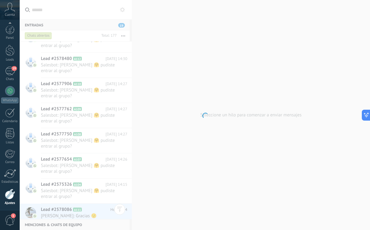
scroll to position [22, 0]
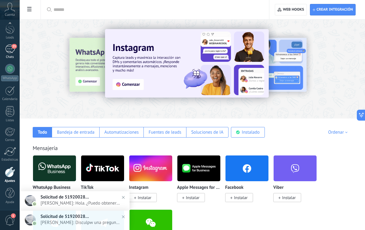
click at [12, 55] on div "Chats" at bounding box center [10, 57] width 18 height 4
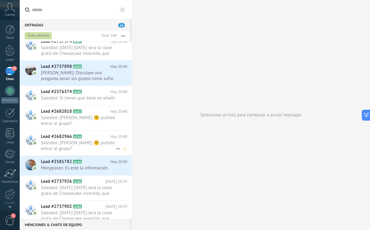
scroll to position [87, 0]
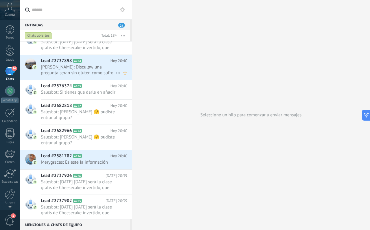
click at [73, 75] on span "Rocio: Disculpw una pregunta seran sin gluten como sufro de intolerancia al glu…" at bounding box center [78, 70] width 75 height 12
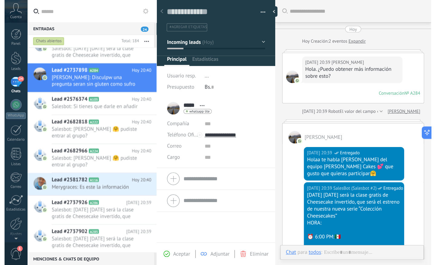
scroll to position [9, 0]
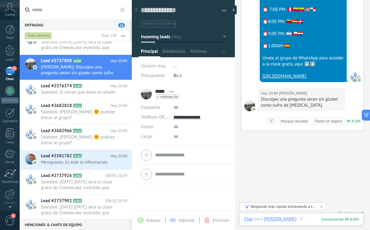
click at [298, 220] on div at bounding box center [301, 225] width 115 height 18
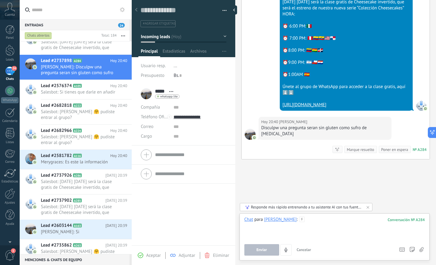
type textarea "**********"
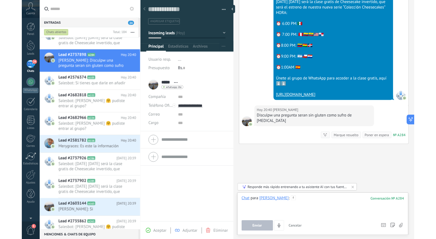
scroll to position [6, 0]
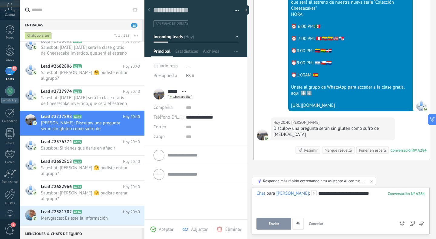
click at [264, 223] on button "Enviar" at bounding box center [273, 224] width 35 height 12
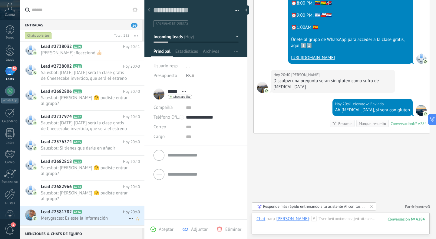
click at [69, 215] on span "Merygraces: Es este la información" at bounding box center [84, 218] width 87 height 6
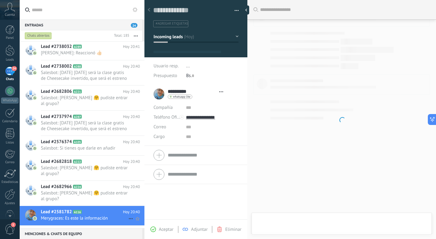
type textarea "**********"
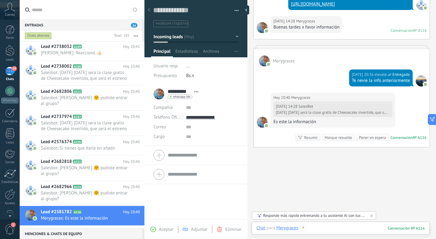
click at [324, 229] on div at bounding box center [340, 234] width 168 height 18
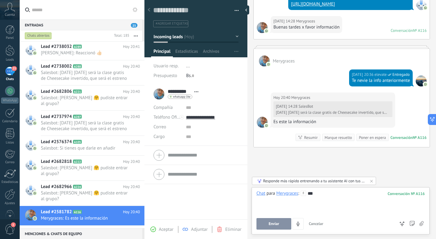
click at [268, 223] on button "Enviar" at bounding box center [273, 224] width 35 height 12
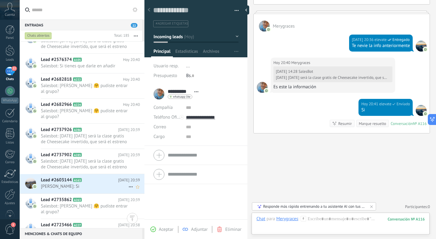
scroll to position [178, 0]
click at [84, 183] on span "Ian Sebastian Pirazan: Si" at bounding box center [84, 186] width 87 height 6
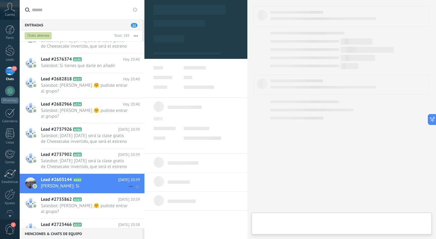
type textarea "**********"
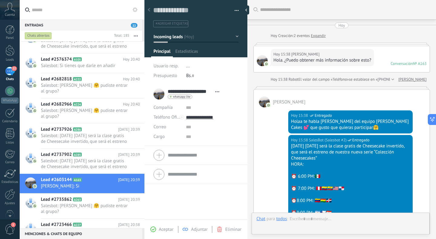
scroll to position [217, 0]
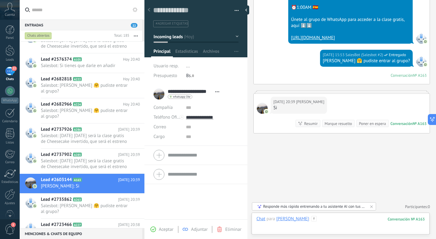
click at [331, 222] on div at bounding box center [340, 225] width 168 height 18
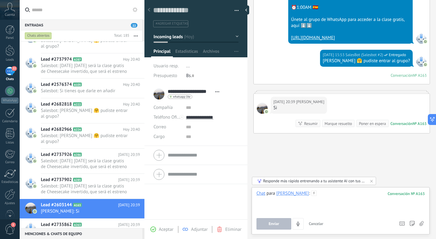
paste div
click at [273, 220] on button "Enviar" at bounding box center [273, 224] width 35 height 12
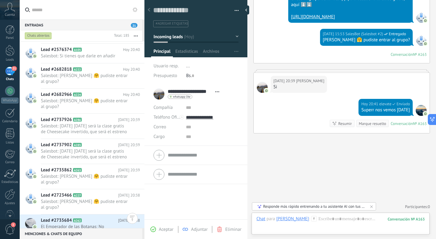
scroll to position [287, 0]
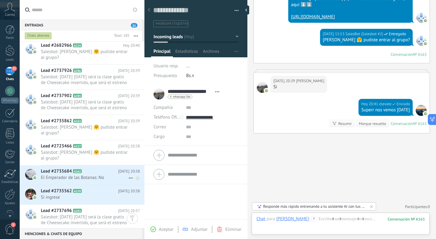
click at [97, 174] on span "El Emperador de las Botanas: No" at bounding box center [84, 177] width 87 height 6
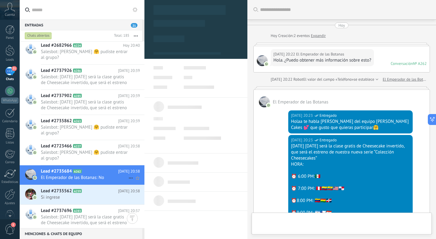
type textarea "**********"
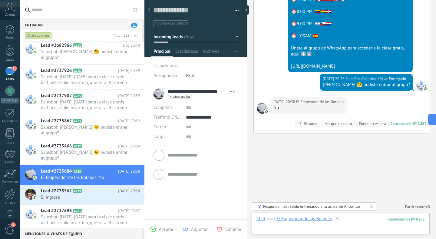
click at [350, 222] on div at bounding box center [340, 225] width 168 height 18
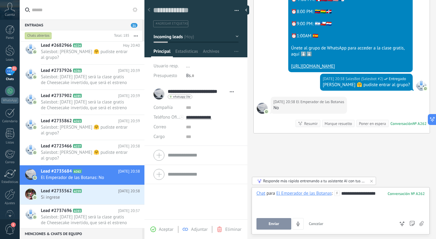
click at [274, 224] on span "Enviar" at bounding box center [274, 223] width 11 height 4
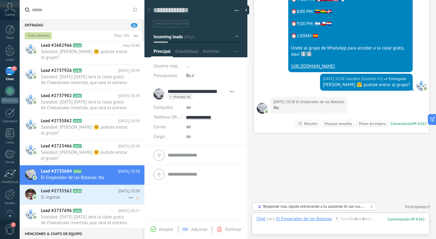
scroll to position [210, 0]
click at [72, 194] on span "Si ingrese" at bounding box center [84, 197] width 87 height 6
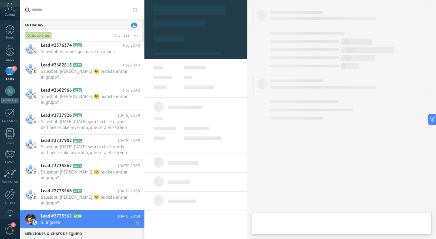
scroll to position [293, 0]
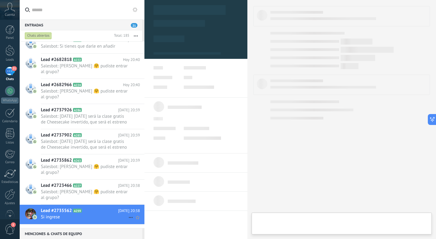
type textarea "**********"
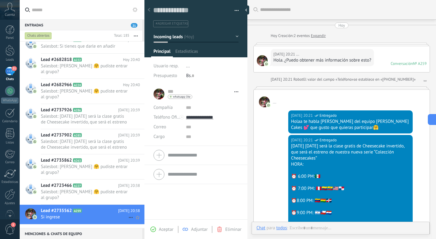
scroll to position [184, 0]
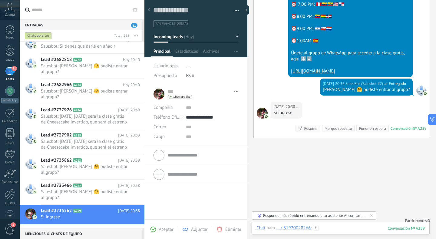
click at [338, 230] on div at bounding box center [340, 234] width 168 height 18
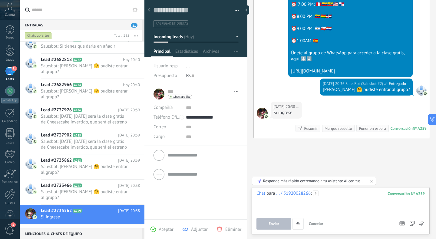
paste div
click at [262, 223] on button "Enviar" at bounding box center [273, 224] width 35 height 12
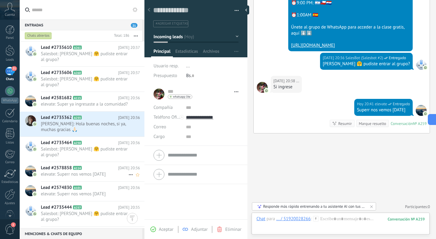
scroll to position [555, 0]
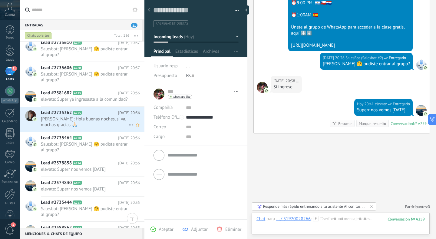
click at [103, 116] on span "Daniela Rodriguez: Hola buenas noches, si ya, muchas gracias 🙏🏻" at bounding box center [84, 122] width 87 height 12
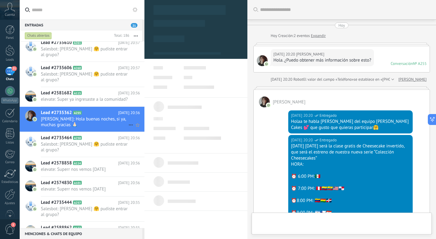
type textarea "**********"
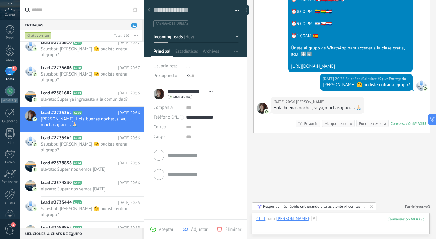
click at [330, 223] on div at bounding box center [340, 225] width 168 height 18
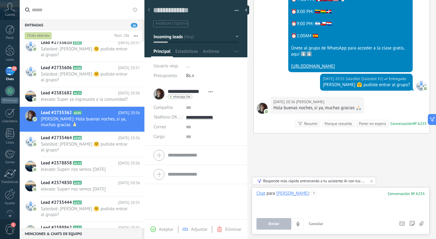
paste div
click at [278, 219] on button "Enviar" at bounding box center [273, 224] width 35 height 12
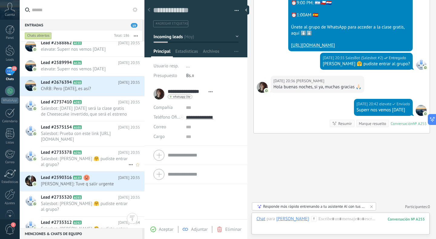
scroll to position [729, 0]
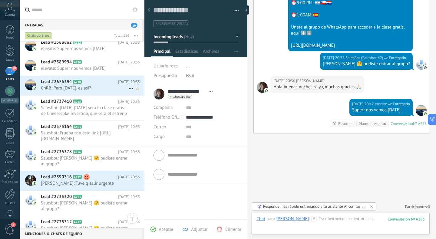
click at [99, 85] on span "ChRB: Pero mañana, es así?" at bounding box center [84, 88] width 87 height 6
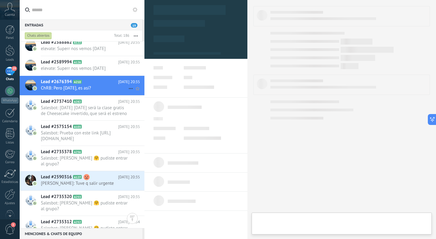
type textarea "**********"
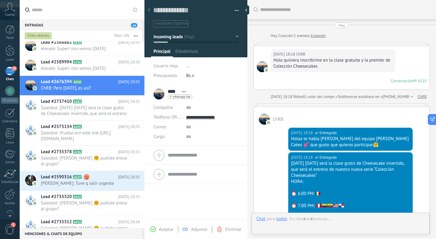
scroll to position [305, 0]
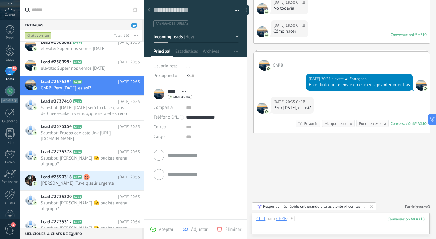
click at [330, 222] on div at bounding box center [340, 225] width 168 height 18
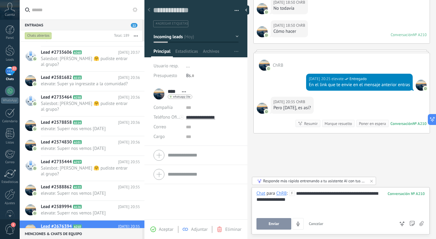
click at [283, 229] on button "Enviar" at bounding box center [273, 224] width 35 height 12
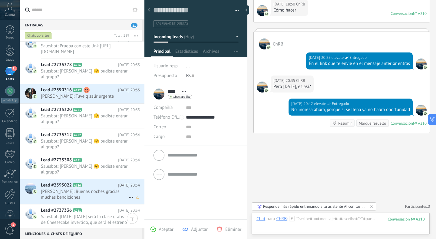
scroll to position [948, 0]
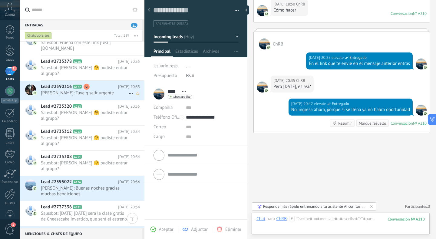
click at [97, 90] on span "Teresa Veliz: Tuve q salir urgente" at bounding box center [84, 93] width 87 height 6
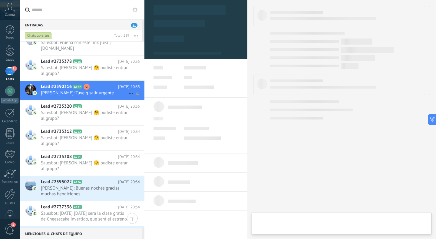
type textarea "**********"
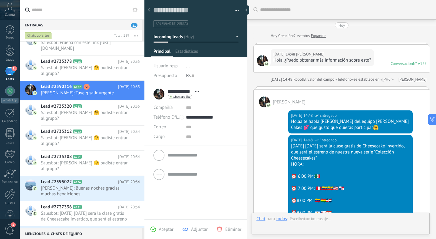
scroll to position [265, 0]
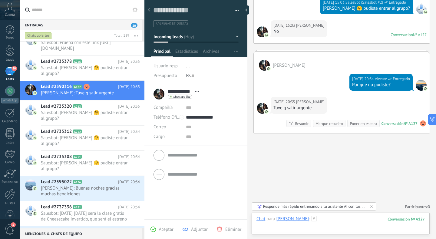
click at [327, 220] on div at bounding box center [340, 225] width 168 height 18
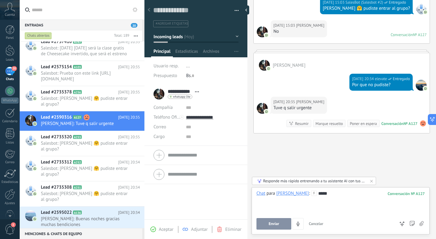
click at [280, 225] on button "Enviar" at bounding box center [273, 224] width 35 height 12
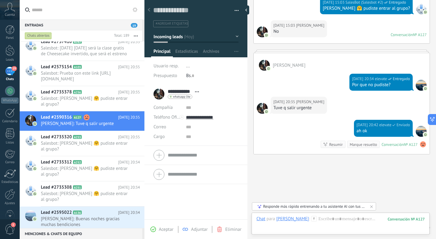
scroll to position [286, 0]
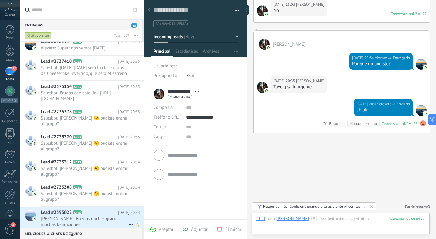
click at [111, 206] on div "Lead #2595022 A136 Hoy 20:34 Sandra Olivares: Buenas noches gracias muchas bend…" at bounding box center [93, 218] width 104 height 25
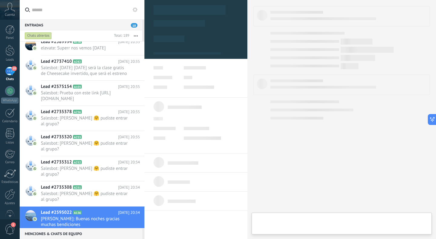
type textarea "**********"
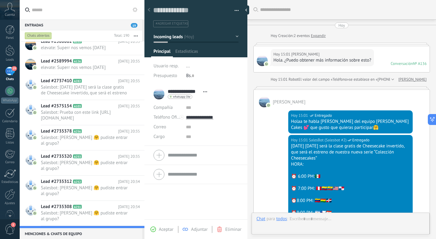
scroll to position [246, 0]
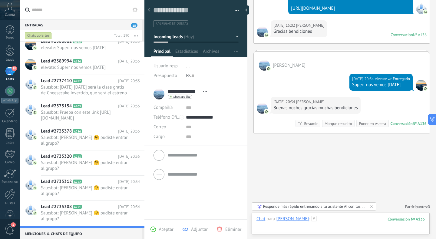
click at [320, 218] on div at bounding box center [340, 225] width 168 height 18
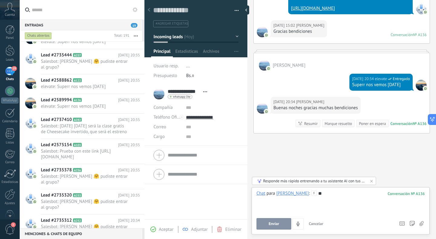
click at [276, 219] on button "Enviar" at bounding box center [273, 224] width 35 height 12
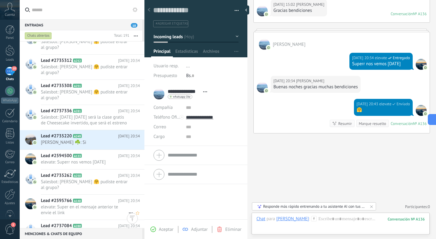
scroll to position [1137, 0]
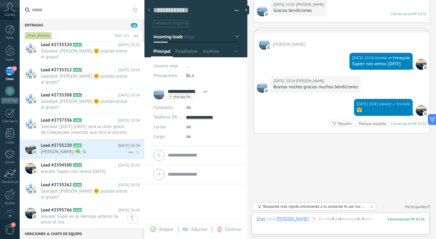
click at [78, 149] on span "Ana María ☘️: Si" at bounding box center [84, 152] width 87 height 6
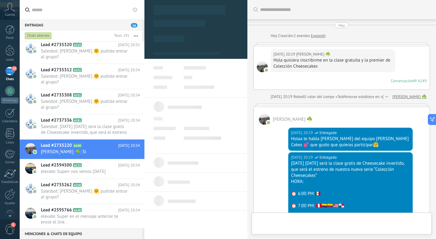
type textarea "**********"
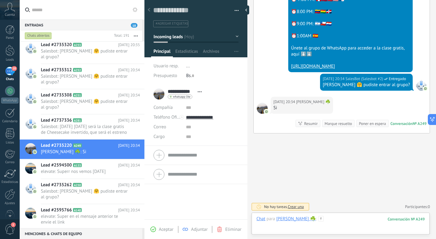
click at [326, 221] on div at bounding box center [340, 225] width 168 height 18
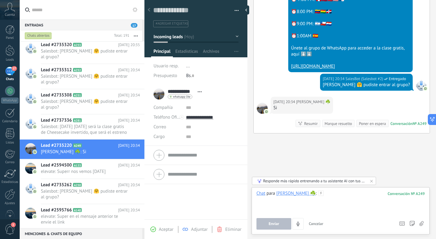
paste div
click at [265, 222] on button "Enviar" at bounding box center [273, 224] width 35 height 12
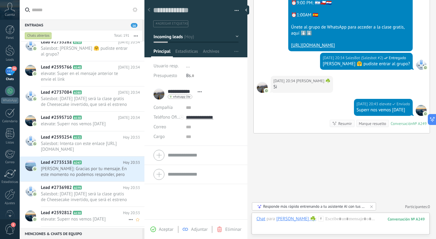
scroll to position [1263, 0]
click at [76, 165] on span "lucié: Gracias por tu mensaje. En este momento no podemos responder, pero lo ha…" at bounding box center [84, 171] width 87 height 12
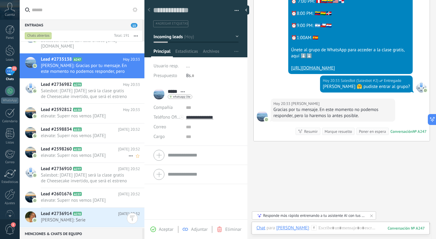
scroll to position [1352, 0]
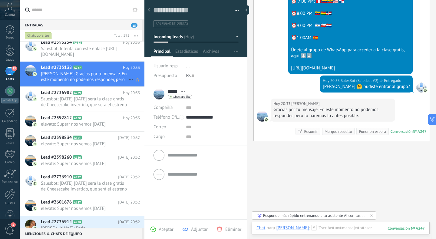
click at [129, 79] on icon at bounding box center [130, 79] width 7 height 7
click at [143, 84] on span "[PERSON_NAME] respondió" at bounding box center [163, 83] width 53 height 12
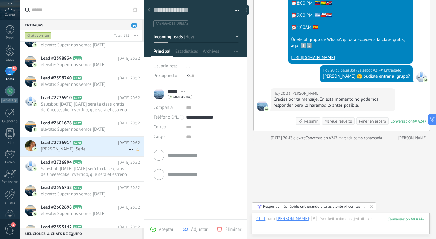
scroll to position [1440, 0]
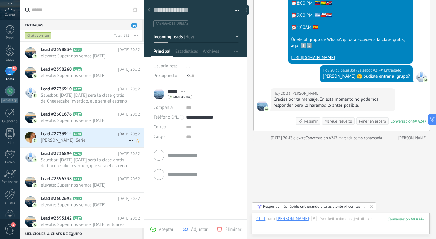
click at [81, 143] on span "Ana Carrillo: Serie" at bounding box center [84, 140] width 87 height 6
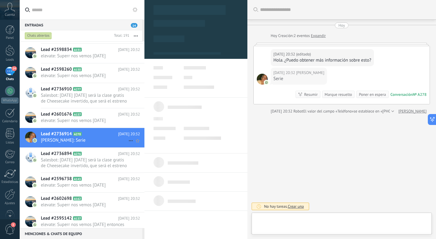
scroll to position [9, 0]
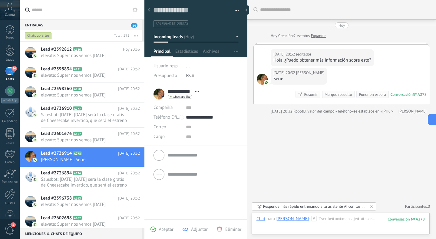
click at [306, 221] on div "Chat para Ana Carrillo :" at bounding box center [286, 219] width 60 height 6
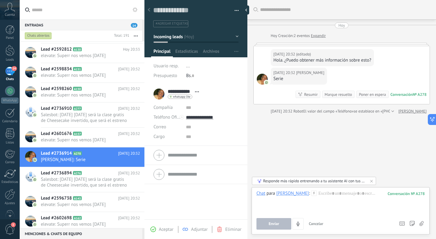
click at [311, 195] on icon at bounding box center [313, 192] width 5 height 5
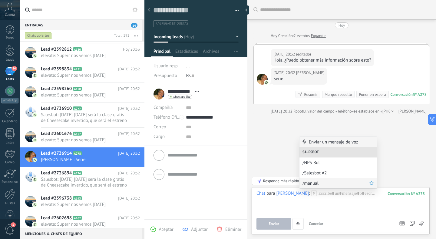
click at [308, 182] on span "/manual" at bounding box center [335, 183] width 67 height 6
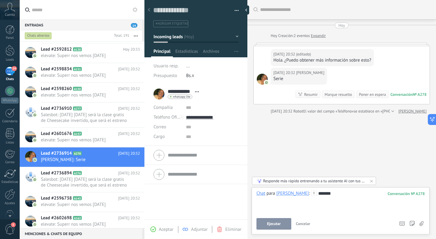
click at [278, 221] on span "Ejecutar" at bounding box center [274, 223] width 14 height 4
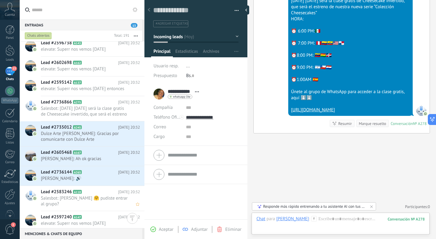
scroll to position [1607, 0]
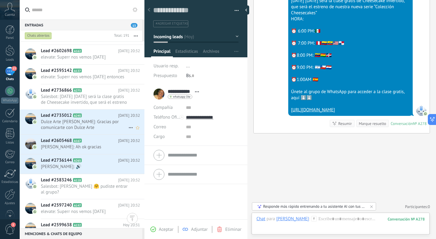
click at [81, 117] on div "Lead #2735012 A245 Hoy 20:32 Dulce Arte Mily Pily: Gracias por comunicarte con …" at bounding box center [93, 121] width 104 height 25
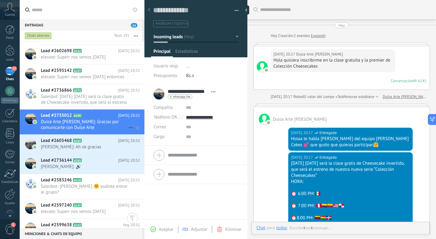
scroll to position [204, 0]
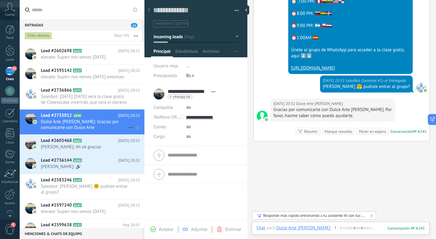
click at [128, 133] on div "Lead #2735012 A245 Hoy 20:32 Dulce Arte Mily Pily: Gracias por comunicarte con …" at bounding box center [93, 121] width 104 height 25
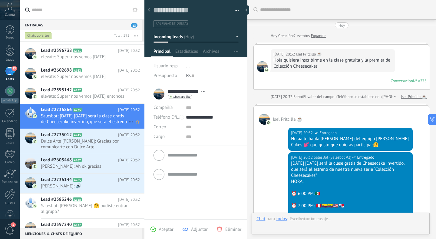
scroll to position [104, 0]
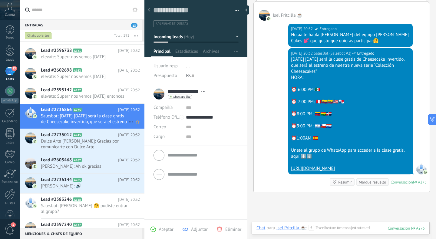
click at [129, 125] on icon at bounding box center [130, 121] width 7 height 7
click at [115, 145] on div at bounding box center [218, 119] width 436 height 239
click at [127, 150] on icon at bounding box center [130, 146] width 7 height 7
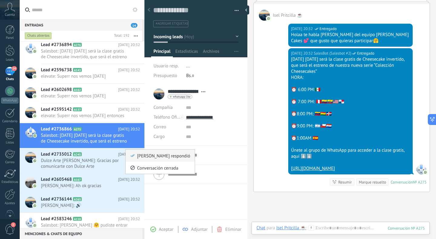
click at [132, 157] on div "[PERSON_NAME] respondió" at bounding box center [160, 155] width 60 height 12
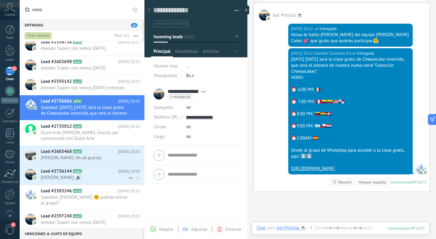
scroll to position [1639, 0]
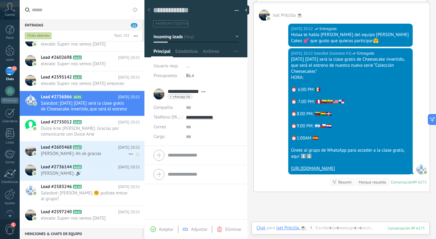
click at [105, 160] on div "Lead #2605468 A167 Hoy 20:32 Maria Isabel: Ah ok gracias" at bounding box center [93, 150] width 104 height 19
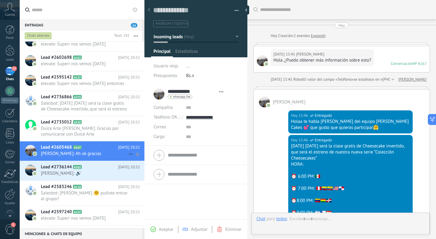
type textarea "**********"
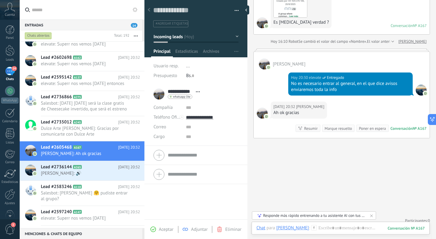
click at [317, 223] on div "Chat Correo Nota Tarea Chat para Maria Isabel : 167 Enviar Cancelar Rastrear cl…" at bounding box center [341, 232] width 178 height 22
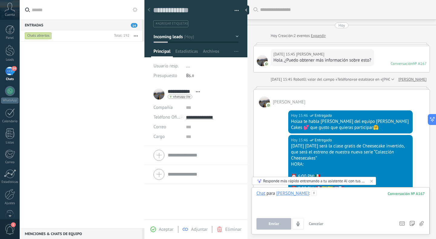
click at [312, 193] on div at bounding box center [340, 201] width 168 height 23
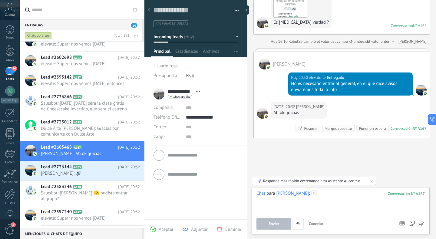
paste div
click at [264, 224] on button "Enviar" at bounding box center [273, 224] width 35 height 12
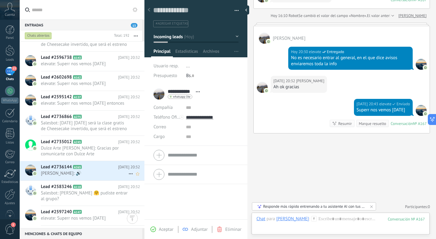
scroll to position [1634, 0]
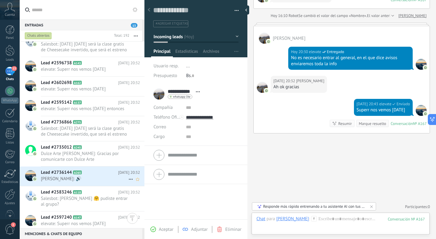
click at [91, 181] on span "Alexandra aviles: 🔊" at bounding box center [84, 179] width 87 height 6
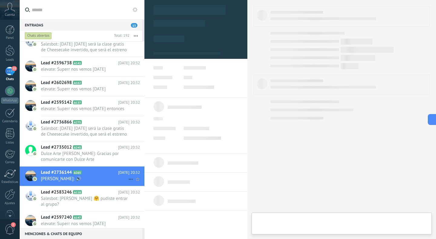
type textarea "**********"
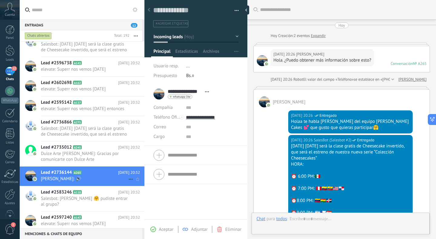
scroll to position [226, 0]
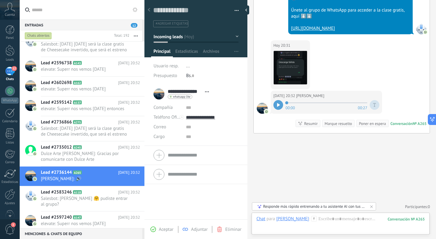
click at [278, 102] on div at bounding box center [278, 105] width 10 height 10
click at [286, 66] on img at bounding box center [290, 67] width 33 height 33
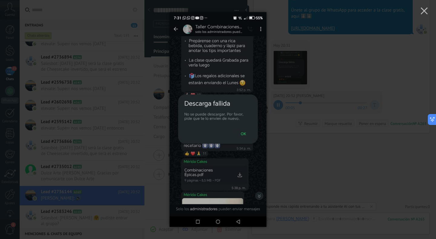
click at [293, 82] on div at bounding box center [218, 119] width 436 height 239
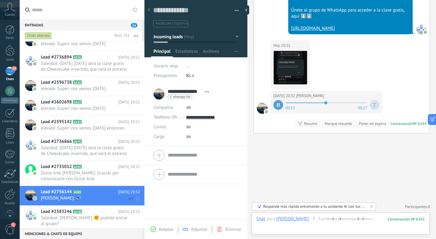
click at [127, 202] on icon at bounding box center [130, 198] width 7 height 7
click at [111, 199] on div at bounding box center [218, 119] width 436 height 239
click at [217, 28] on div at bounding box center [195, 26] width 103 height 61
click at [217, 35] on button "Incoming leads" at bounding box center [196, 36] width 85 height 11
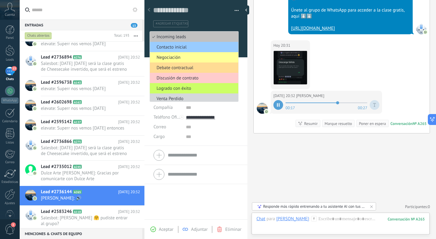
click at [182, 68] on span "Debate contractual" at bounding box center [193, 68] width 87 height 6
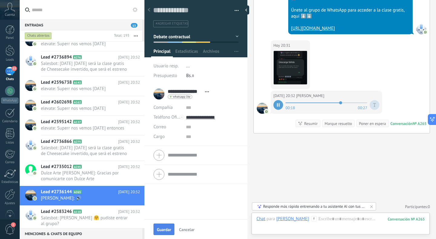
click at [163, 231] on span "Guardar" at bounding box center [164, 229] width 14 height 4
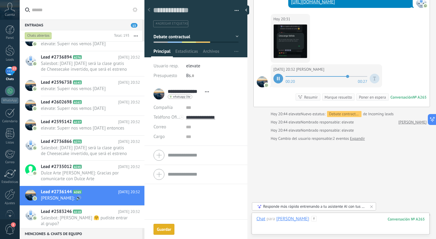
click at [329, 219] on div at bounding box center [340, 225] width 168 height 18
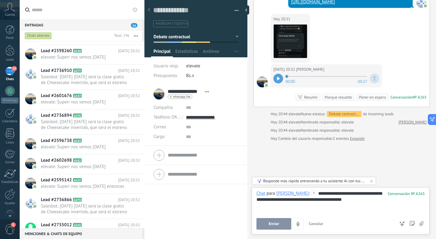
click at [266, 222] on button "Enviar" at bounding box center [273, 224] width 35 height 12
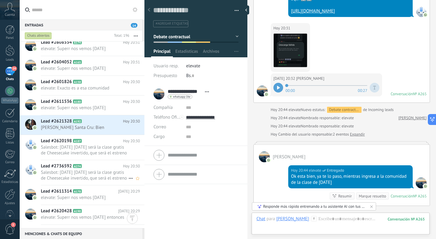
scroll to position [2117, 0]
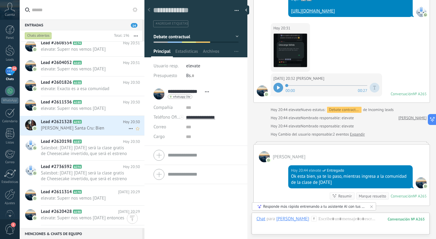
click at [96, 126] on div "Lead #2621328 A192 Hoy 20:30 Magaly González Santa Cru: Bien" at bounding box center [93, 125] width 104 height 19
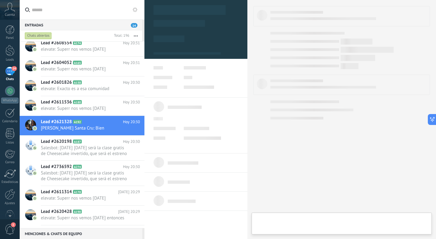
type textarea "**********"
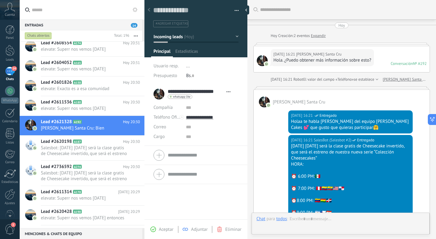
scroll to position [446, 0]
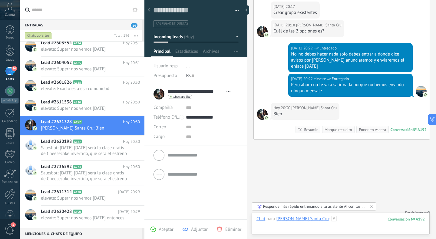
click at [344, 220] on div at bounding box center [340, 225] width 168 height 18
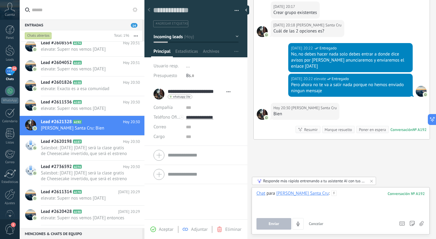
paste div
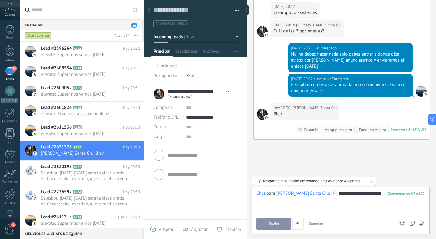
click at [281, 225] on button "Enviar" at bounding box center [273, 224] width 35 height 12
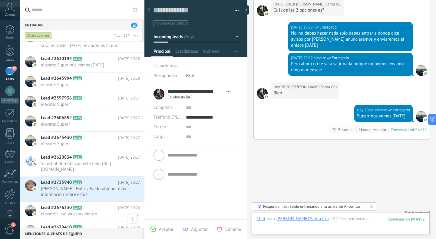
scroll to position [2426, 0]
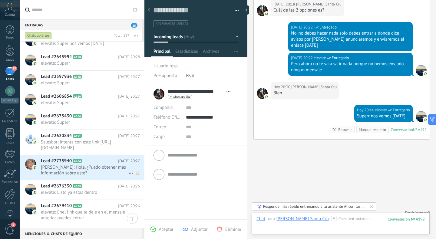
click at [100, 171] on span "Daisy: Hola. ¿Puedo obtener más información sobre esto?" at bounding box center [84, 170] width 87 height 12
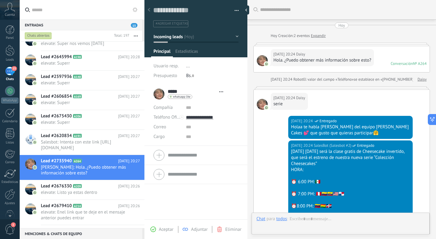
scroll to position [9, 0]
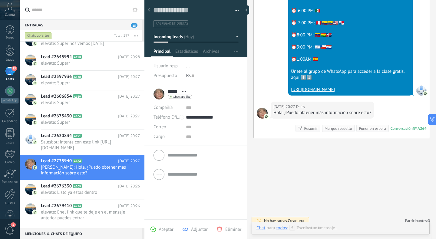
click at [294, 226] on icon at bounding box center [291, 227] width 5 height 5
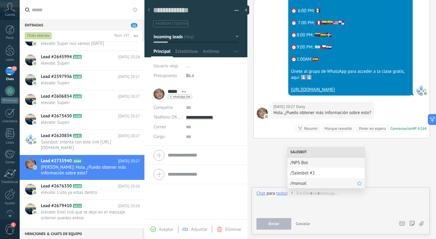
click at [304, 183] on span "/manual" at bounding box center [323, 183] width 67 height 6
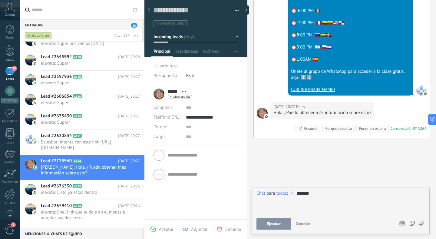
click at [268, 226] on button "Ejecutar" at bounding box center [273, 224] width 35 height 12
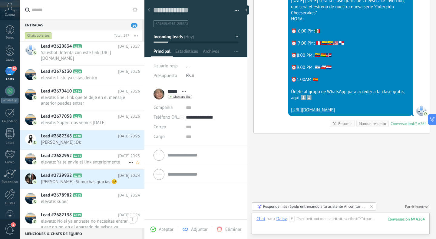
scroll to position [2546, 0]
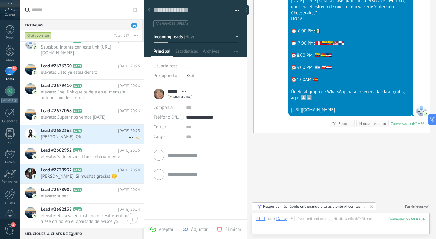
click at [100, 135] on span "Clemente CunyaZegarra: Ok" at bounding box center [84, 137] width 87 height 6
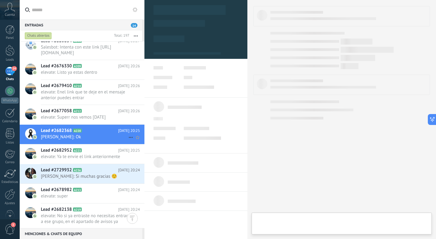
type textarea "**********"
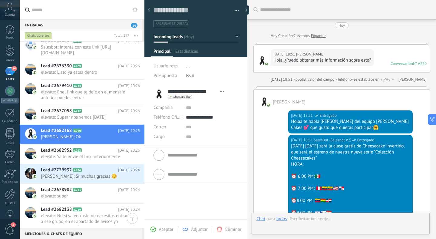
scroll to position [380, 0]
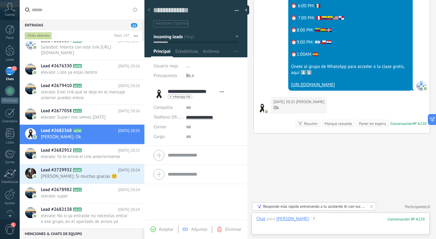
click at [339, 221] on div at bounding box center [340, 225] width 168 height 18
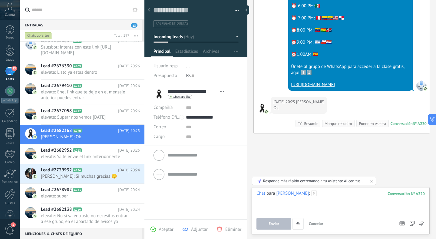
paste div
click at [276, 218] on div "Enviar Cancelar Rastrear clics en links ? Reducir links largos y rastrear clics…" at bounding box center [325, 224] width 138 height 12
click at [275, 222] on span "Enviar" at bounding box center [274, 223] width 11 height 4
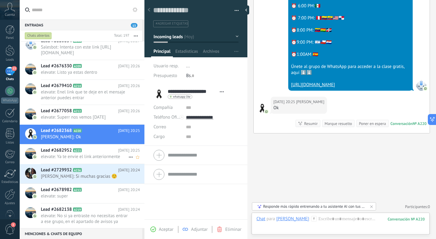
scroll to position [401, 0]
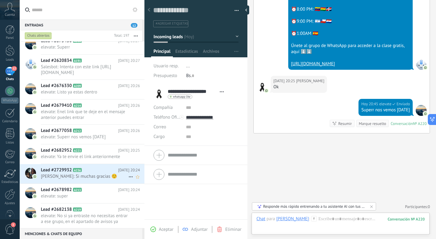
click at [81, 174] on span "Angie Martinez: Si muchas gracias ☺️" at bounding box center [84, 176] width 87 height 6
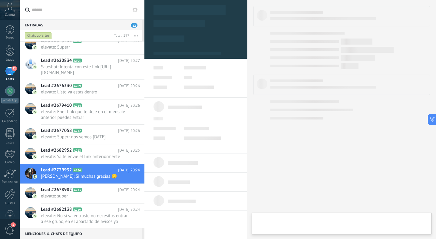
type textarea "**********"
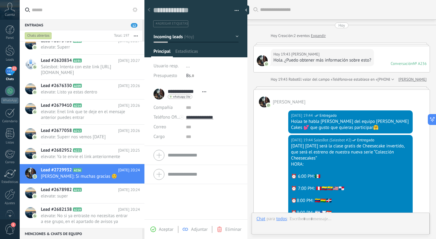
scroll to position [217, 0]
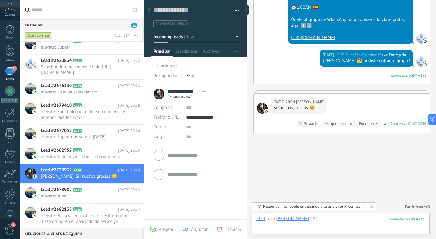
click at [325, 218] on div at bounding box center [340, 225] width 168 height 18
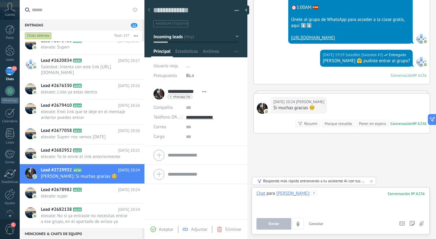
paste div
click at [265, 226] on button "Enviar" at bounding box center [273, 224] width 35 height 12
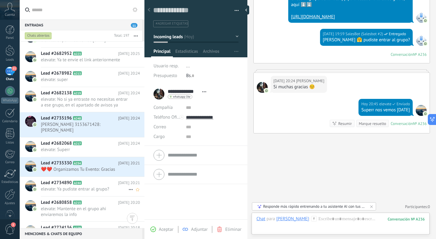
scroll to position [2664, 0]
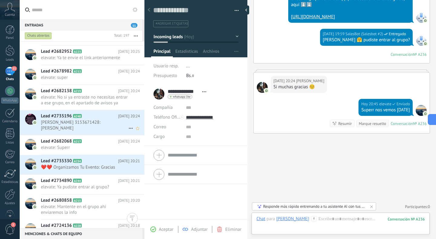
click at [105, 121] on span "Olga lucía 3153671428: Gracias" at bounding box center [84, 125] width 87 height 12
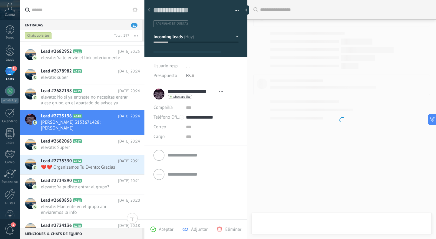
type textarea "**********"
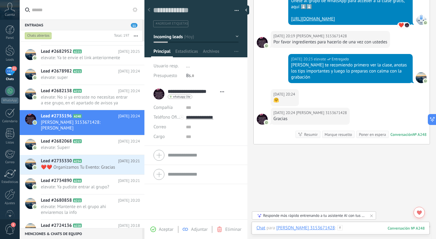
click at [341, 229] on div at bounding box center [340, 234] width 168 height 18
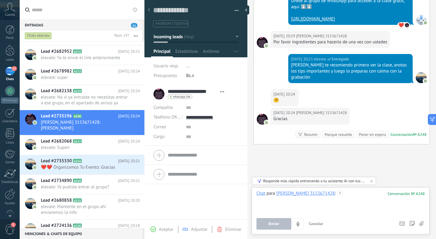
paste div
click at [282, 224] on button "Enviar" at bounding box center [273, 224] width 35 height 12
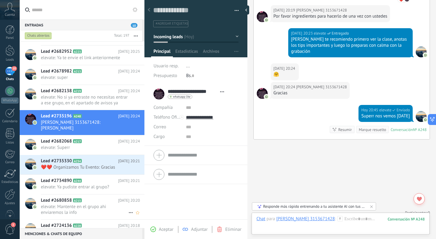
scroll to position [2659, 0]
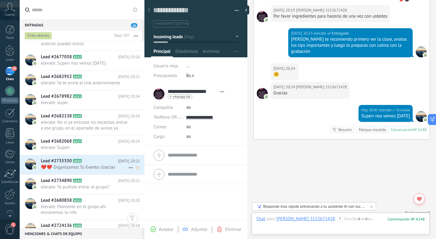
click at [88, 166] on span "❤️❤️ Organizamos Tu Evento: Gracias" at bounding box center [84, 167] width 87 height 6
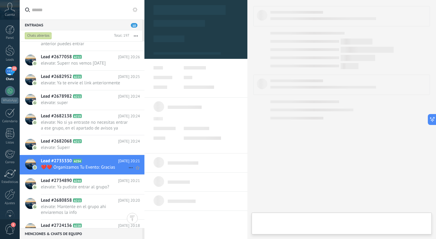
type textarea "**********"
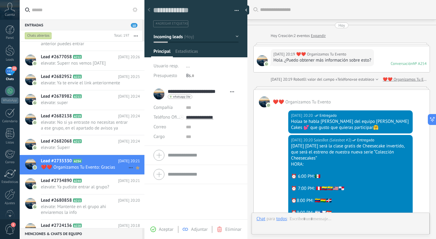
scroll to position [170, 0]
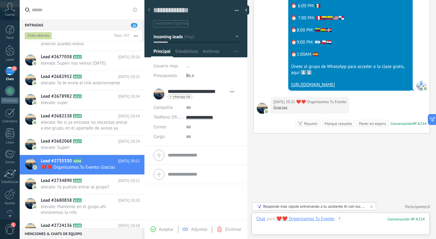
click at [347, 221] on div at bounding box center [340, 225] width 168 height 18
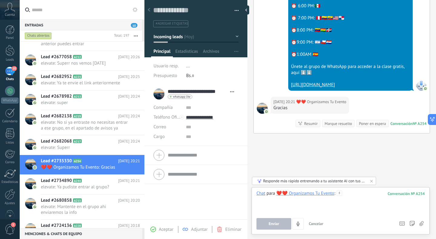
paste div
click at [281, 218] on button "Enviar" at bounding box center [273, 224] width 35 height 12
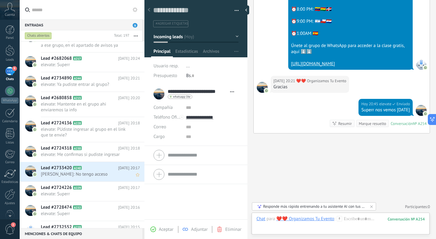
scroll to position [2755, 0]
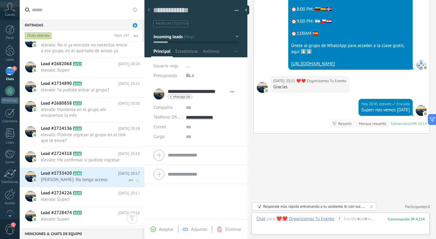
click at [104, 177] on span "Bertha: No tengo acceso" at bounding box center [84, 180] width 87 height 6
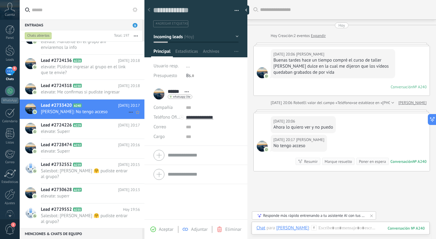
click at [131, 112] on icon at bounding box center [130, 111] width 7 height 7
click at [98, 104] on div at bounding box center [218, 119] width 436 height 239
click at [215, 33] on button "Incoming leads" at bounding box center [196, 36] width 85 height 11
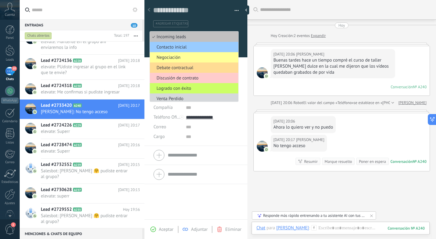
click at [189, 71] on span "Debate contractual" at bounding box center [193, 68] width 87 height 6
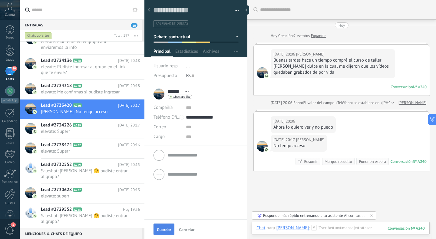
click at [165, 231] on span "Guardar" at bounding box center [164, 229] width 14 height 4
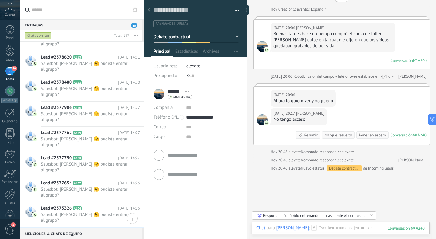
click at [94, 236] on span "Rochi Galvez: Gracias 🙂" at bounding box center [84, 239] width 87 height 6
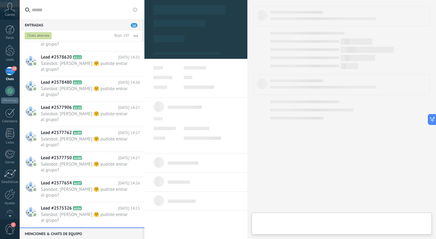
type textarea "**********"
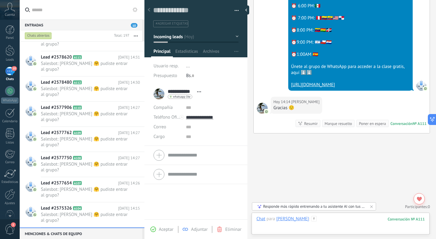
click at [320, 221] on div at bounding box center [340, 225] width 168 height 18
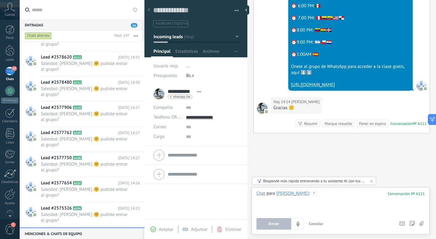
paste div
click at [271, 224] on span "Enviar" at bounding box center [274, 223] width 11 height 4
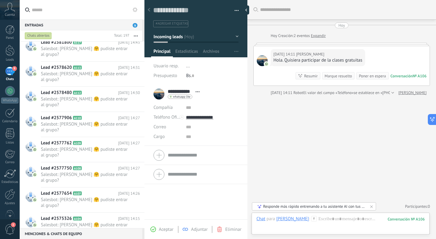
click at [311, 216] on icon at bounding box center [313, 218] width 5 height 5
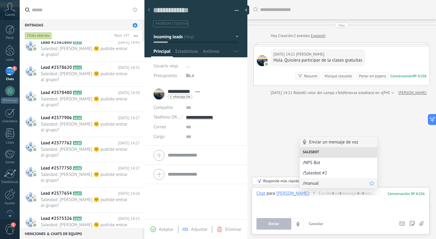
click at [319, 185] on span "/manual" at bounding box center [336, 183] width 67 height 6
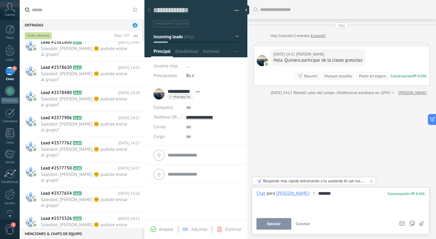
click at [279, 224] on span "Ejecutar" at bounding box center [274, 223] width 14 height 4
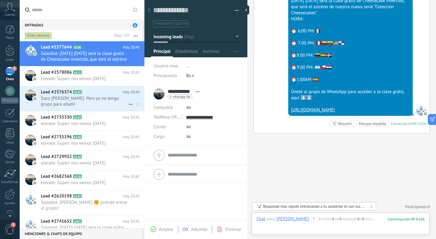
click at [89, 105] on span "Soco mary kay: Pero yo no tengo grupo para añadir" at bounding box center [84, 101] width 87 height 12
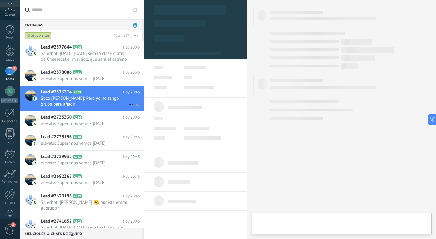
type textarea "**********"
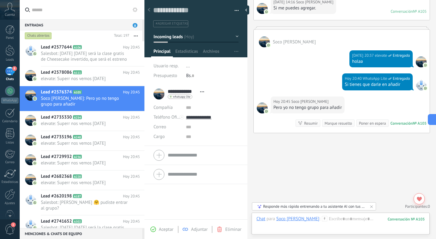
click at [270, 124] on div "Hoy 20:45 Soco mary kay Pero yo no tengo grupo para añadir Conversación № A105 …" at bounding box center [342, 114] width 176 height 36
click at [323, 216] on div at bounding box center [340, 225] width 168 height 18
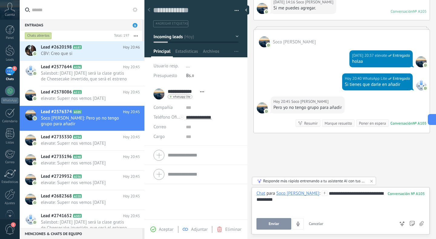
click at [270, 225] on span "Enviar" at bounding box center [274, 223] width 11 height 4
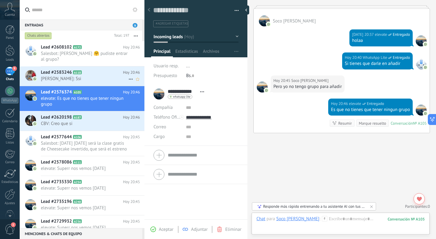
click at [93, 76] on span "Adrian Placencia: Ssi" at bounding box center [84, 79] width 87 height 6
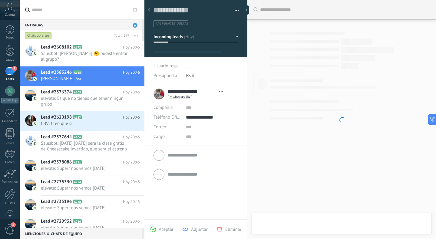
type textarea "**********"
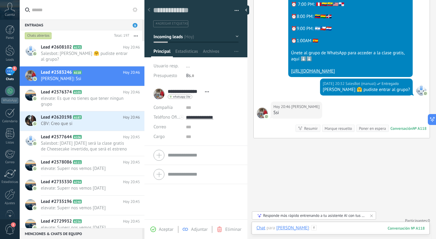
click at [331, 230] on div at bounding box center [340, 234] width 168 height 18
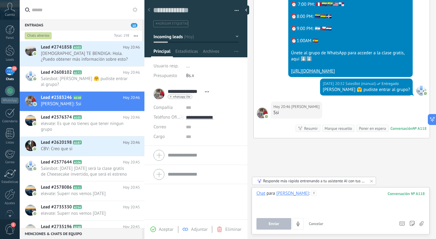
paste div
click at [276, 228] on button "Enviar" at bounding box center [273, 224] width 35 height 12
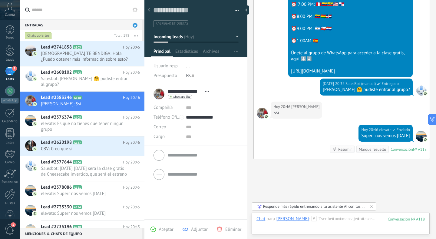
scroll to position [461, 0]
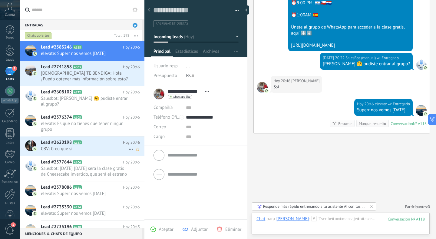
click at [94, 148] on div "Lead #2620198 A187 Hoy 20:46 CBV: Creo que si" at bounding box center [93, 145] width 104 height 19
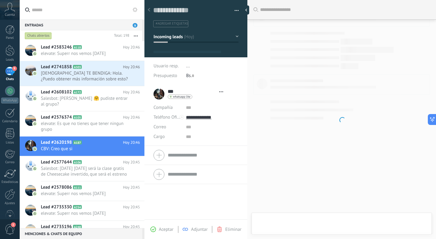
type textarea "**********"
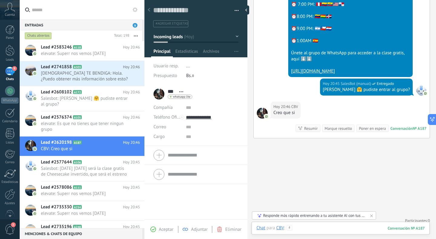
click at [328, 229] on div at bounding box center [340, 234] width 168 height 18
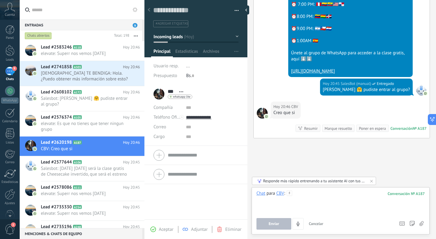
paste div
click at [267, 223] on button "Enviar" at bounding box center [273, 224] width 35 height 12
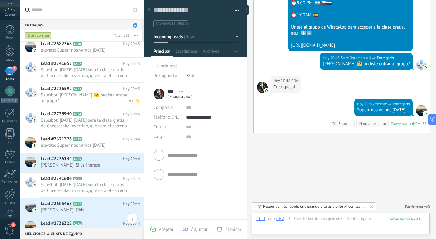
scroll to position [228, 0]
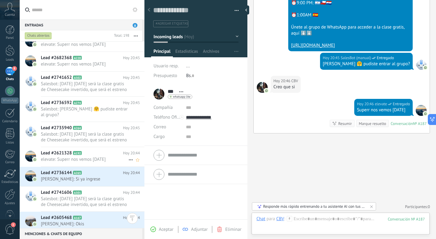
click at [105, 156] on span "elevate: Superr nos vemos [DATE]" at bounding box center [84, 159] width 87 height 6
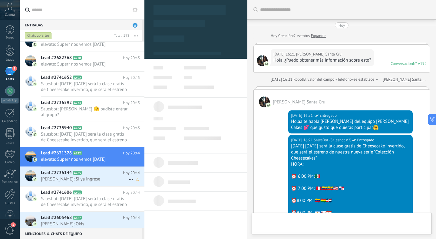
scroll to position [444, 0]
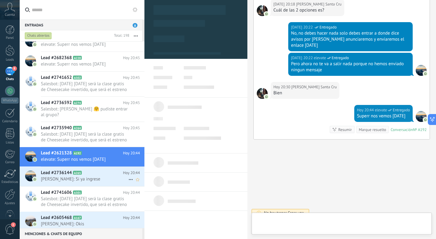
click at [104, 170] on h2 "Lead #2736144 A265" at bounding box center [82, 173] width 82 height 6
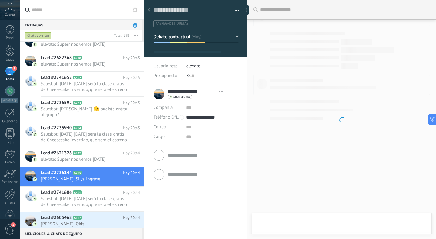
type textarea "**********"
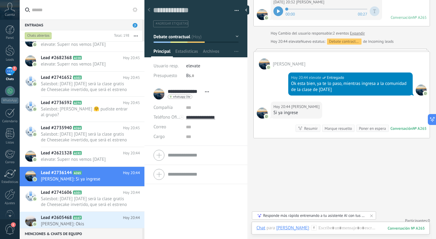
click at [315, 228] on icon at bounding box center [313, 227] width 5 height 5
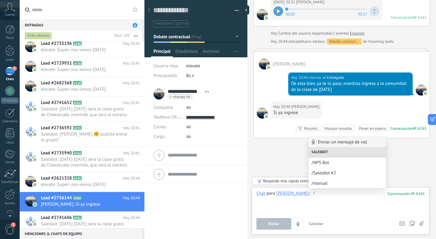
click at [324, 202] on div at bounding box center [340, 201] width 168 height 23
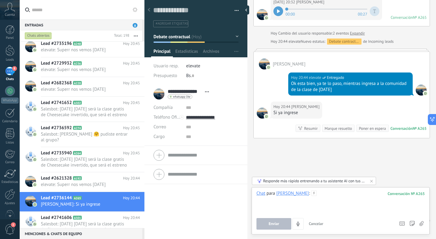
paste div
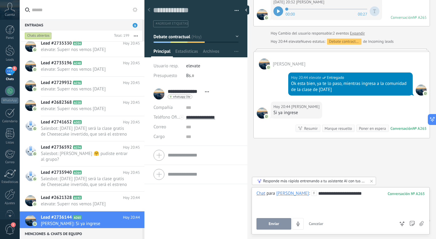
click at [274, 220] on button "Enviar" at bounding box center [273, 224] width 35 height 12
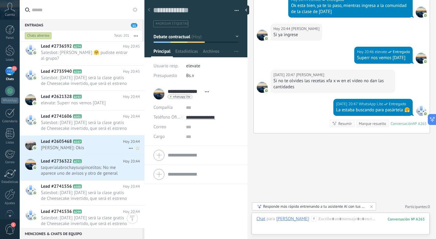
scroll to position [486, 0]
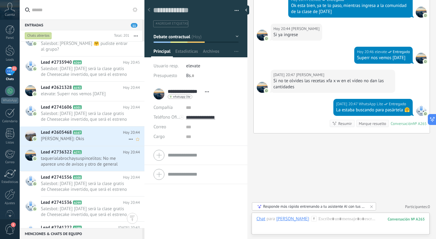
click at [72, 136] on span "Maria Isabel: Okis" at bounding box center [84, 139] width 87 height 6
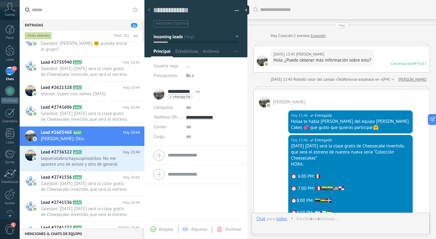
scroll to position [363, 0]
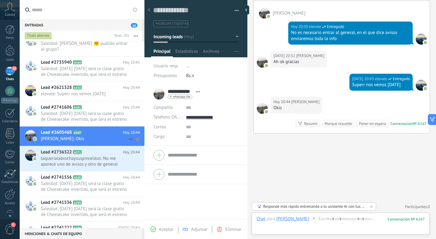
click at [129, 135] on icon at bounding box center [130, 138] width 7 height 7
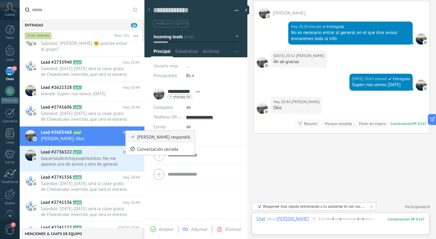
click at [139, 141] on span "[PERSON_NAME] respondió" at bounding box center [163, 136] width 53 height 12
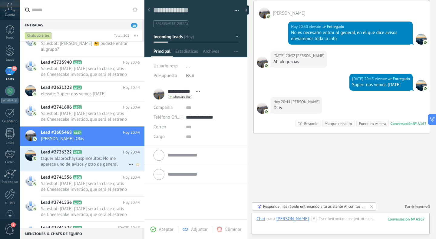
click at [103, 155] on span "taquerialabrochaysuspincelitos: No me aparece uno de avisos y otro de general" at bounding box center [84, 161] width 87 height 12
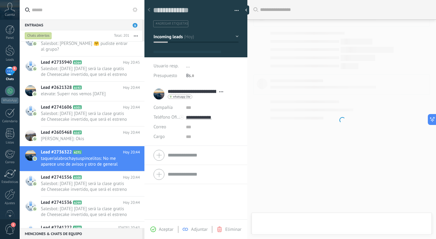
type textarea "**********"
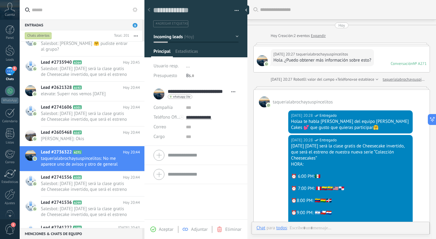
scroll to position [9, 0]
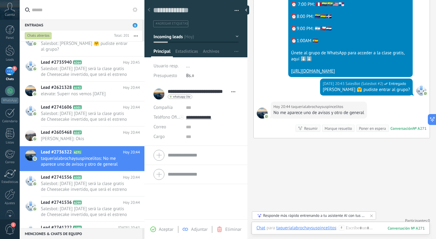
click at [350, 223] on div "Chat Correo Nota Tarea Chat para taquerialabrochaysuspincelitos : 271 Enviar Ca…" at bounding box center [341, 232] width 178 height 22
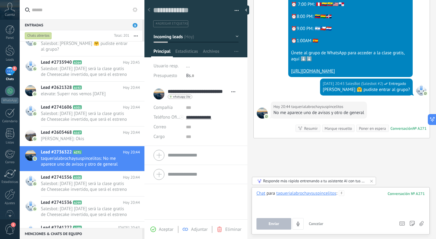
click at [350, 200] on div at bounding box center [340, 201] width 168 height 23
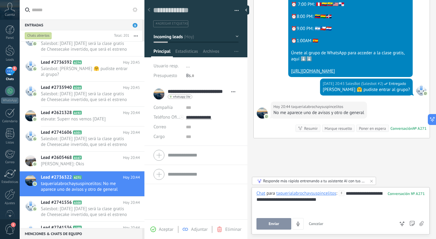
click at [271, 225] on span "Enviar" at bounding box center [274, 223] width 11 height 4
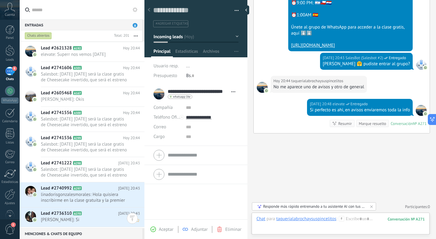
scroll to position [613, 0]
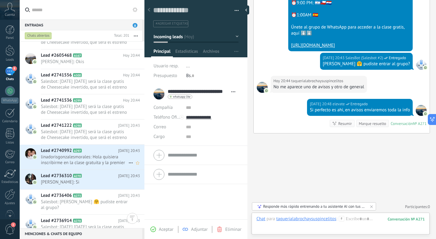
click at [106, 155] on span "linadorisgonzalesmorales: Hola quisiera inscribirme en la clase gratuita y la p…" at bounding box center [84, 160] width 87 height 12
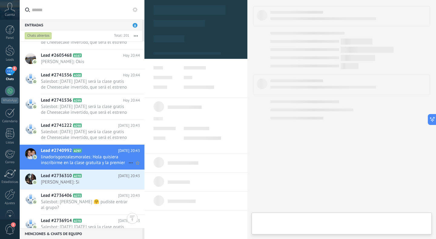
type textarea "**********"
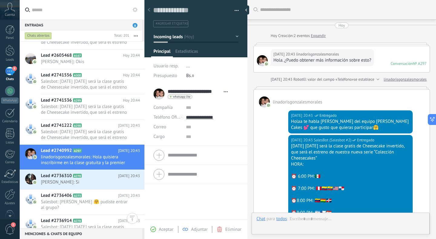
scroll to position [176, 0]
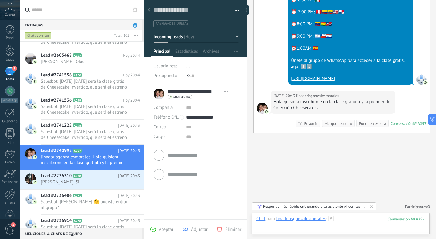
click at [359, 222] on div at bounding box center [340, 225] width 168 height 18
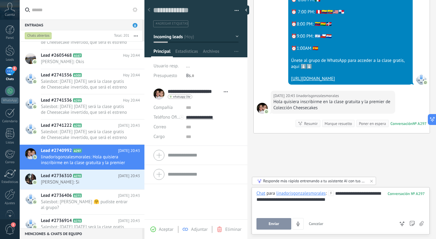
click at [266, 229] on button "Enviar" at bounding box center [273, 224] width 35 height 12
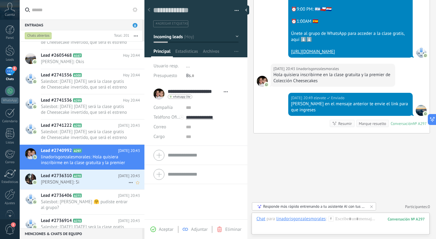
scroll to position [619, 0]
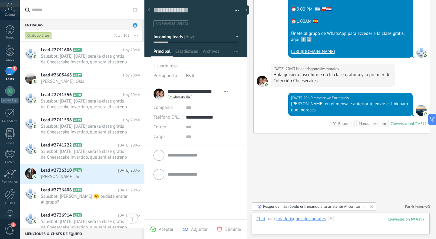
click at [349, 220] on div at bounding box center [340, 225] width 168 height 18
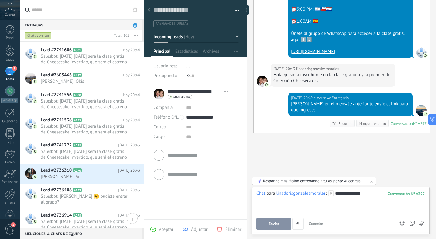
click at [268, 230] on div "**********" at bounding box center [341, 210] width 178 height 47
click at [268, 229] on div "**********" at bounding box center [341, 210] width 178 height 47
click at [269, 224] on span "Enviar" at bounding box center [274, 223] width 11 height 4
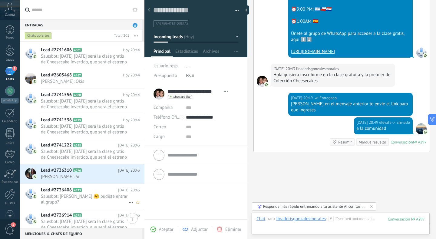
scroll to position [222, 0]
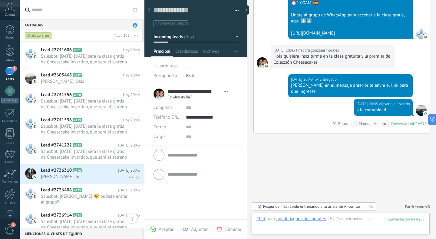
click at [98, 173] on span "Katy Erica: Si" at bounding box center [84, 176] width 87 height 6
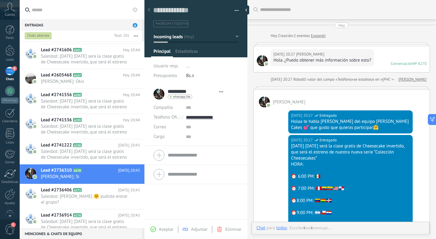
type textarea "**********"
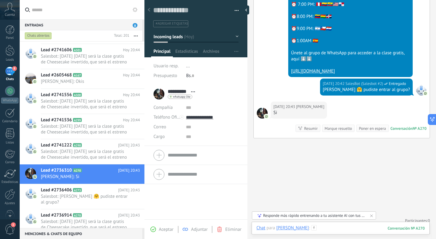
click at [325, 230] on div at bounding box center [340, 234] width 168 height 18
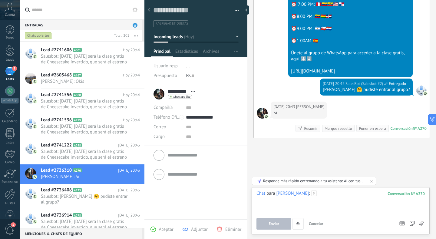
paste div
click at [268, 224] on button "Enviar" at bounding box center [273, 224] width 35 height 12
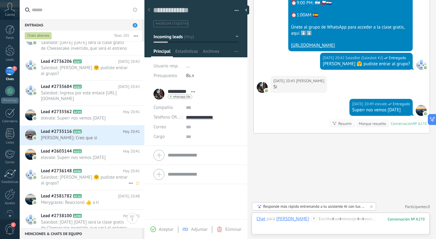
scroll to position [1163, 0]
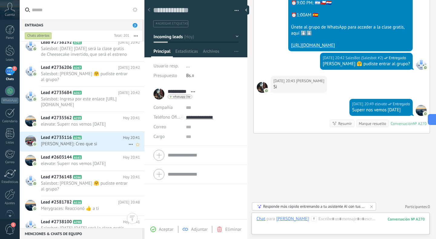
click at [82, 141] on span "Carmen Dulanto: Creo que si" at bounding box center [84, 144] width 87 height 6
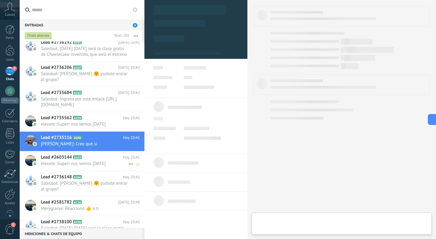
type textarea "**********"
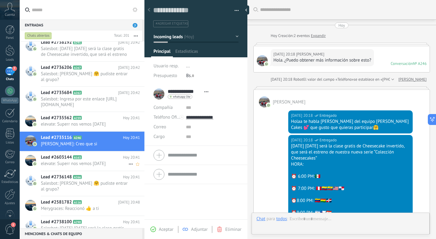
scroll to position [189, 0]
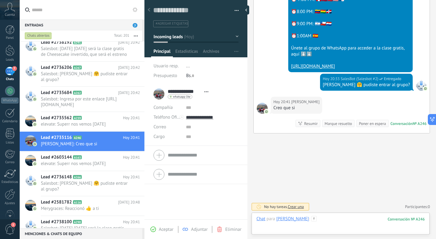
click at [333, 219] on div at bounding box center [340, 225] width 168 height 18
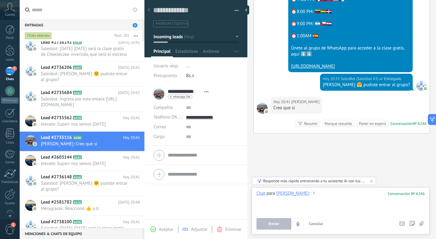
paste div
click at [275, 224] on span "Enviar" at bounding box center [274, 223] width 11 height 4
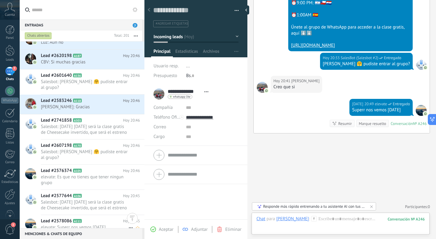
scroll to position [345, 0]
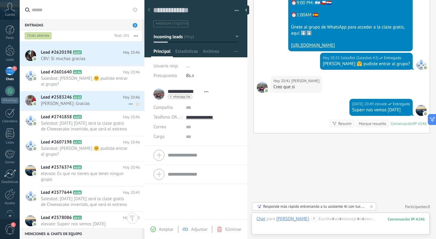
click at [75, 101] on span "Adrian Placencia: Gracias" at bounding box center [84, 104] width 87 height 6
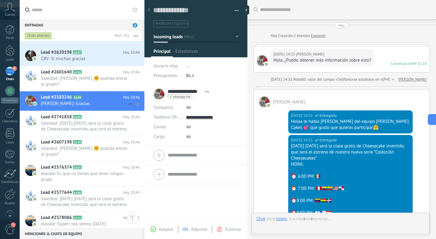
scroll to position [486, 0]
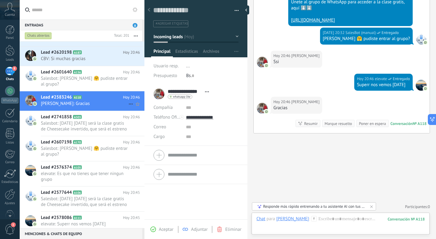
click at [129, 104] on use at bounding box center [131, 104] width 4 height 1
click at [139, 97] on span "[PERSON_NAME] respondió" at bounding box center [163, 96] width 53 height 12
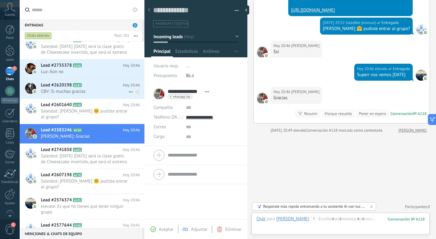
scroll to position [309, 0]
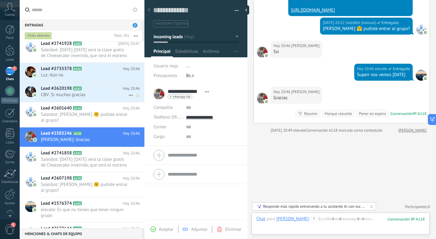
click at [101, 89] on div "Lead #2620198 A187 Hoy 20:46 CBV: Si muchas gracias" at bounding box center [93, 91] width 104 height 19
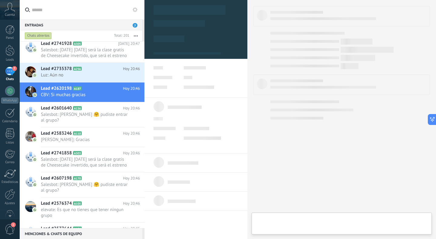
type textarea "**********"
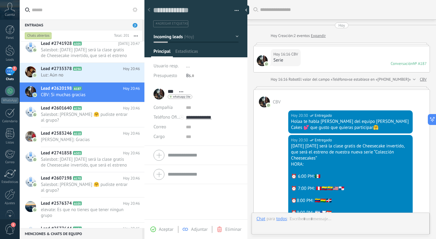
scroll to position [235, 0]
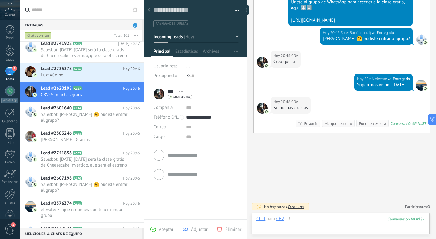
click at [349, 222] on div at bounding box center [340, 225] width 168 height 18
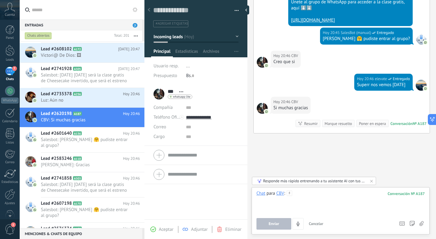
click at [303, 194] on div at bounding box center [340, 201] width 168 height 23
click at [286, 219] on button "Enviar" at bounding box center [273, 224] width 35 height 12
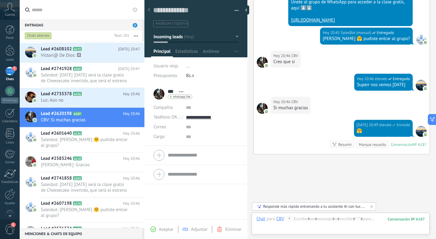
scroll to position [256, 0]
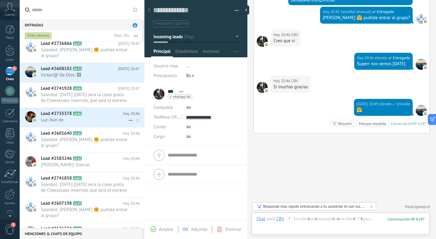
click at [92, 117] on span "Luz: Aún no" at bounding box center [84, 120] width 87 height 6
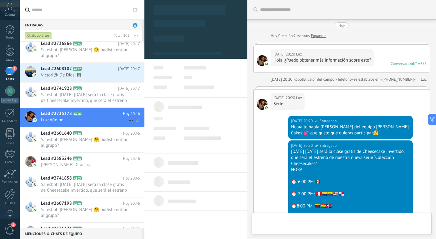
type textarea "**********"
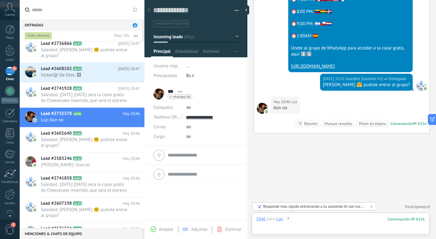
click at [334, 219] on div at bounding box center [340, 225] width 168 height 18
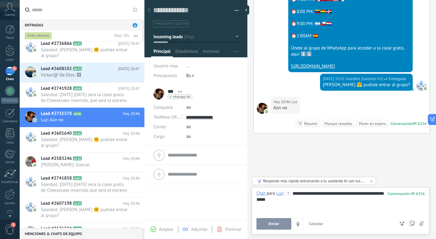
click at [279, 220] on button "Enviar" at bounding box center [273, 224] width 35 height 12
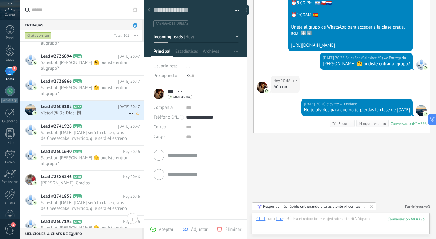
scroll to position [287, 0]
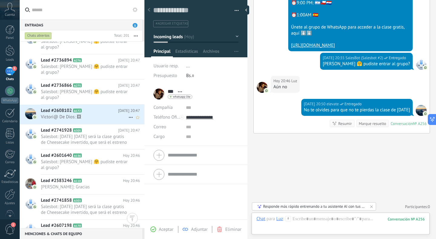
click at [104, 114] on span "Victori@ De Dios: 🖼" at bounding box center [84, 117] width 87 height 6
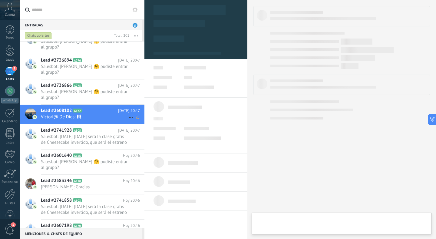
type textarea "**********"
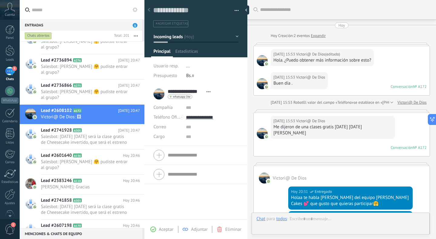
scroll to position [298, 0]
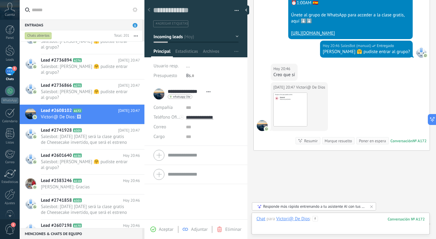
click at [338, 217] on div at bounding box center [340, 225] width 168 height 18
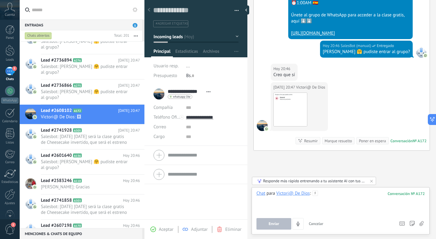
paste div
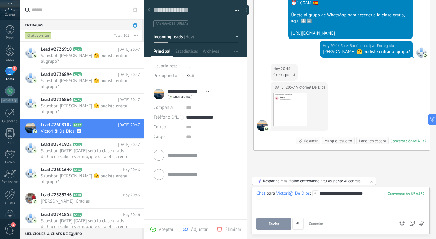
click at [276, 223] on span "Enviar" at bounding box center [274, 223] width 11 height 4
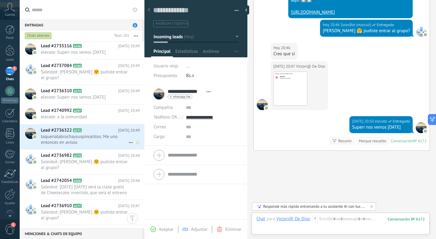
scroll to position [141, 0]
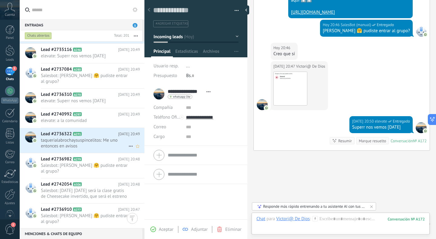
click at [61, 137] on span "taquerialabrochaysuspincelitos: Me uno entonces en avisos" at bounding box center [84, 143] width 87 height 12
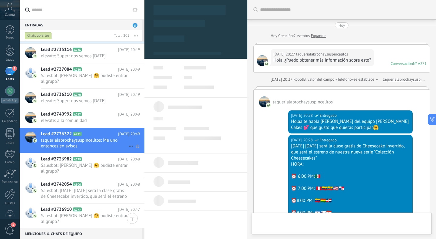
type textarea "**********"
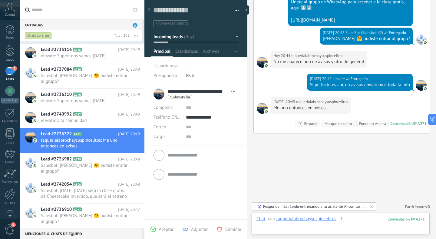
click at [357, 220] on div at bounding box center [340, 225] width 168 height 18
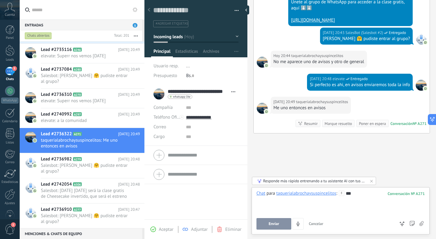
click at [270, 221] on button "Enviar" at bounding box center [273, 224] width 35 height 12
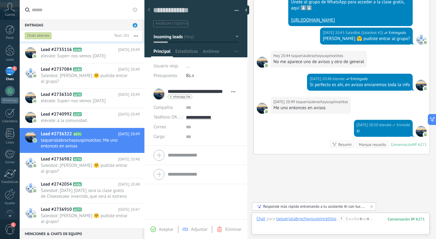
scroll to position [256, 0]
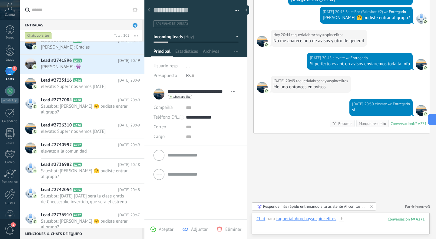
click at [346, 220] on div at bounding box center [340, 225] width 168 height 18
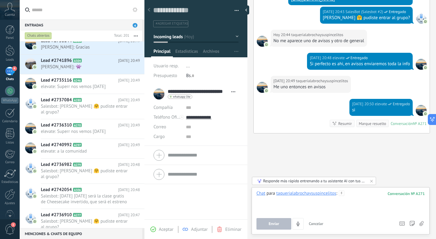
paste div
click at [279, 227] on button "Enviar" at bounding box center [273, 224] width 35 height 12
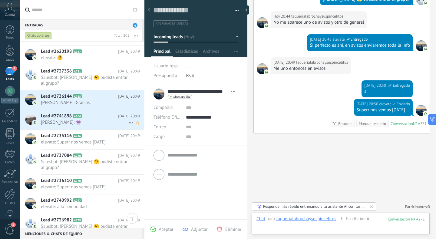
scroll to position [80, 0]
click at [100, 130] on div "Lead #2735116 A246 Hoy 20:49 elevate: Superr nos vemos mañana" at bounding box center [93, 139] width 104 height 19
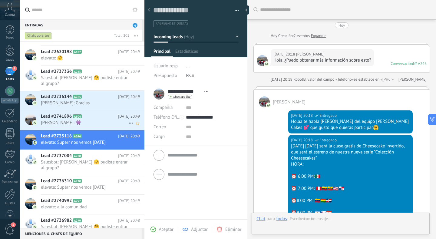
scroll to position [9, 0]
click at [102, 120] on span "Mia Bravo: 👾" at bounding box center [84, 123] width 87 height 6
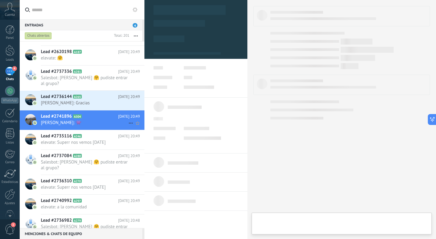
type textarea "**********"
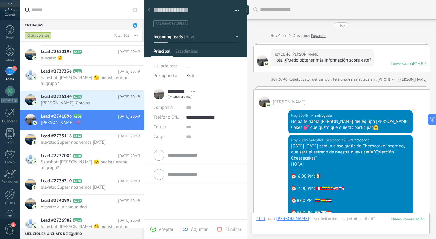
scroll to position [216, 0]
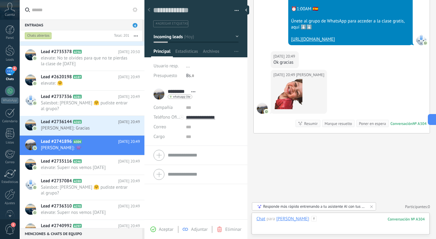
click at [354, 219] on div at bounding box center [340, 225] width 168 height 18
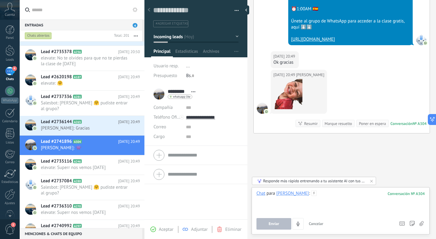
paste div
click at [282, 224] on button "Enviar" at bounding box center [273, 224] width 35 height 12
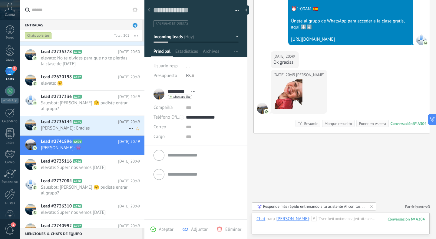
scroll to position [229, 0]
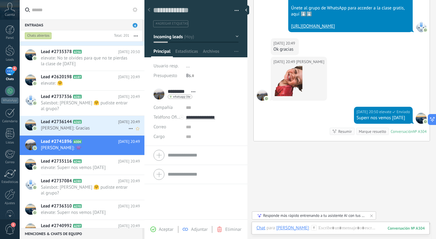
click at [83, 125] on span "Alexandra aviles: Gracias" at bounding box center [84, 128] width 87 height 6
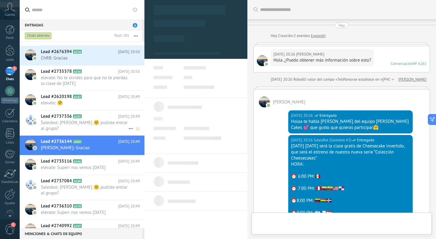
type textarea "**********"
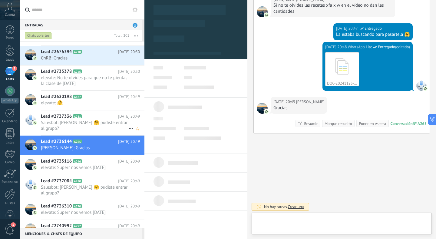
scroll to position [9, 0]
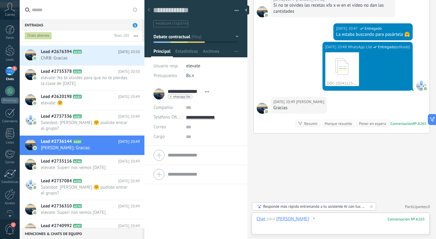
click at [327, 220] on div at bounding box center [340, 225] width 168 height 18
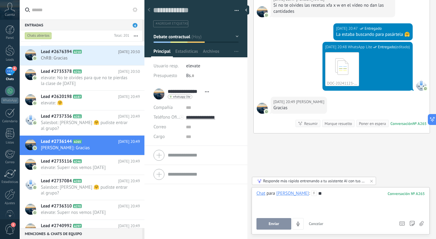
click at [270, 223] on span "Enviar" at bounding box center [274, 223] width 11 height 4
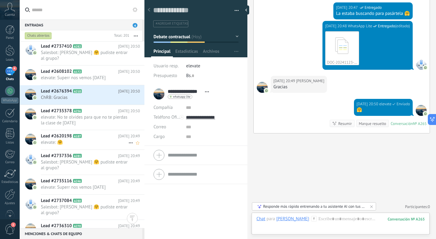
scroll to position [58, 0]
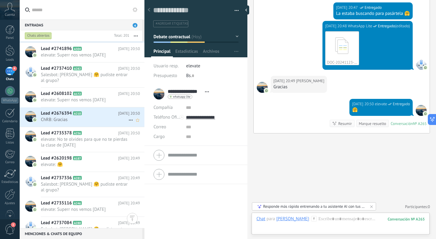
click at [65, 117] on div "Lead #2676394 A210 Hoy 20:50 ChRB: Gracias" at bounding box center [93, 116] width 104 height 19
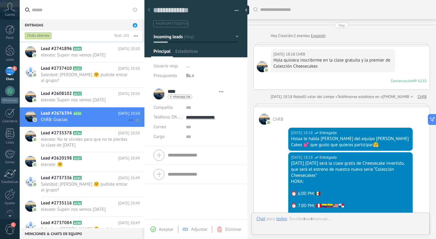
type textarea "**********"
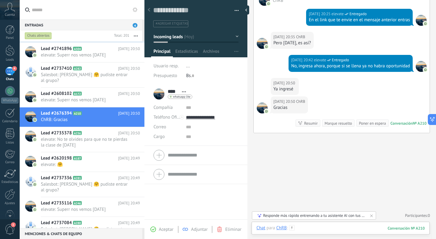
click at [332, 226] on div at bounding box center [340, 234] width 168 height 18
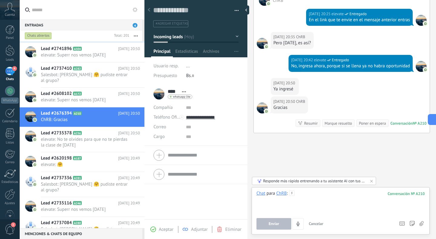
paste div
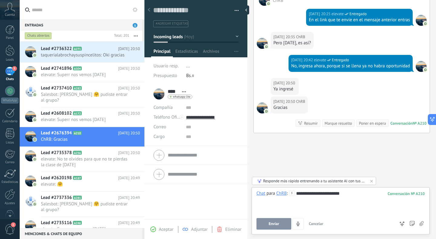
click at [270, 228] on button "Enviar" at bounding box center [273, 224] width 35 height 12
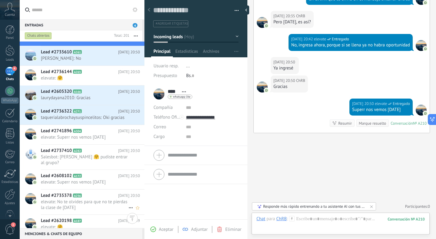
scroll to position [11, 0]
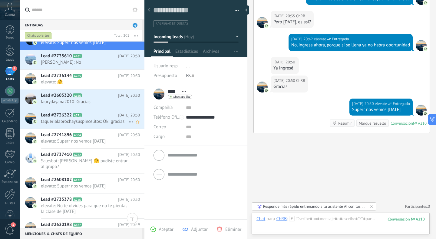
click at [95, 123] on span "taquerialabrochaysuspincelitos: Oki gracias" at bounding box center [84, 121] width 87 height 6
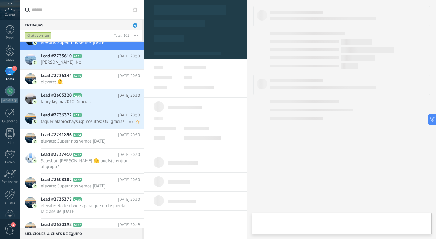
type textarea "**********"
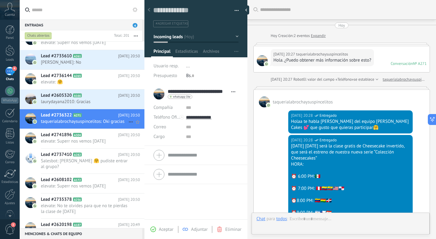
scroll to position [299, 0]
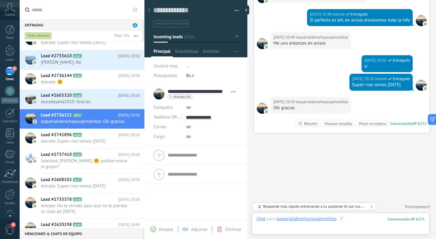
click at [356, 217] on div at bounding box center [340, 225] width 168 height 18
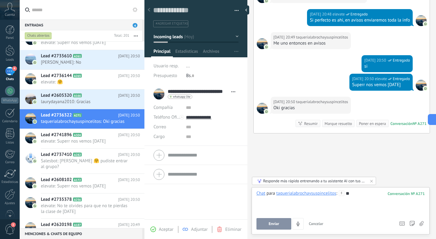
click at [269, 220] on button "Enviar" at bounding box center [273, 224] width 35 height 12
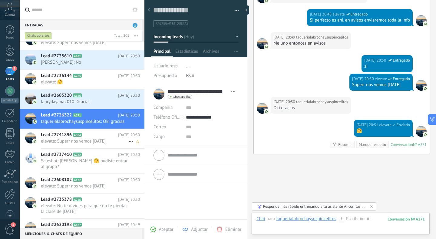
scroll to position [320, 0]
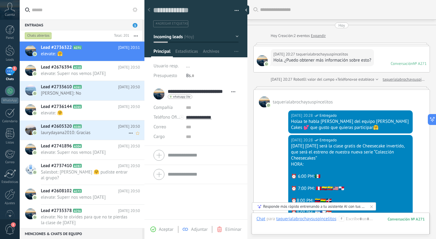
scroll to position [9, 0]
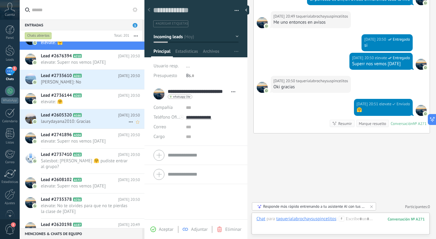
click at [76, 124] on div "Lead #2605320 A166 [DATE] 20:50 laurydayana2010: Gracias" at bounding box center [93, 118] width 104 height 19
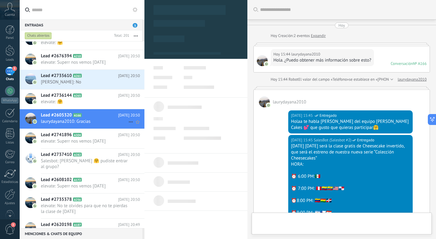
type textarea "**********"
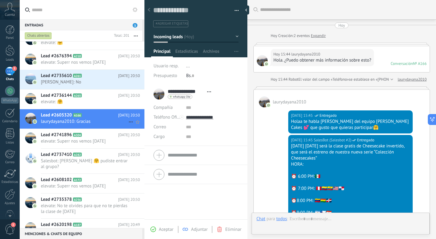
scroll to position [246, 0]
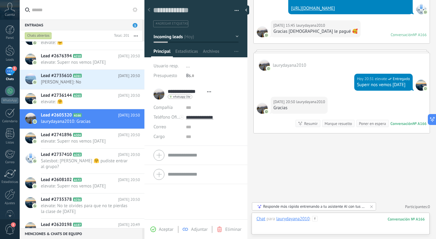
click at [339, 220] on div at bounding box center [340, 225] width 168 height 18
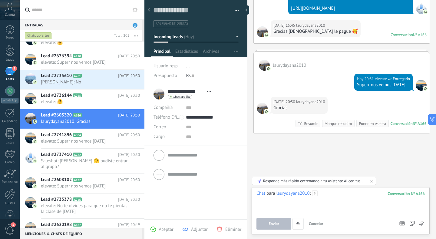
click at [325, 197] on div at bounding box center [340, 201] width 168 height 23
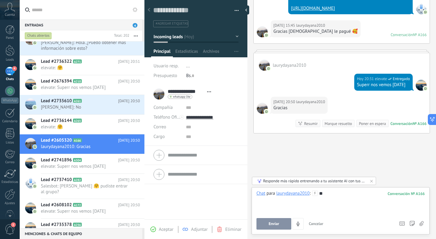
click at [265, 224] on button "Enviar" at bounding box center [273, 224] width 35 height 12
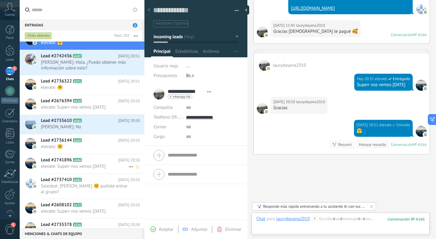
scroll to position [267, 0]
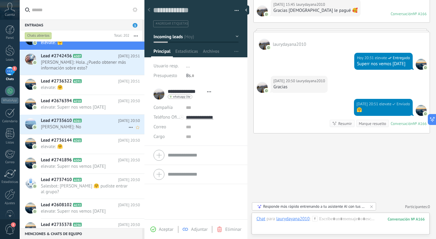
click at [88, 127] on span "[PERSON_NAME]: No" at bounding box center [84, 127] width 87 height 6
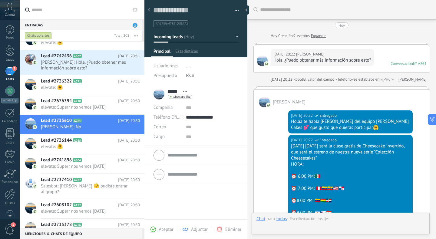
scroll to position [189, 0]
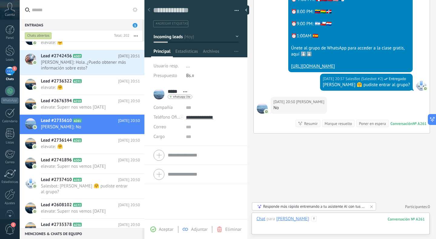
click at [313, 216] on div at bounding box center [340, 225] width 168 height 18
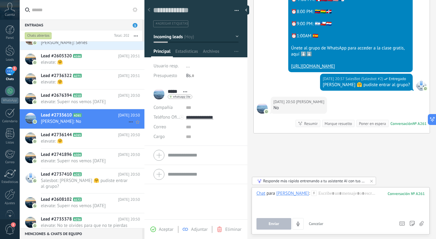
click at [129, 119] on icon at bounding box center [130, 121] width 7 height 7
click at [136, 123] on div "[PERSON_NAME] respondió" at bounding box center [160, 125] width 60 height 12
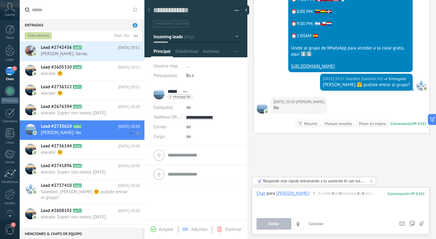
scroll to position [199, 0]
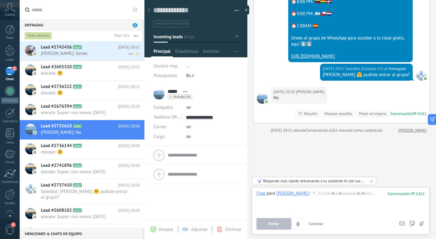
click at [92, 51] on span "[PERSON_NAME]: Series" at bounding box center [84, 54] width 87 height 6
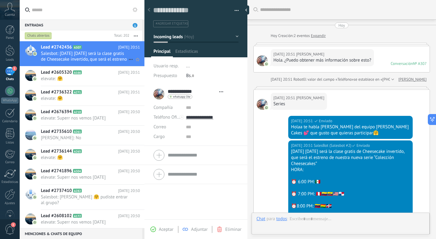
type textarea "**********"
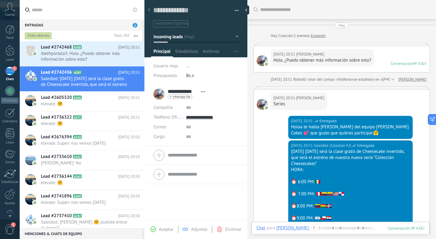
scroll to position [150, 0]
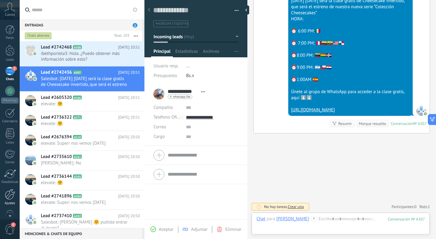
click at [10, 196] on div at bounding box center [10, 194] width 10 height 11
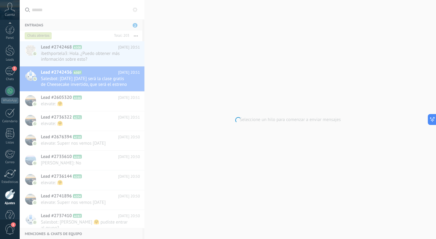
scroll to position [13, 0]
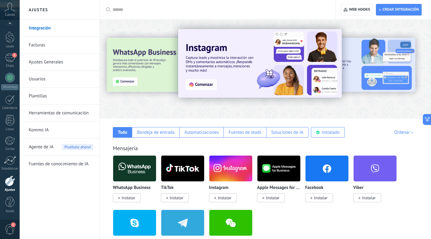
click at [53, 116] on link "Herramientas de comunicación" at bounding box center [61, 112] width 65 height 17
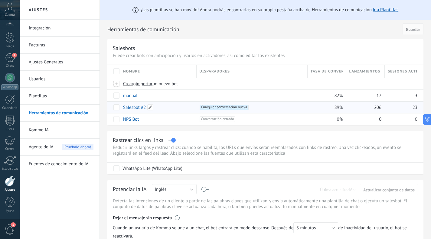
click at [137, 111] on div "Salesbot #2" at bounding box center [157, 107] width 74 height 12
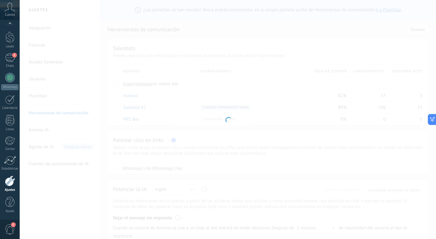
type input "**********"
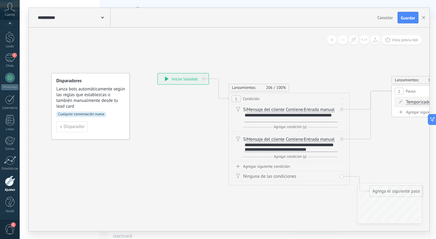
click at [282, 165] on div "Agregar siguiente condición" at bounding box center [289, 165] width 115 height 5
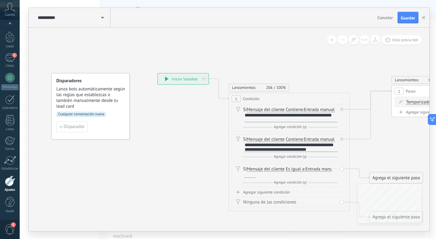
click at [295, 170] on span "Es igual a" at bounding box center [295, 169] width 19 height 5
click at [295, 170] on button "Es igual a" at bounding box center [321, 168] width 76 height 11
click at [292, 186] on li "Contiene" at bounding box center [316, 190] width 75 height 11
click at [249, 176] on div at bounding box center [250, 175] width 11 height 5
click at [249, 191] on div "Agregar siguiente condición" at bounding box center [289, 191] width 115 height 5
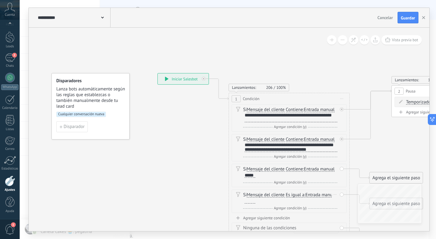
click at [296, 194] on span "Es igual a" at bounding box center [295, 194] width 19 height 5
click at [296, 194] on button "Es igual a" at bounding box center [321, 194] width 76 height 11
click at [294, 215] on span "Contiene" at bounding box center [315, 216] width 73 height 6
click at [255, 200] on div at bounding box center [250, 200] width 11 height 5
click at [256, 217] on div "Agregar siguiente condición" at bounding box center [289, 217] width 115 height 5
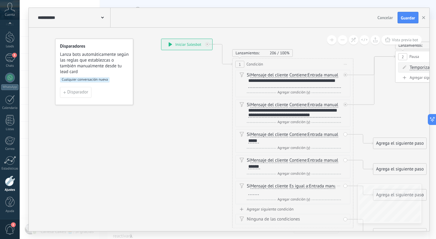
click at [259, 191] on div at bounding box center [253, 192] width 11 height 5
click at [308, 188] on span "Es igual a" at bounding box center [298, 185] width 19 height 5
click at [309, 188] on button "Es igual a" at bounding box center [324, 185] width 76 height 11
click at [302, 205] on span "Contiene" at bounding box center [319, 207] width 73 height 6
click at [403, 20] on span "Guardar" at bounding box center [408, 18] width 14 height 4
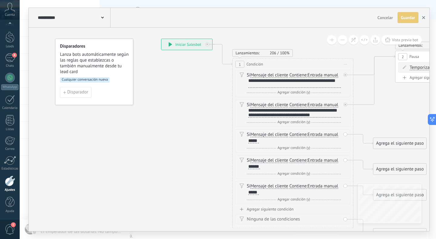
click at [424, 17] on use "button" at bounding box center [423, 17] width 3 height 3
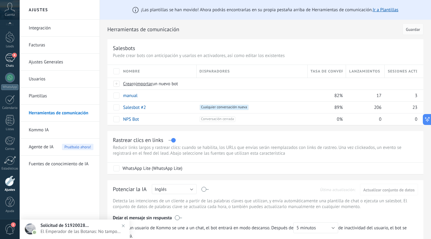
click at [10, 61] on div "4" at bounding box center [10, 57] width 10 height 9
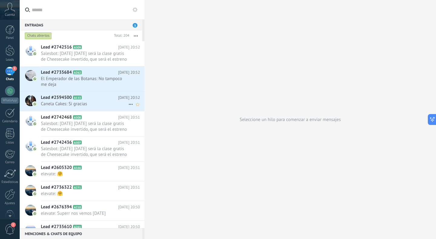
click at [61, 101] on span "Canela Cakes: Si gracias" at bounding box center [84, 104] width 87 height 6
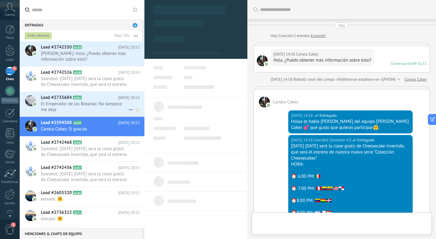
type textarea "**********"
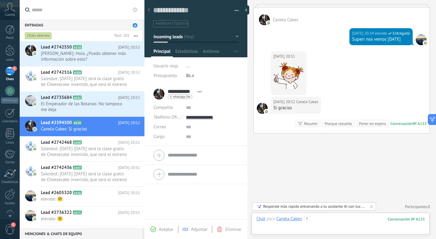
click at [323, 221] on div at bounding box center [340, 225] width 168 height 18
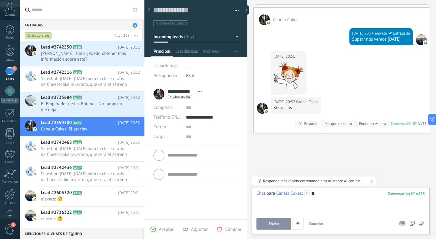
click at [285, 223] on button "Enviar" at bounding box center [273, 224] width 35 height 12
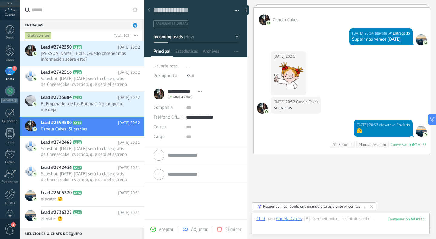
scroll to position [336, 0]
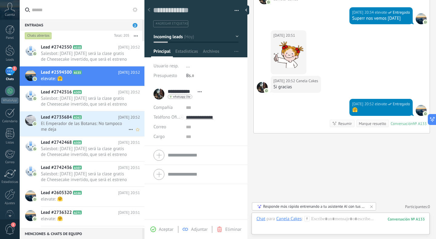
click at [94, 122] on span "El Emperador de las Botanas: No tampoco me deja" at bounding box center [84, 127] width 87 height 12
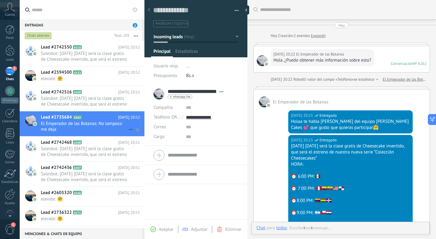
type textarea "**********"
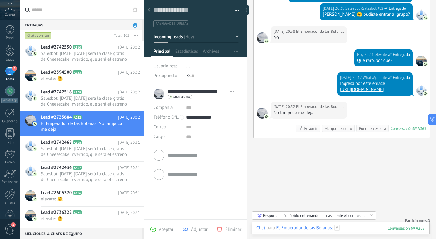
click at [349, 227] on div at bounding box center [340, 234] width 168 height 18
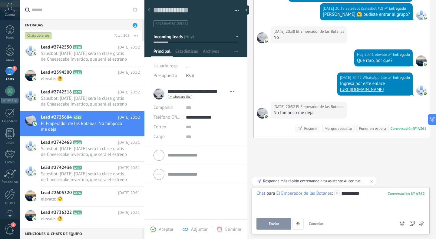
click at [268, 224] on button "Enviar" at bounding box center [273, 224] width 35 height 12
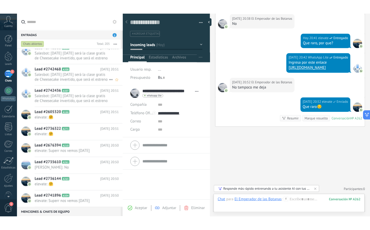
scroll to position [0, 0]
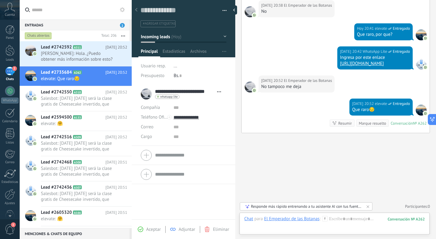
type textarea "**********"
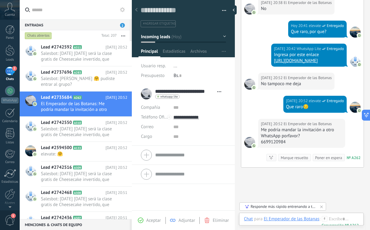
scroll to position [369, 0]
